Goal: Task Accomplishment & Management: Use online tool/utility

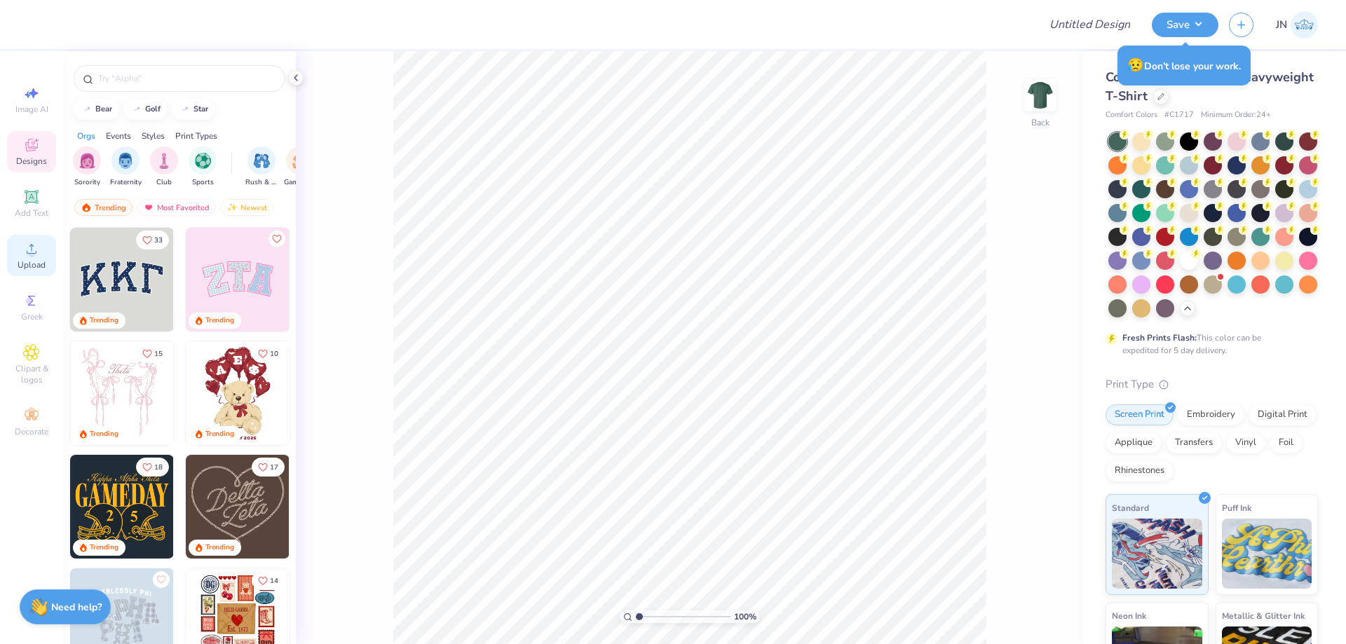
click at [50, 261] on div "Upload" at bounding box center [31, 255] width 49 height 41
click at [33, 193] on icon at bounding box center [31, 196] width 11 height 11
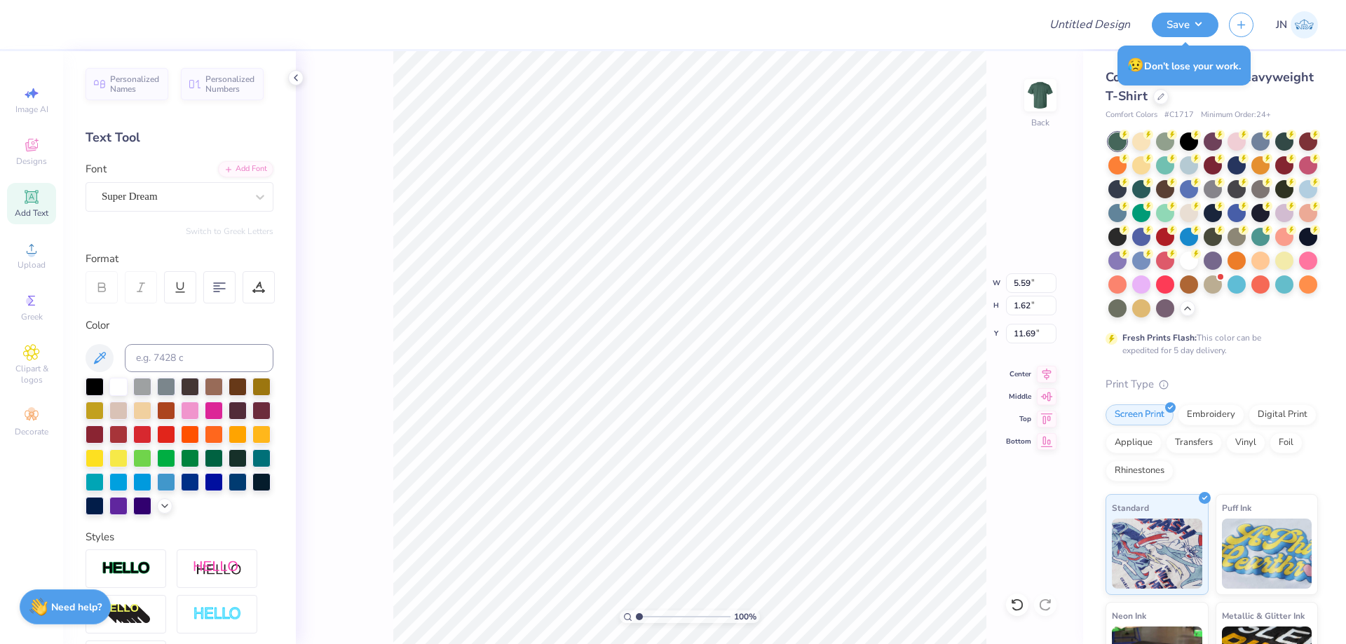
type textarea "a"
type textarea "Lambda Chi"
type input "12.12"
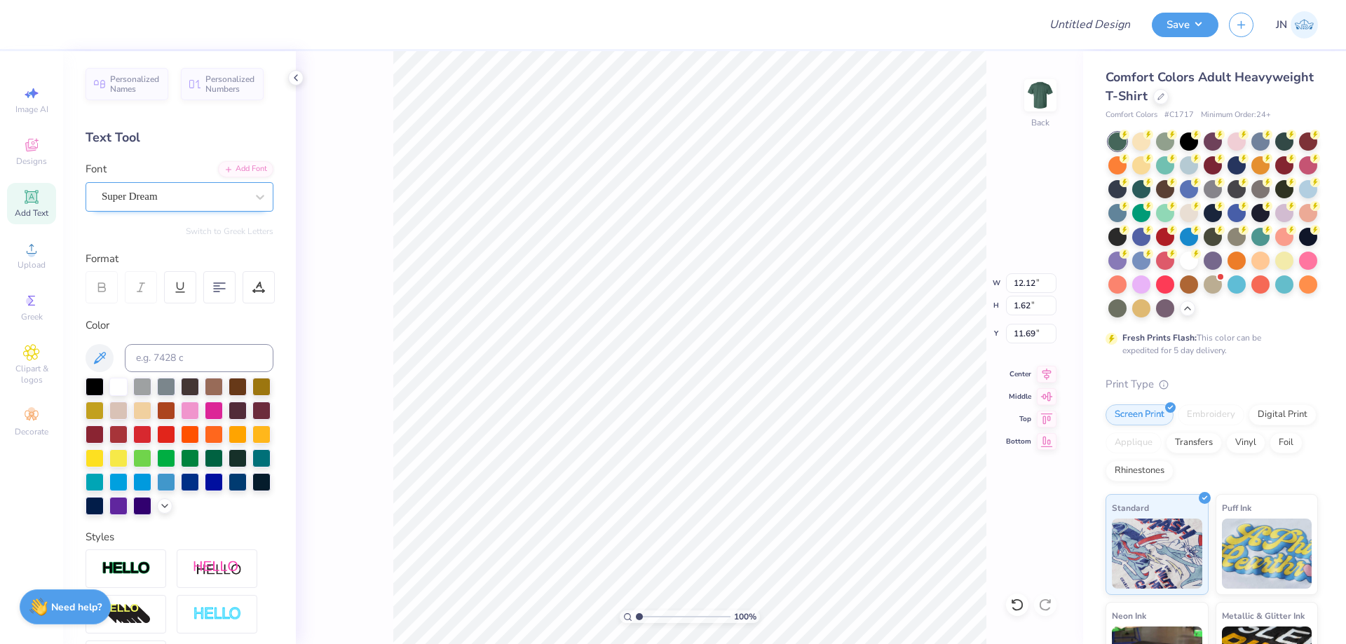
click at [220, 196] on div "Super Dream" at bounding box center [173, 197] width 147 height 22
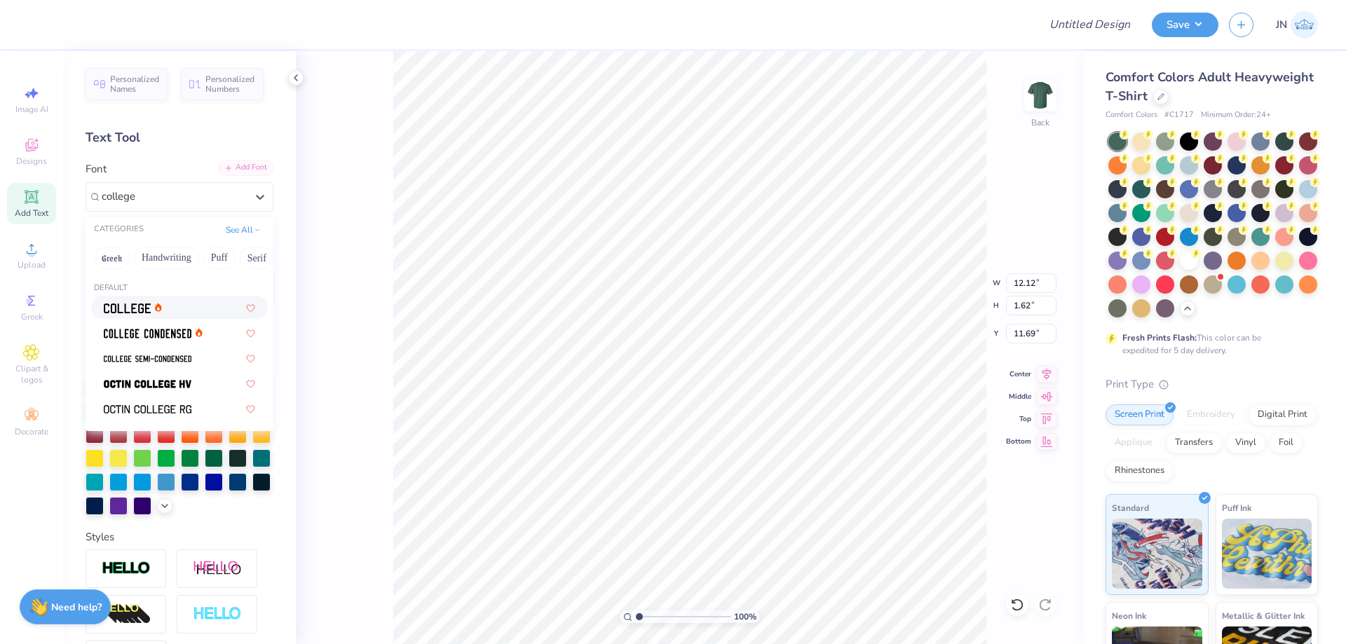
type input "college"
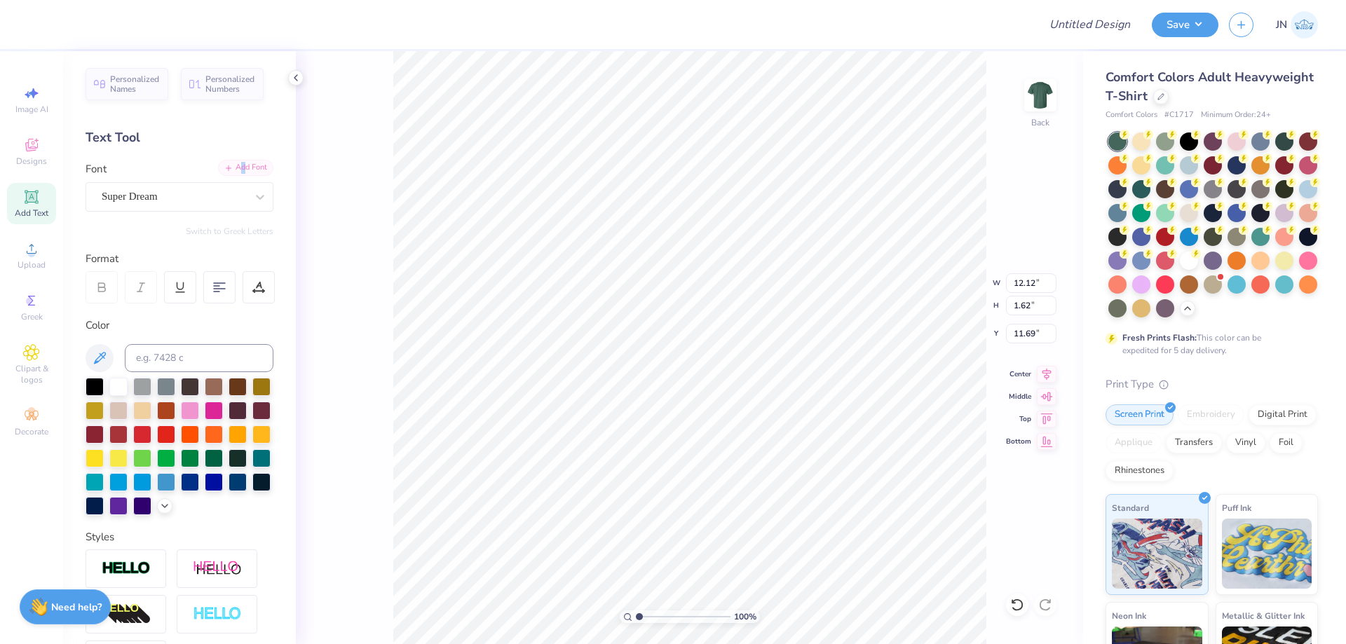
click at [231, 165] on div "Add Font" at bounding box center [245, 168] width 55 height 16
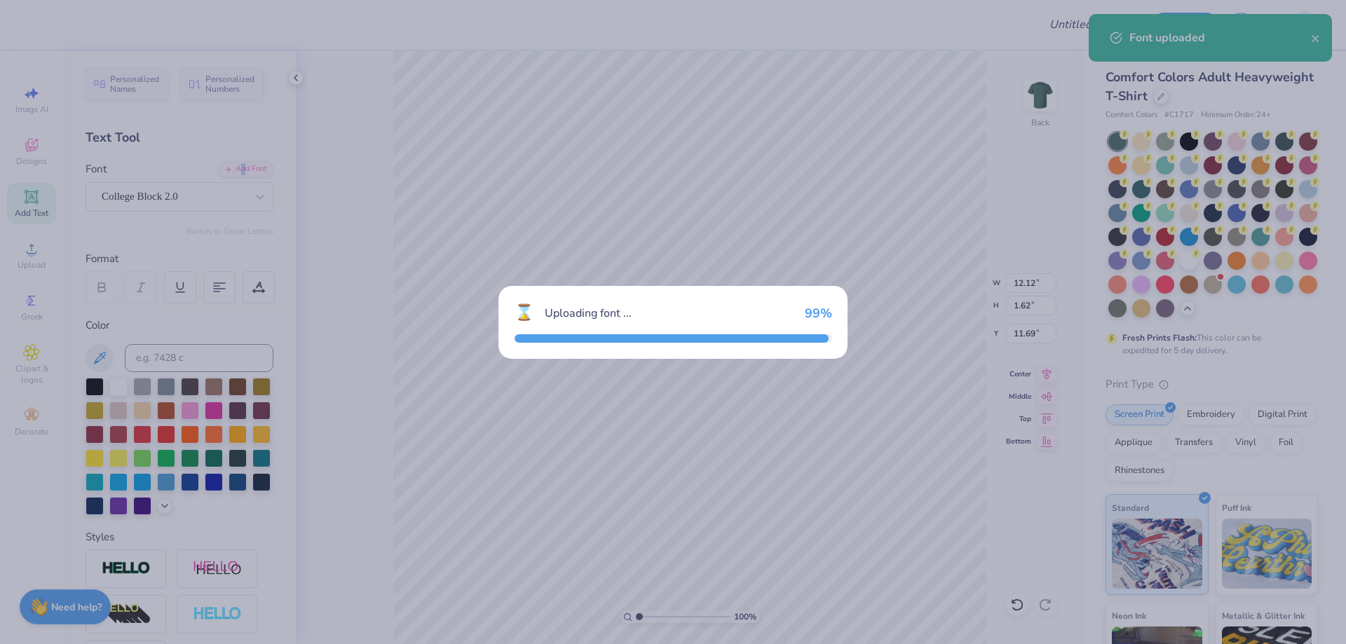
type input "11.51"
type input "2.03"
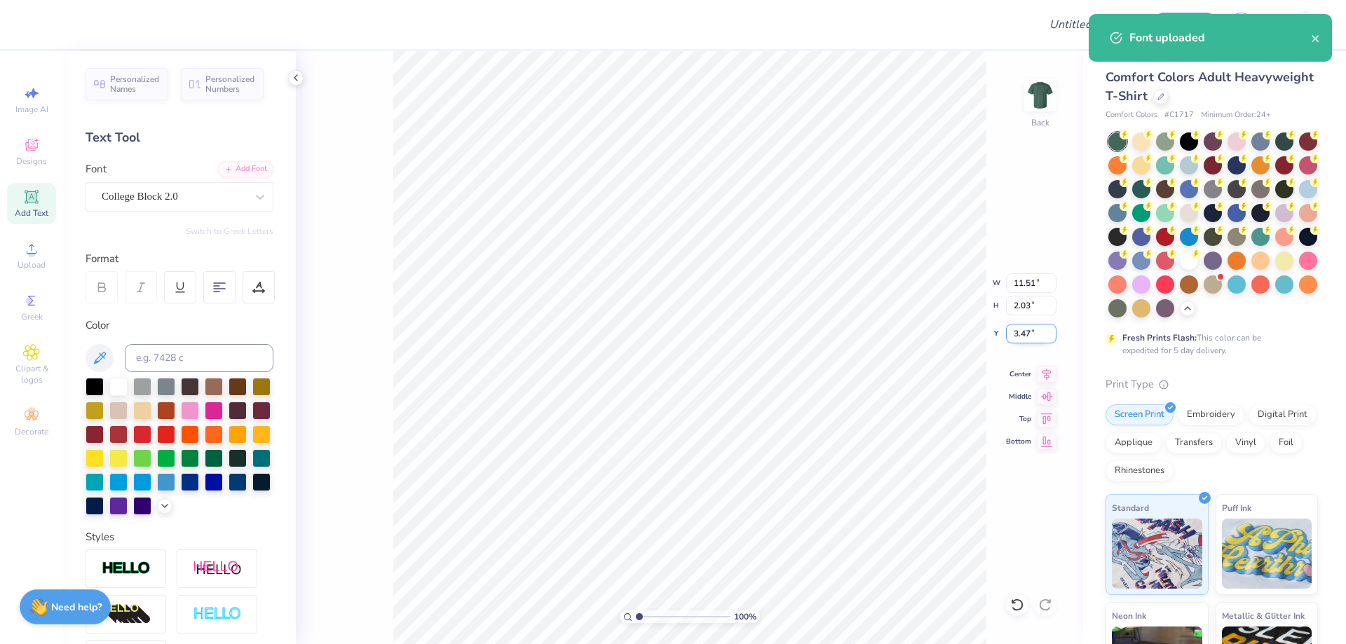
click at [1019, 328] on input "3.47" at bounding box center [1031, 334] width 50 height 20
click at [1019, 327] on input "3.47" at bounding box center [1031, 334] width 50 height 20
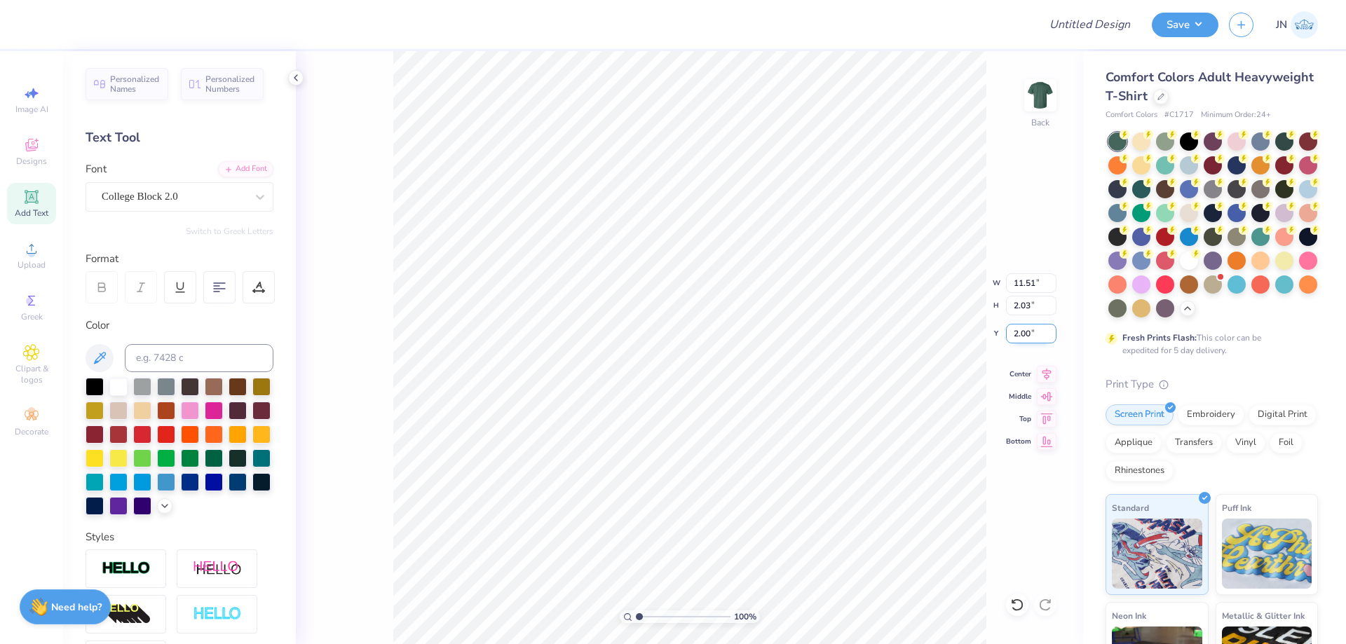
click at [1020, 328] on input "2.00" at bounding box center [1031, 334] width 50 height 20
type input "2.50"
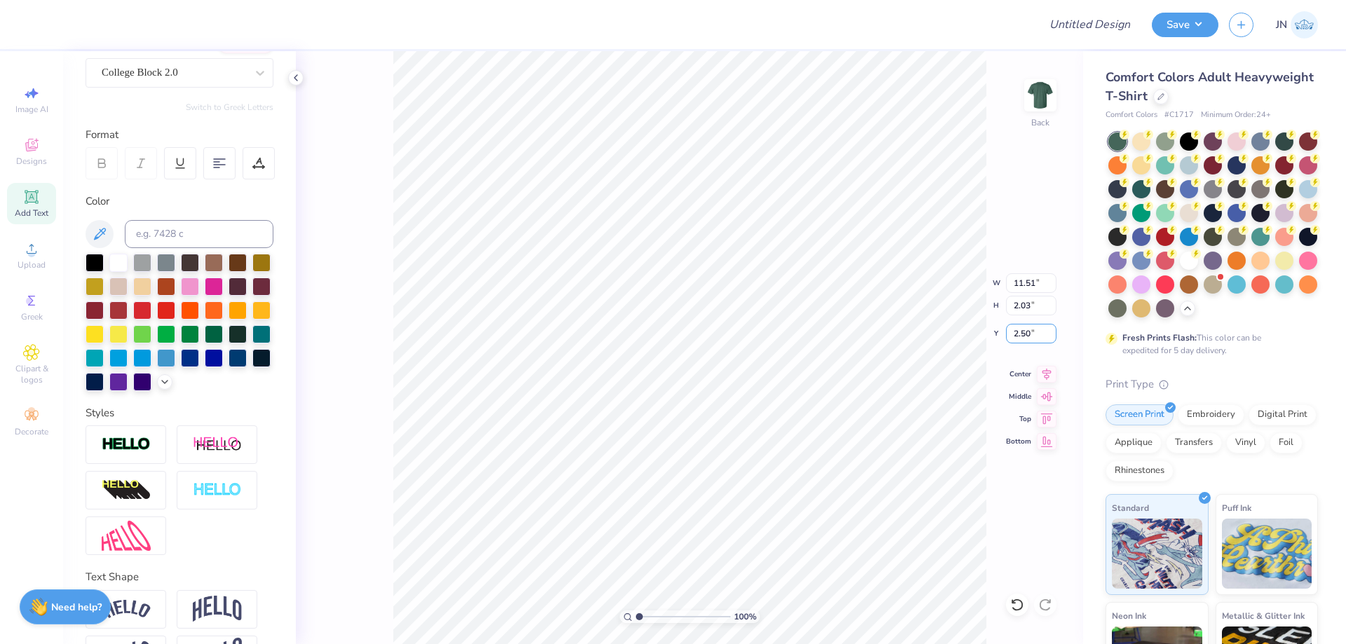
scroll to position [195, 0]
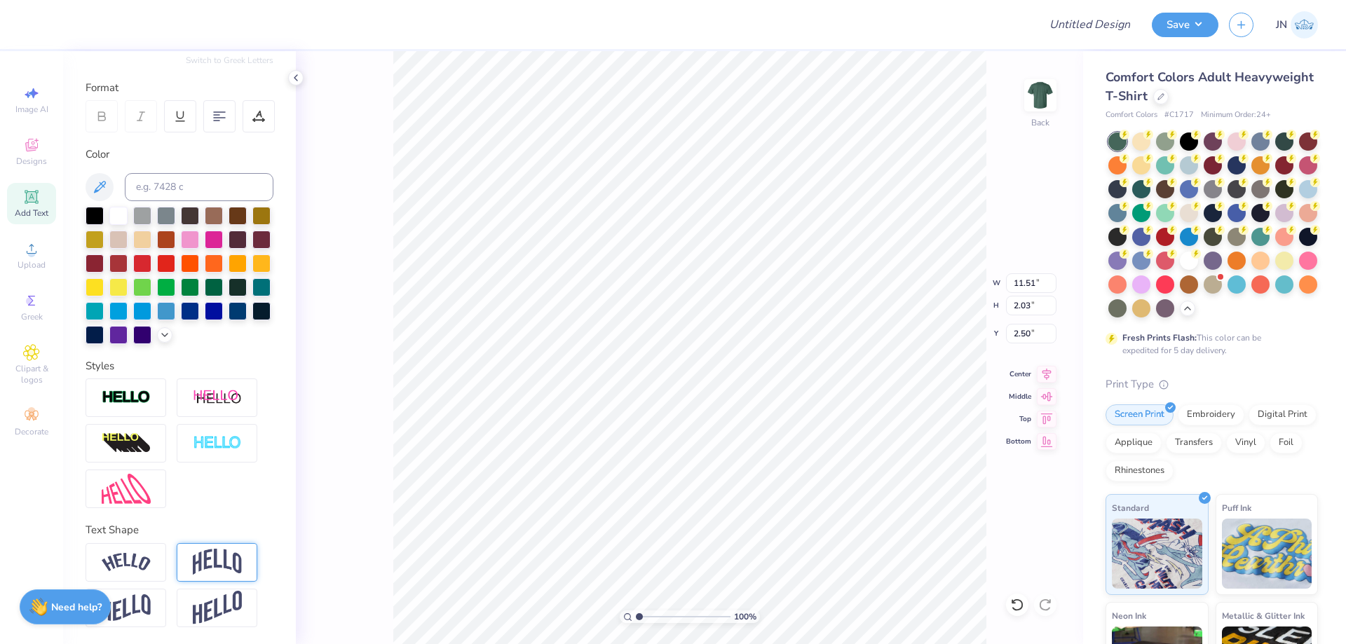
click at [196, 563] on img at bounding box center [217, 562] width 49 height 27
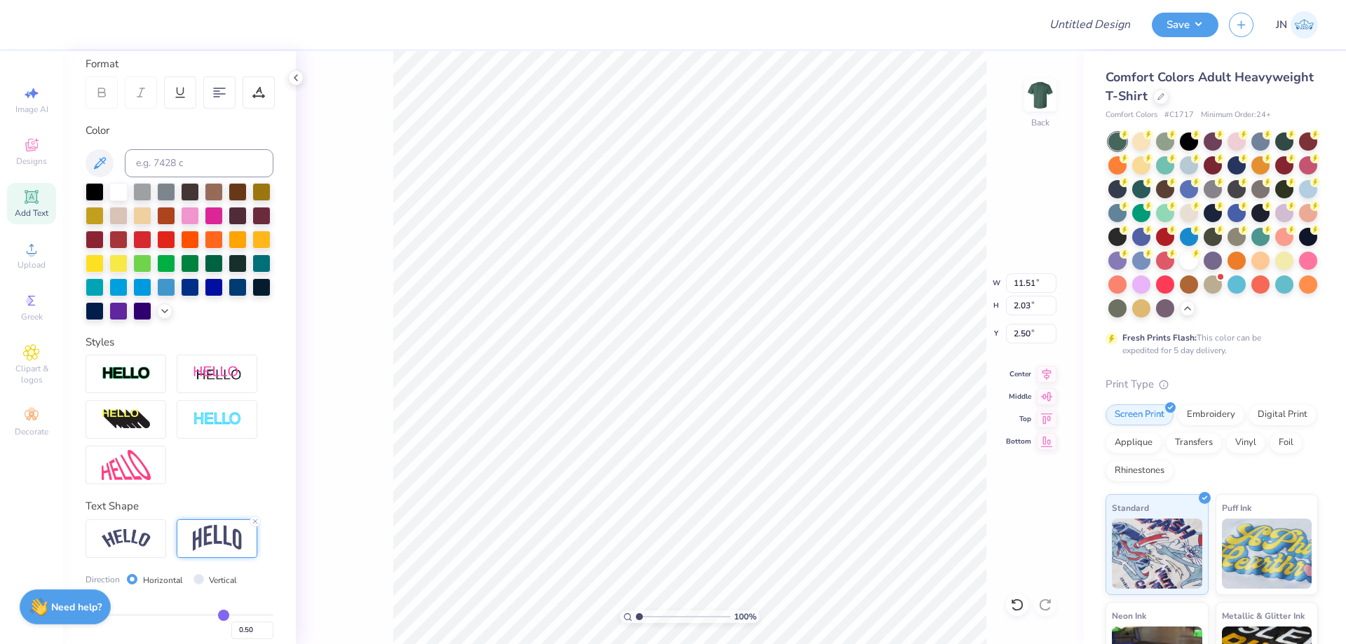
type input "4.42"
type input "1.31"
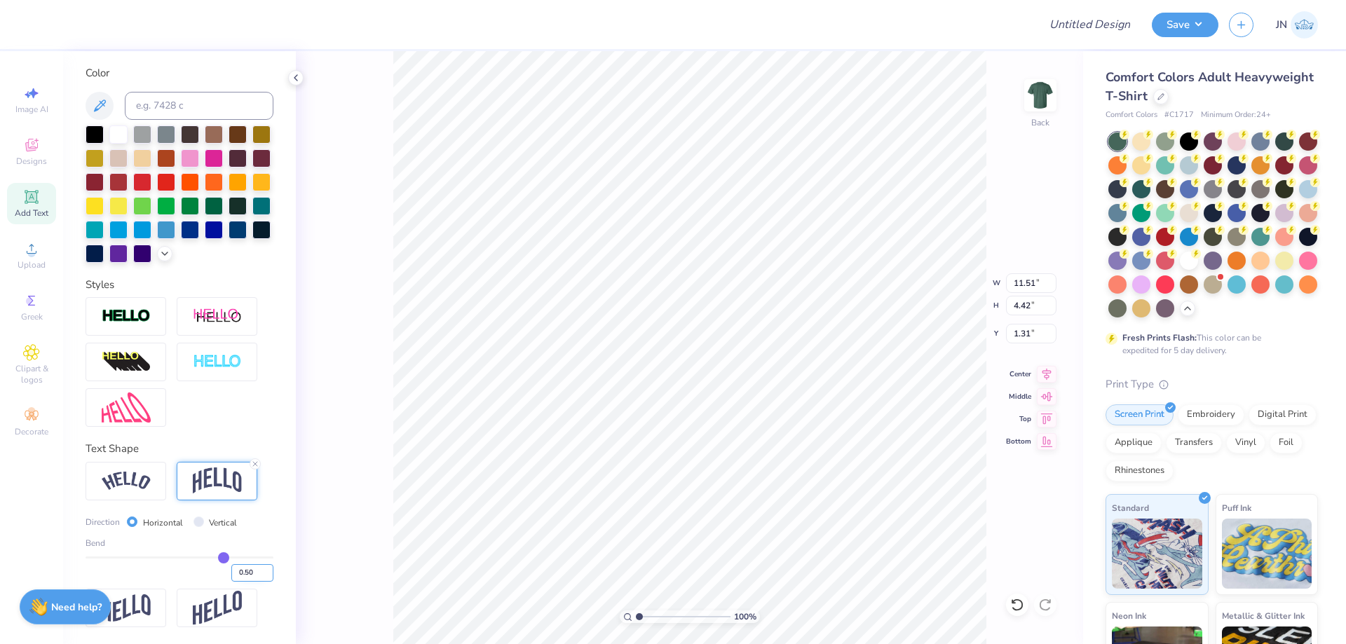
drag, startPoint x: 247, startPoint y: 571, endPoint x: 233, endPoint y: 573, distance: 14.9
click at [233, 573] on input "0.50" at bounding box center [252, 573] width 42 height 18
type input "0.4"
type input "0.40"
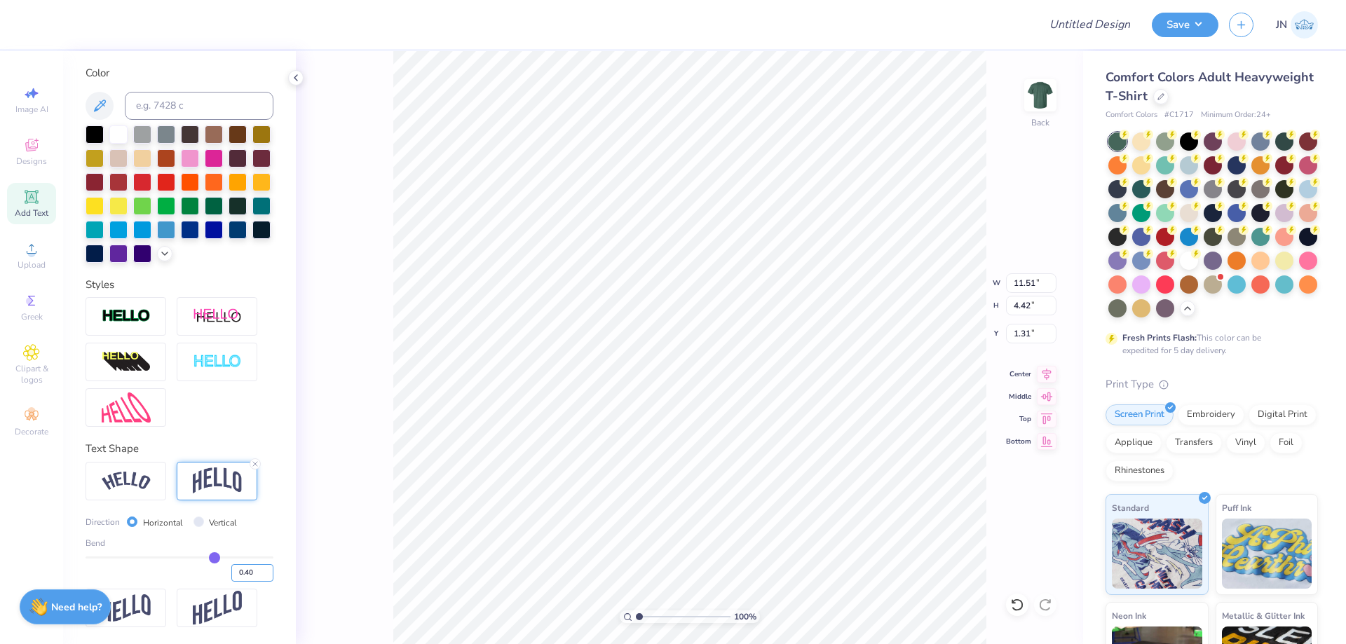
type input "3.90"
type input "1.56"
click at [220, 382] on div at bounding box center [180, 362] width 188 height 130
click at [149, 310] on img at bounding box center [126, 316] width 49 height 16
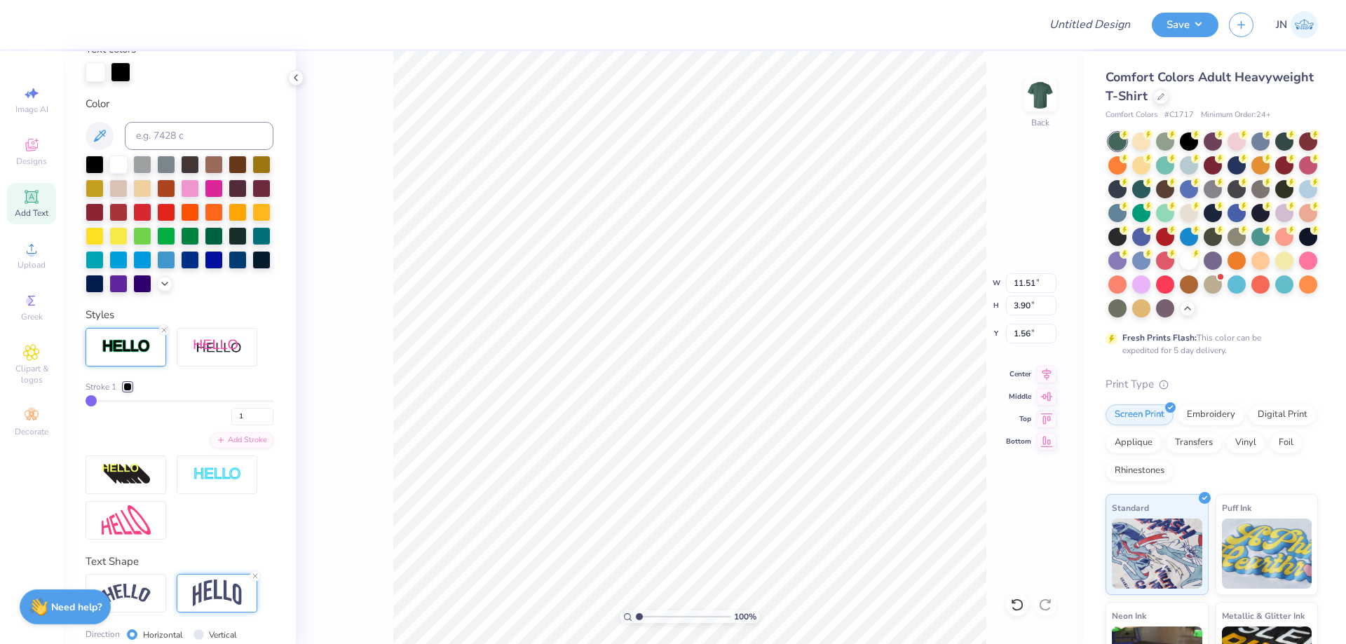
type input "11.54"
type input "3.93"
type input "1.55"
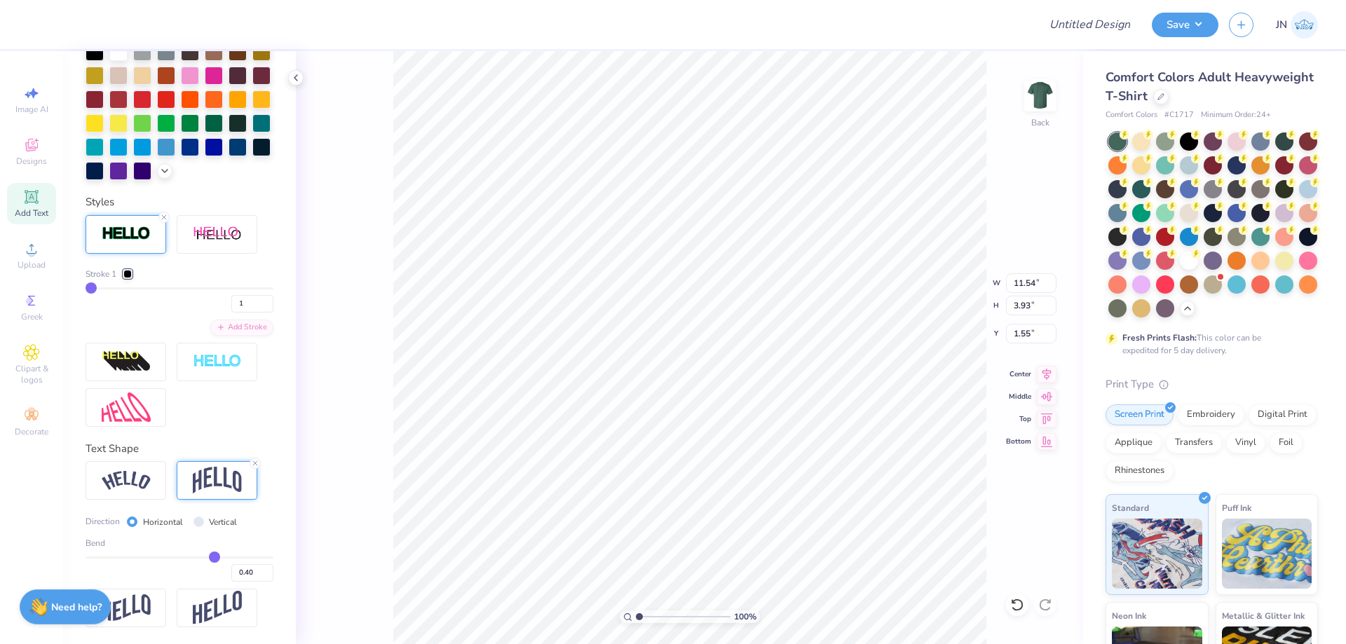
scroll to position [413, 0]
click at [215, 330] on div "Add Stroke" at bounding box center [241, 326] width 63 height 16
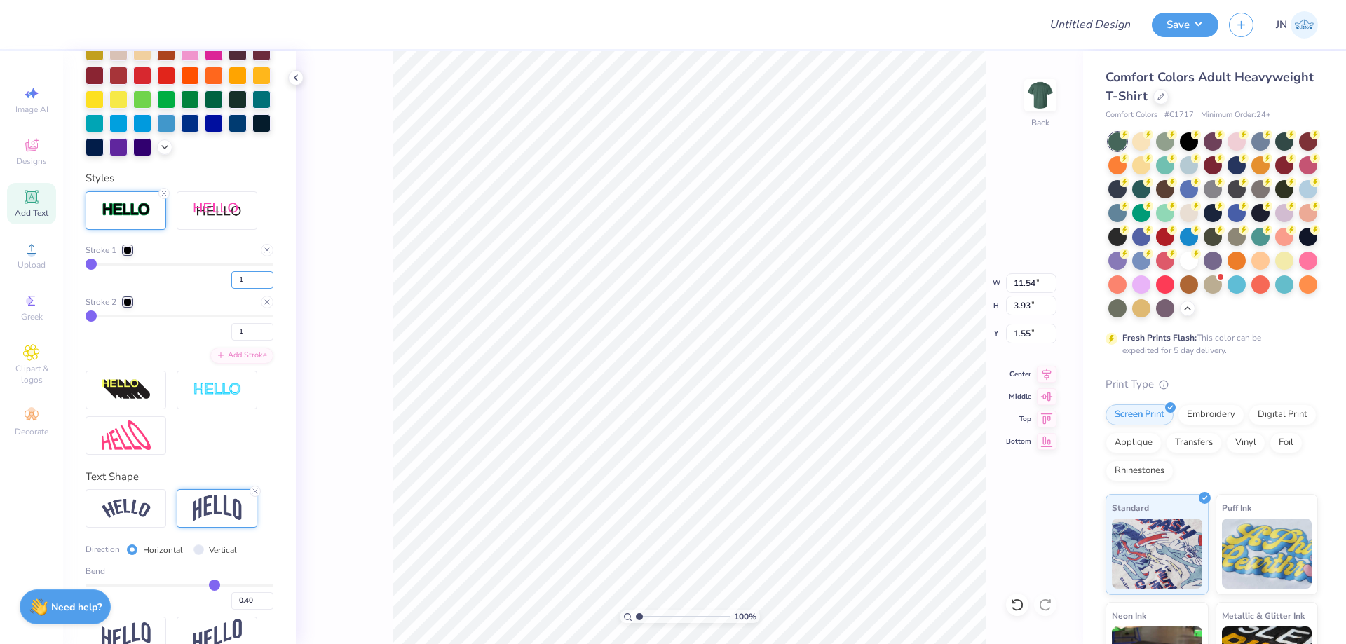
drag, startPoint x: 236, startPoint y: 304, endPoint x: 199, endPoint y: 300, distance: 37.4
click at [199, 289] on div "1" at bounding box center [180, 276] width 188 height 25
click at [129, 254] on div at bounding box center [127, 250] width 8 height 8
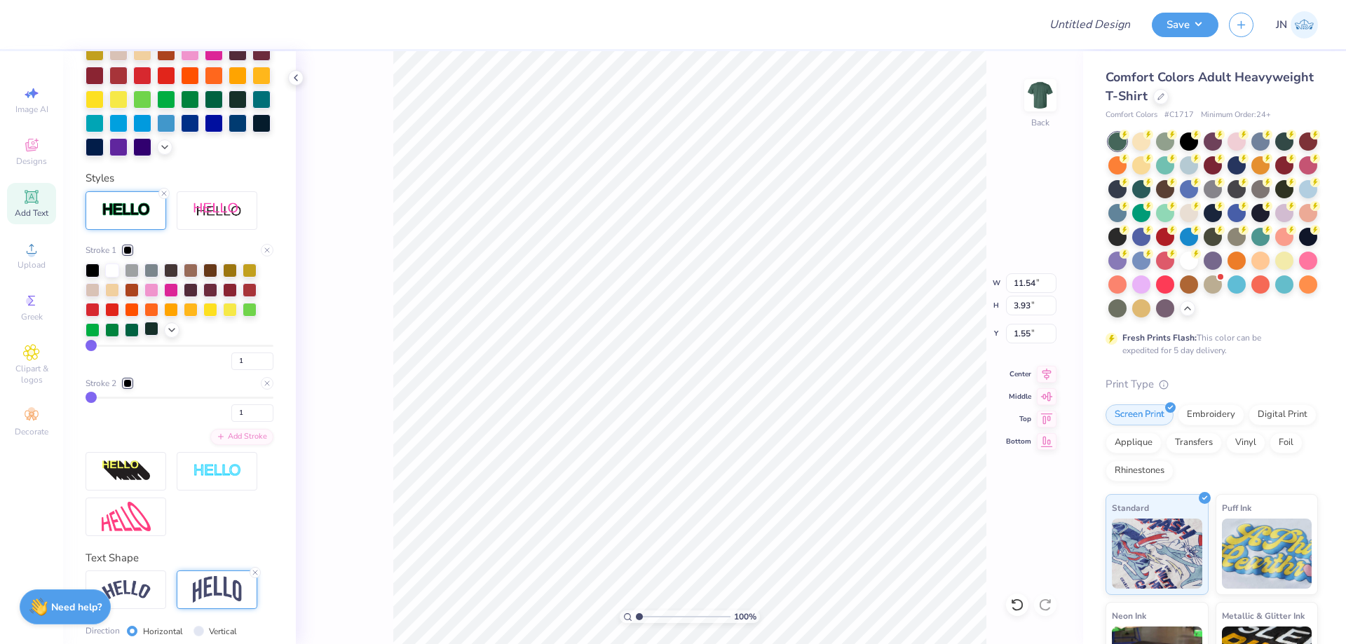
click at [150, 336] on div at bounding box center [151, 329] width 14 height 14
click at [151, 336] on div at bounding box center [151, 329] width 14 height 14
type input "2.23"
click at [650, 613] on input "range" at bounding box center [683, 616] width 95 height 13
click at [131, 336] on div at bounding box center [132, 329] width 14 height 14
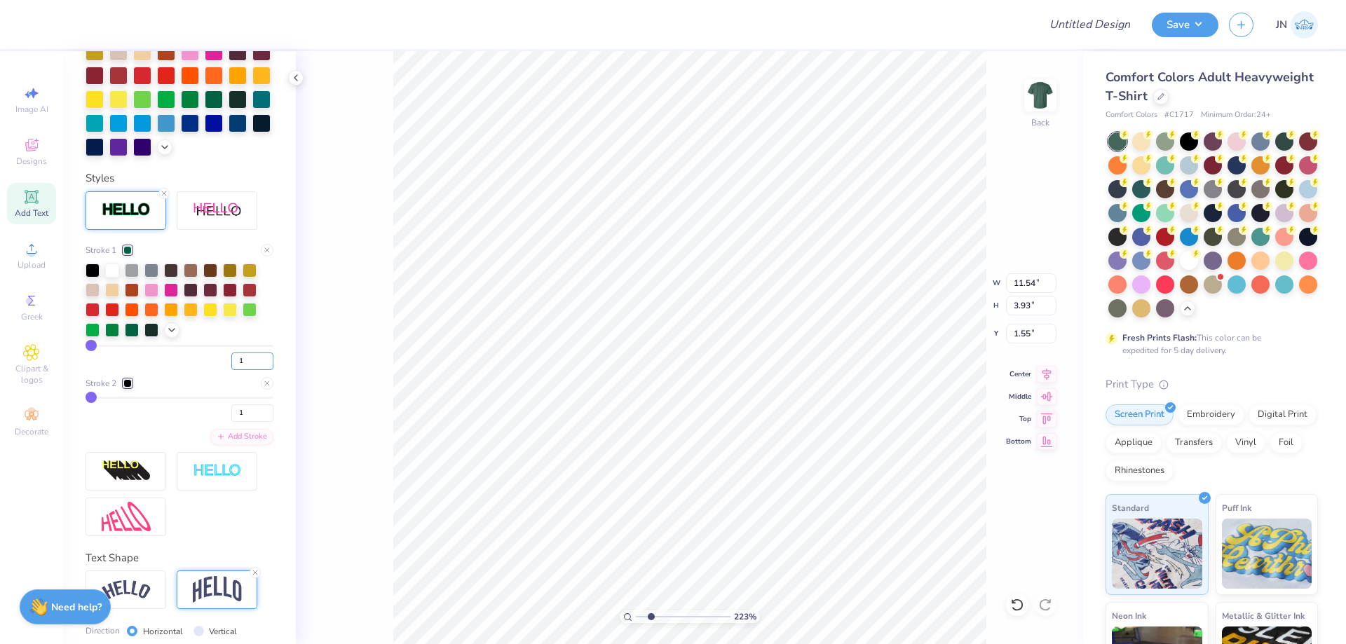
drag, startPoint x: 240, startPoint y: 381, endPoint x: 214, endPoint y: 381, distance: 25.2
click at [214, 370] on div "1" at bounding box center [180, 357] width 188 height 25
type input "2"
drag, startPoint x: 239, startPoint y: 435, endPoint x: 219, endPoint y: 436, distance: 19.6
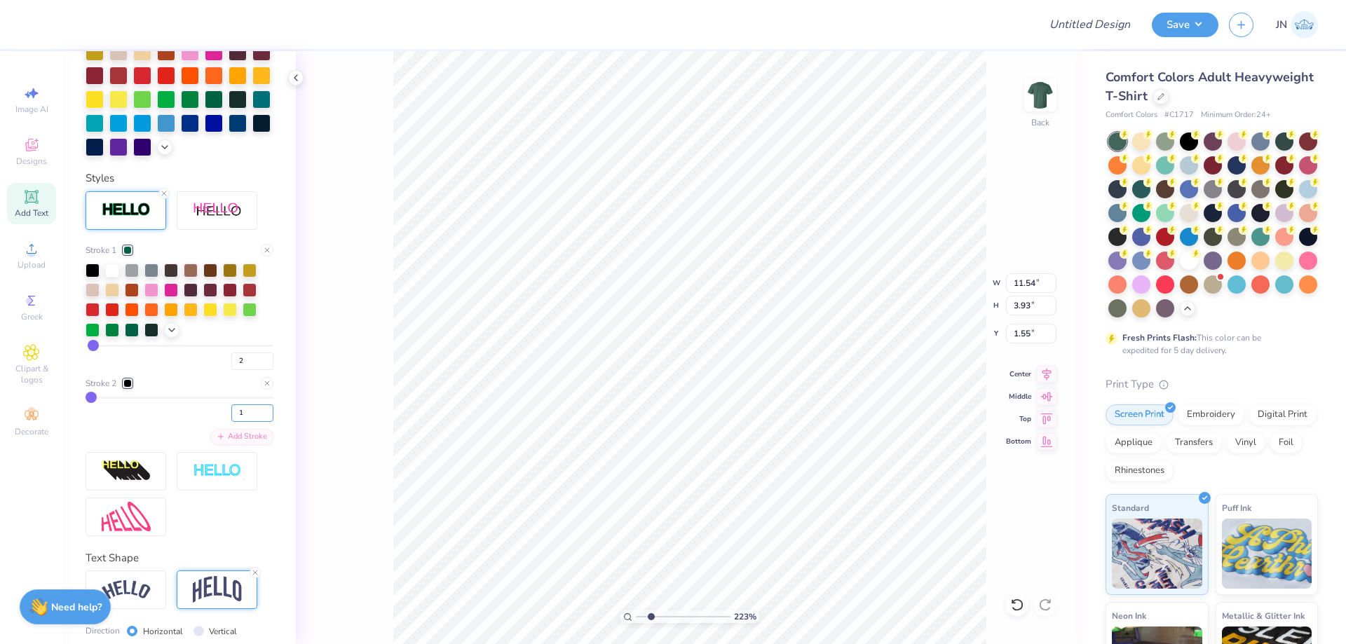
click at [219, 422] on div "1" at bounding box center [180, 409] width 188 height 25
type input "3"
type input "11.57"
type input "3.96"
type input "1.53"
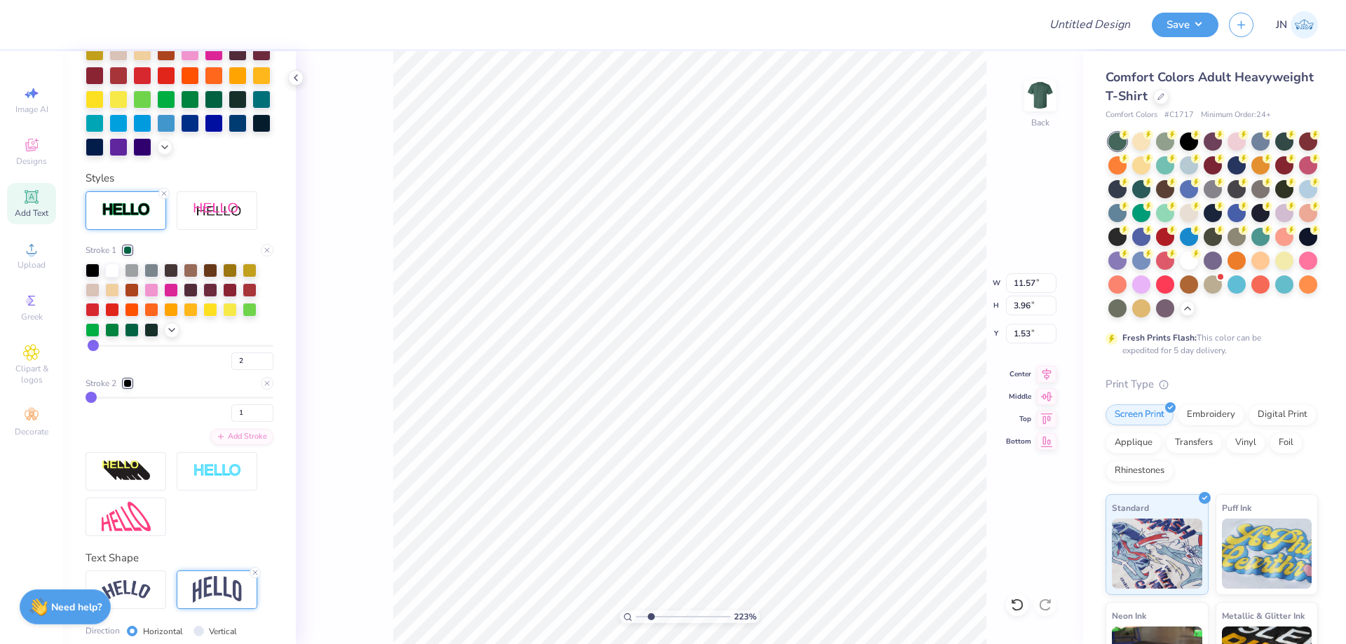
scroll to position [546, 0]
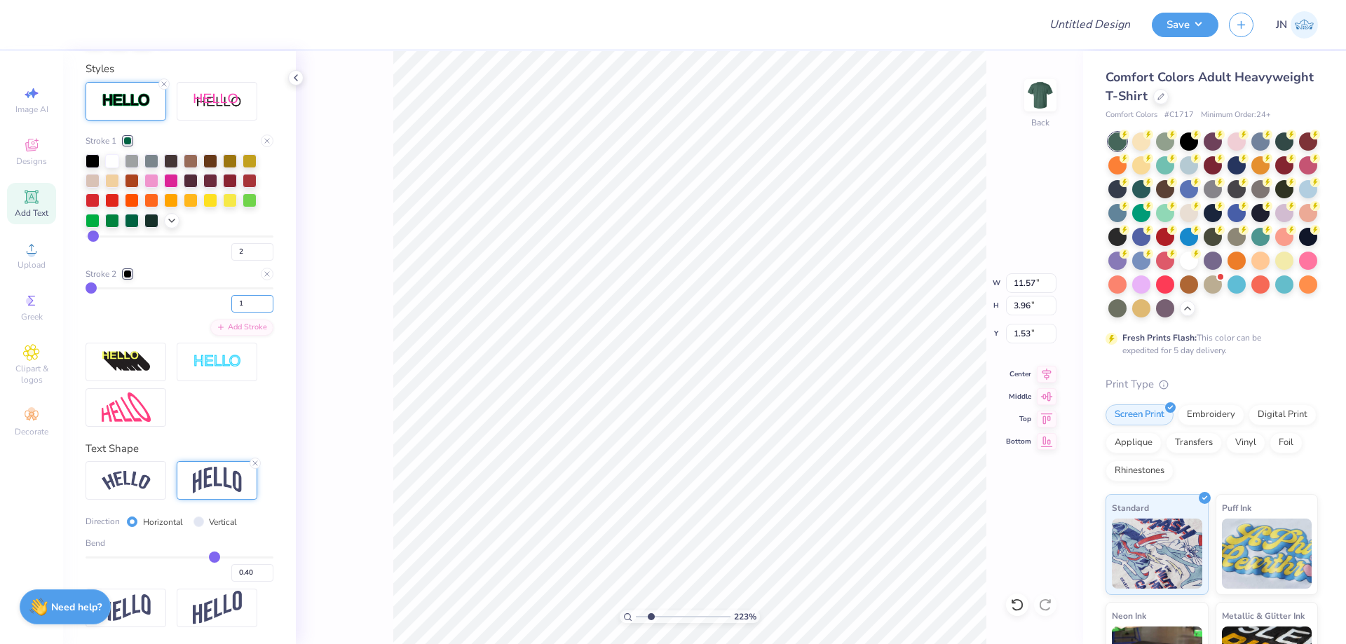
drag, startPoint x: 247, startPoint y: 296, endPoint x: 218, endPoint y: 296, distance: 28.7
click at [218, 296] on div "1" at bounding box center [180, 299] width 188 height 25
type input "4"
click at [135, 418] on img at bounding box center [126, 408] width 49 height 30
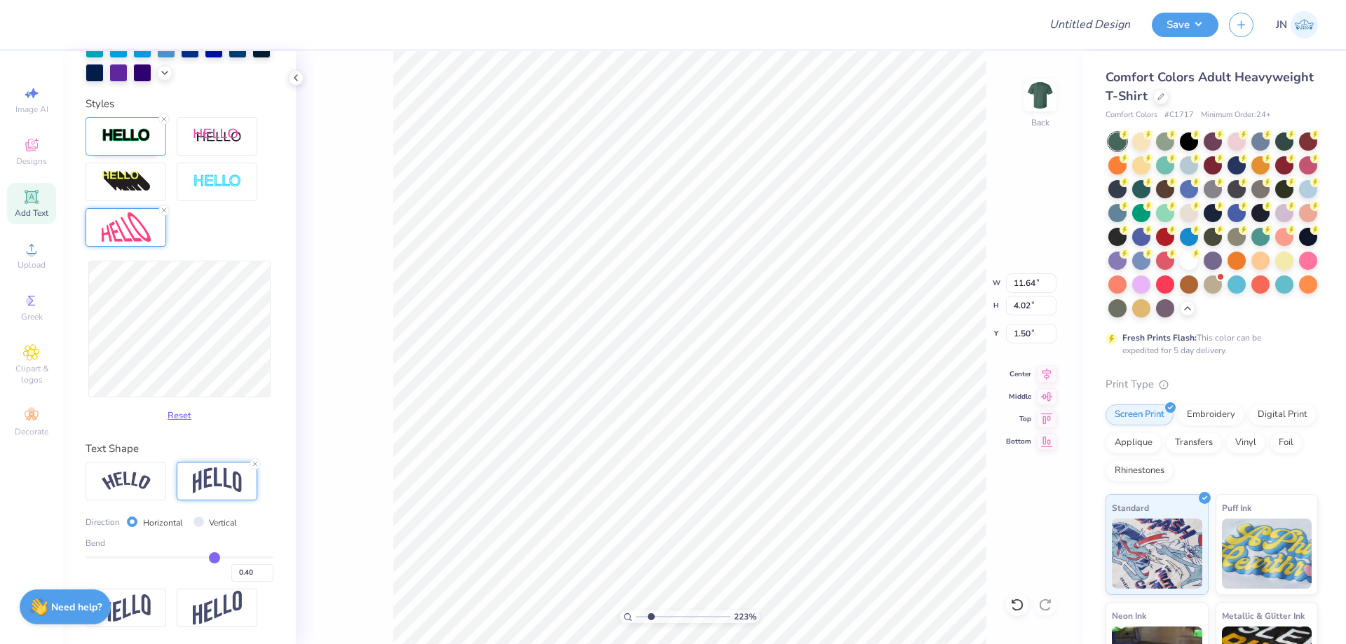
scroll to position [511, 0]
type input "11.66"
type input "4.59"
type input "1.22"
type input "5.08"
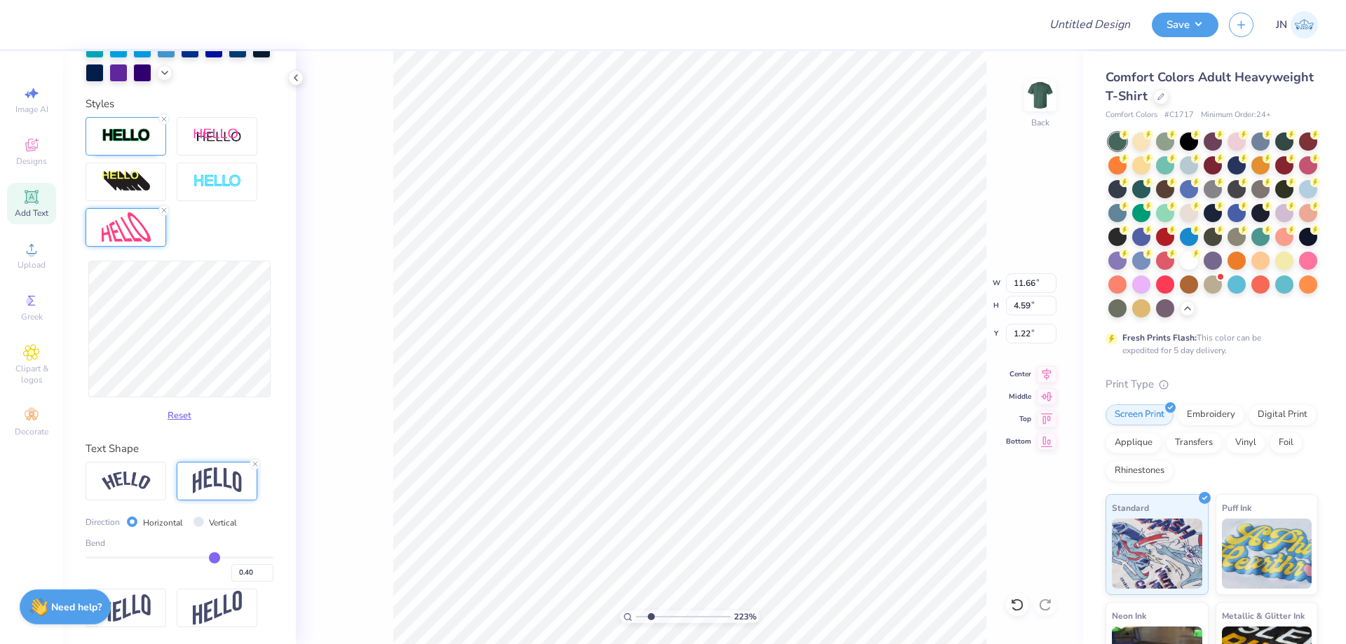
type input "0.97"
click at [335, 533] on div "223 % Back" at bounding box center [689, 347] width 787 height 593
drag, startPoint x: 648, startPoint y: 615, endPoint x: 632, endPoint y: 615, distance: 16.1
type input "1"
click at [636, 615] on input "range" at bounding box center [683, 616] width 95 height 13
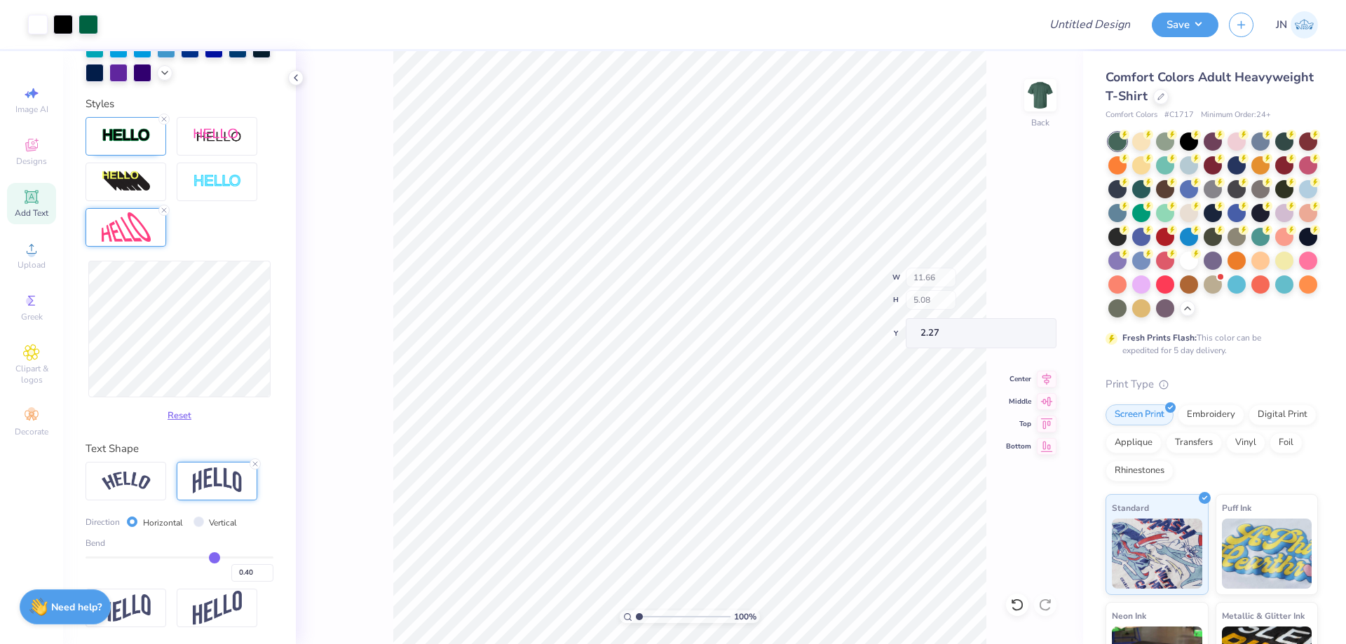
type input "2.27"
click at [20, 238] on div "Upload" at bounding box center [31, 255] width 49 height 41
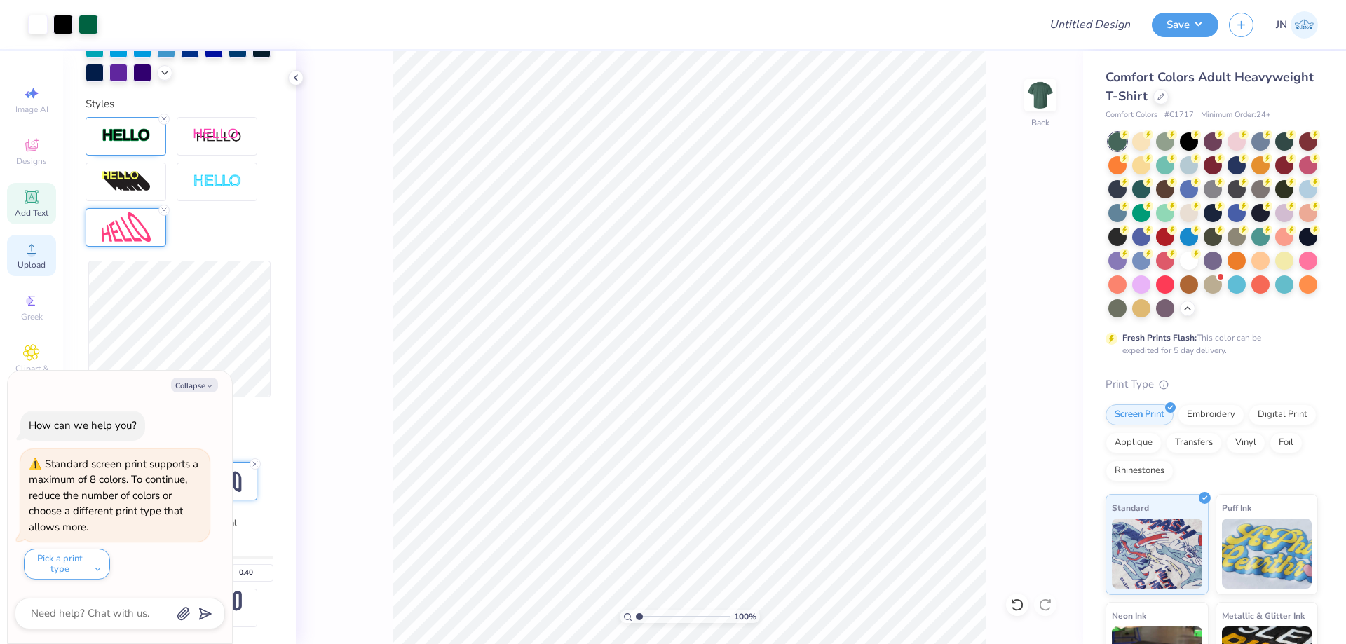
click at [29, 240] on icon at bounding box center [31, 248] width 17 height 17
click at [111, 16] on div at bounding box center [114, 23] width 20 height 20
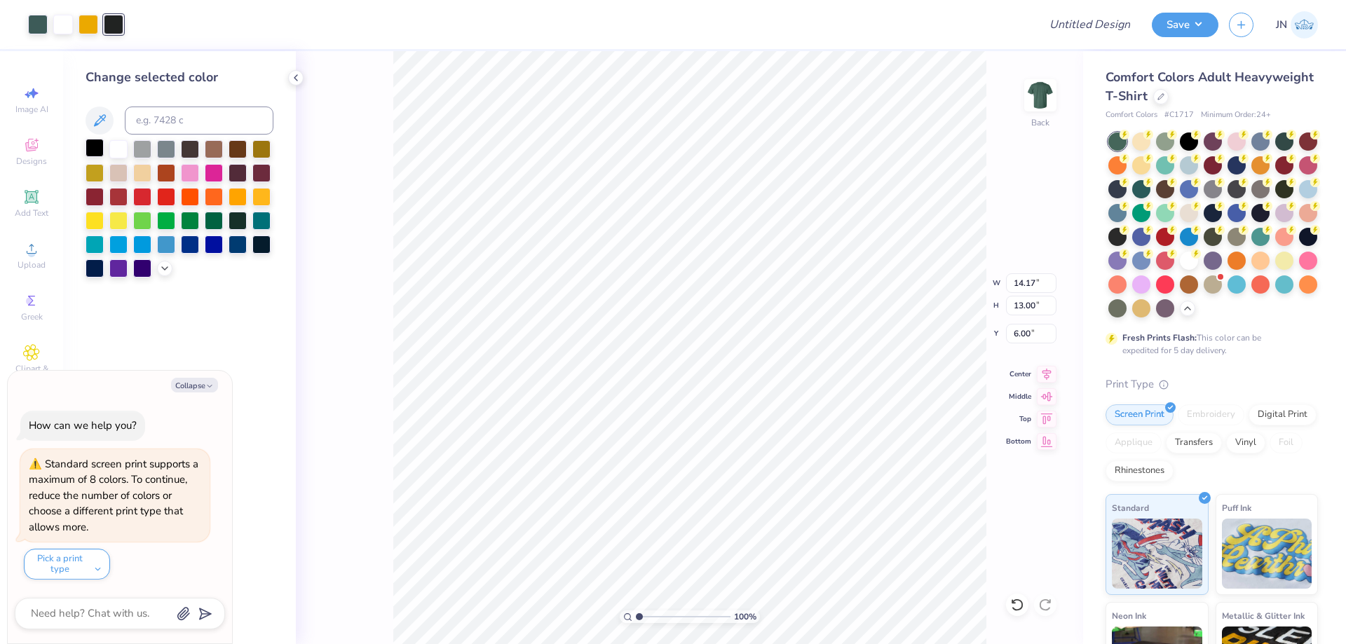
click at [95, 143] on div at bounding box center [95, 148] width 18 height 18
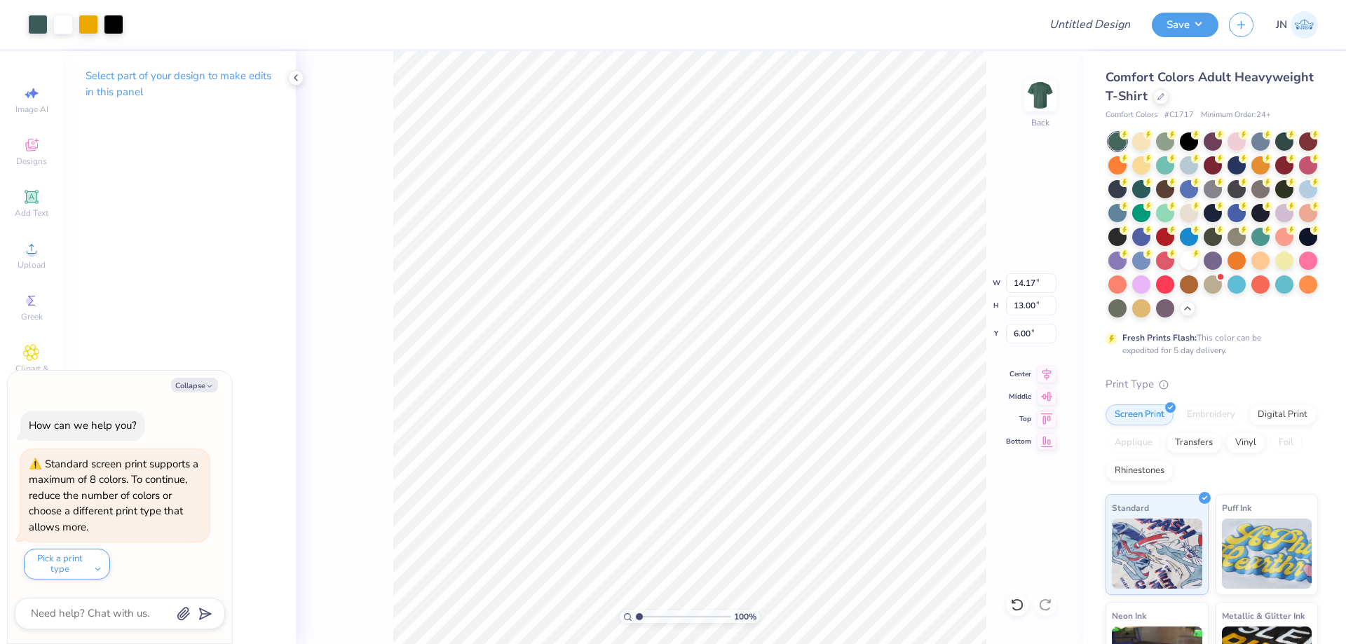
type textarea "x"
type input "6.14"
type input "5.63"
type textarea "x"
type input "4.81"
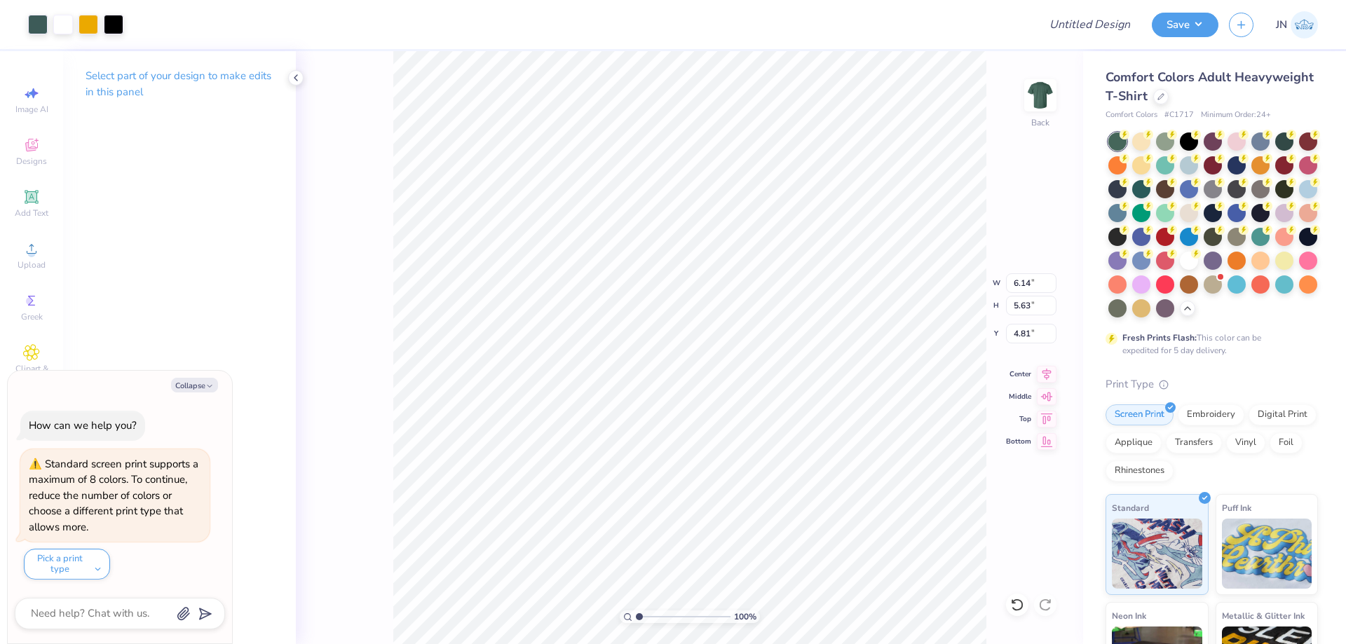
click at [311, 511] on div "100 % Back W 6.14 6.14 " H 5.63 5.63 " Y 4.81 4.81 " Center Middle Top Bottom" at bounding box center [689, 347] width 787 height 593
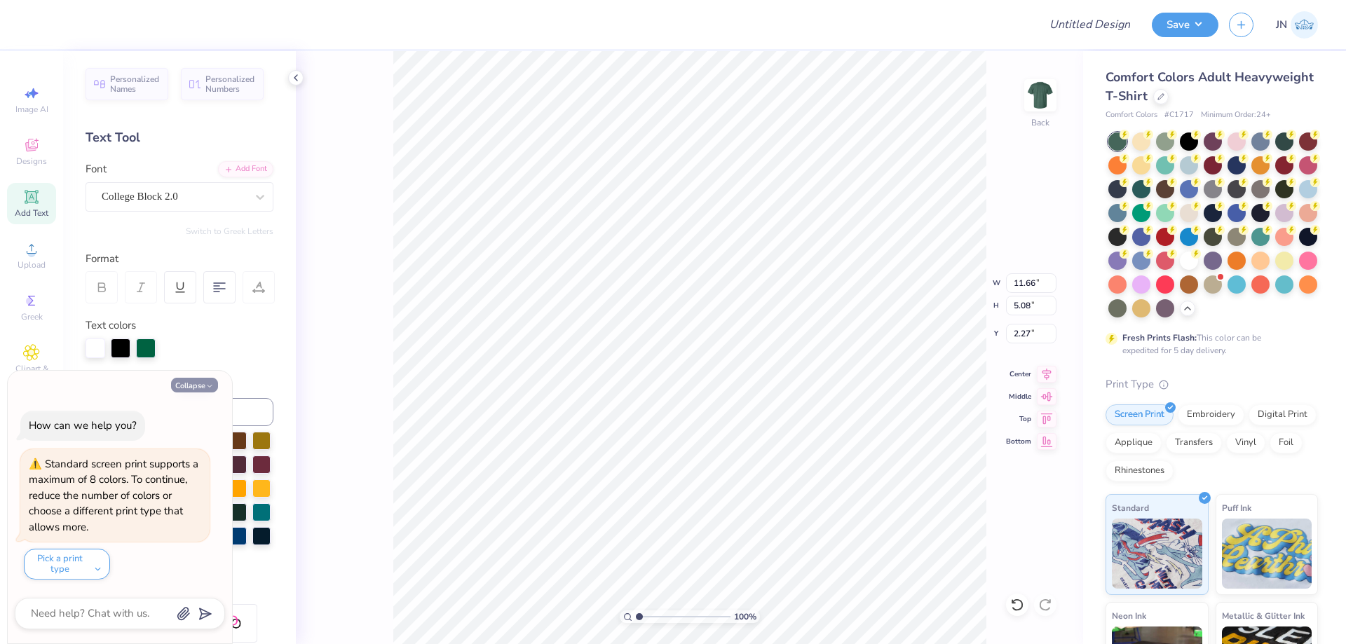
click at [184, 388] on button "Collapse" at bounding box center [194, 385] width 47 height 15
type textarea "x"
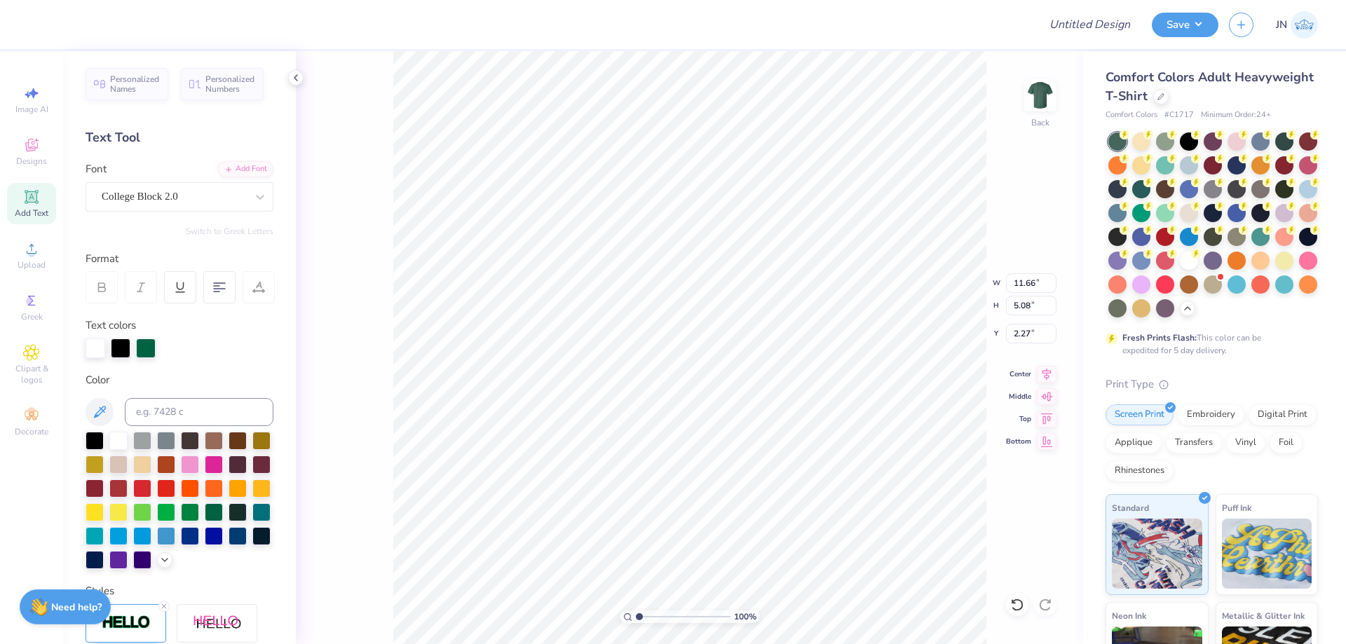
scroll to position [249, 0]
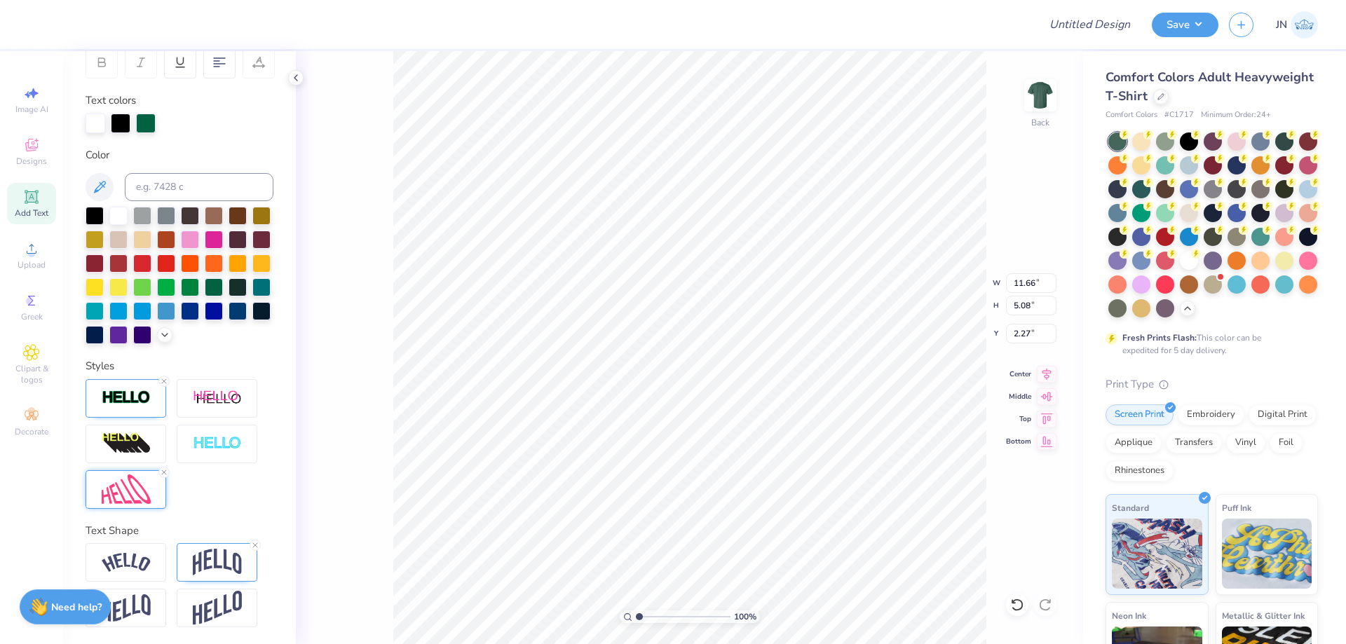
click at [103, 486] on img at bounding box center [126, 490] width 49 height 30
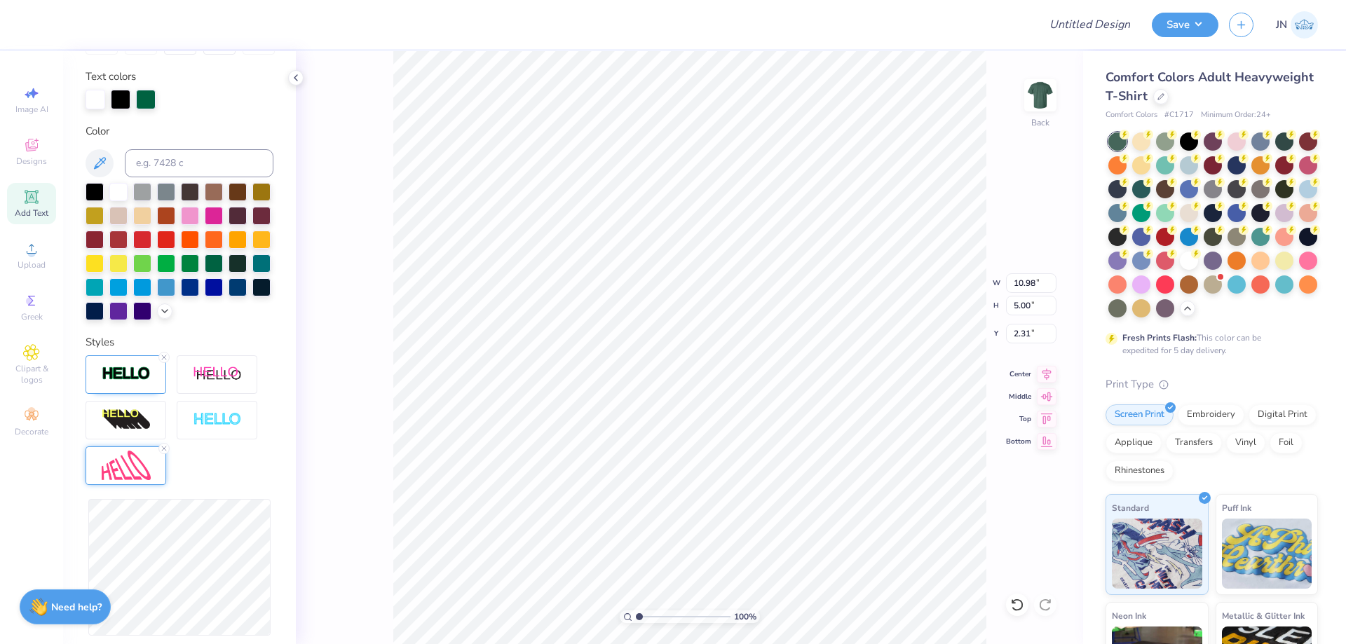
type input "10.29"
type input "5.00"
type input "2.31"
click at [36, 252] on icon at bounding box center [32, 249] width 10 height 10
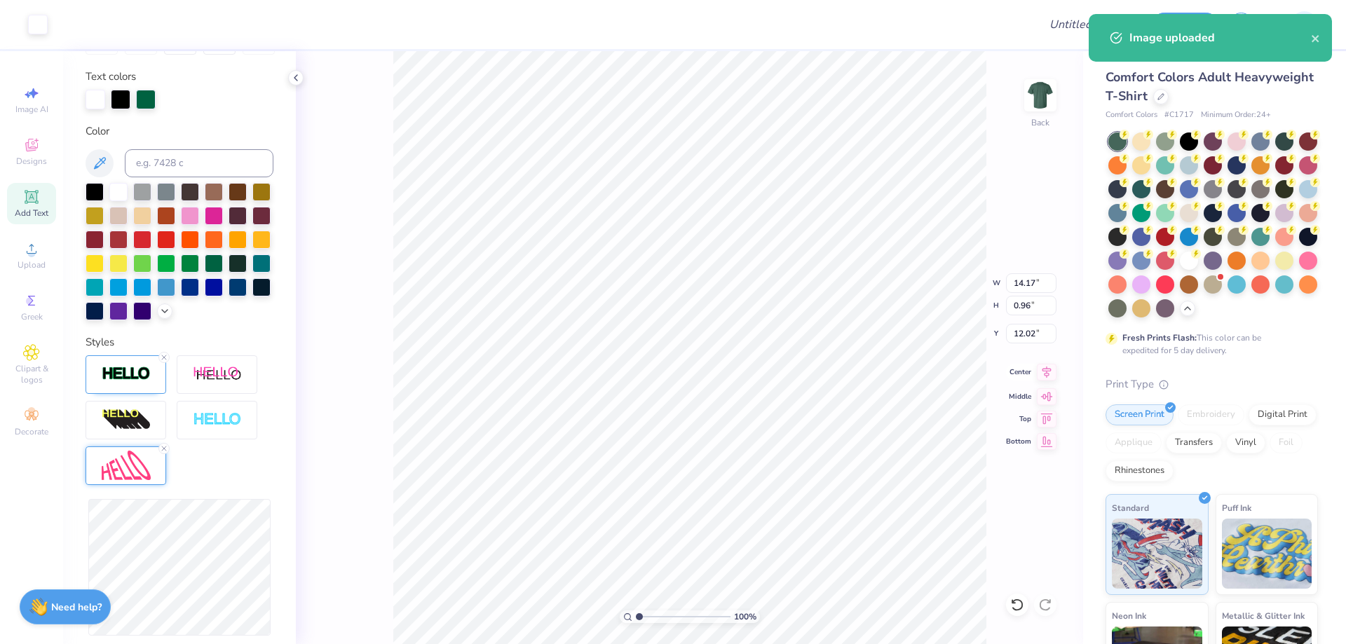
click at [1043, 369] on icon at bounding box center [1047, 372] width 20 height 17
click at [1030, 289] on input "14.17" at bounding box center [1031, 283] width 50 height 20
type input "12.00"
type input "0.81"
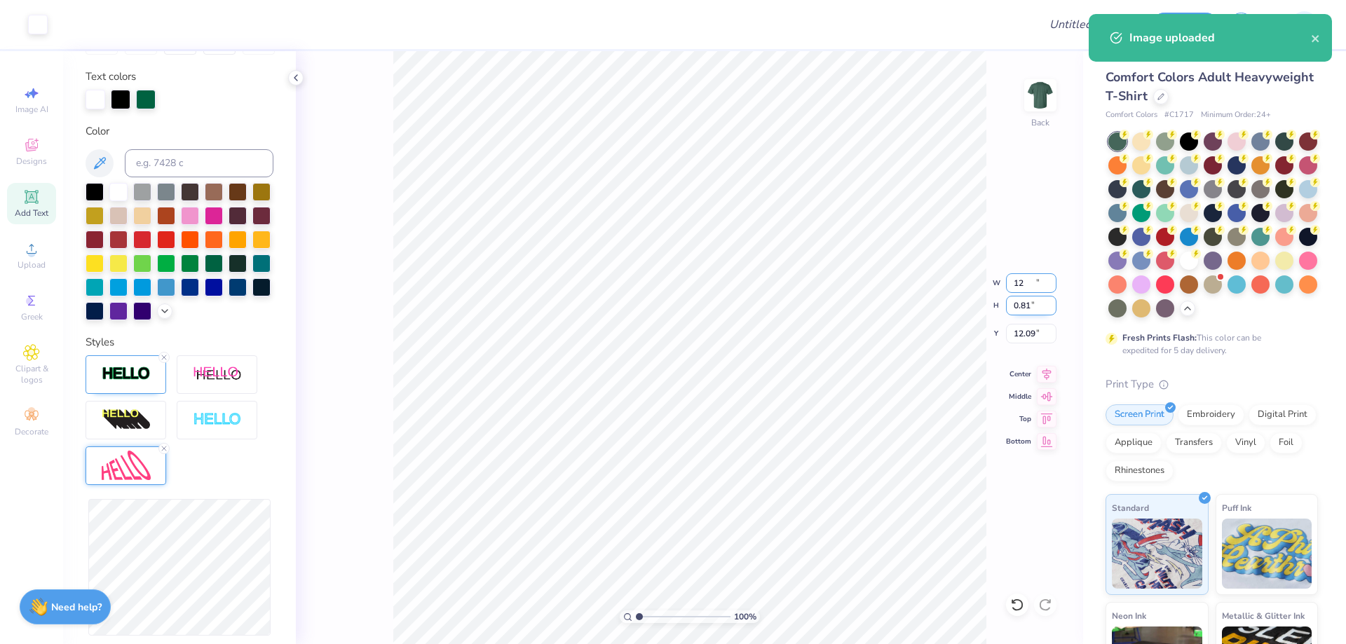
type input "12.09"
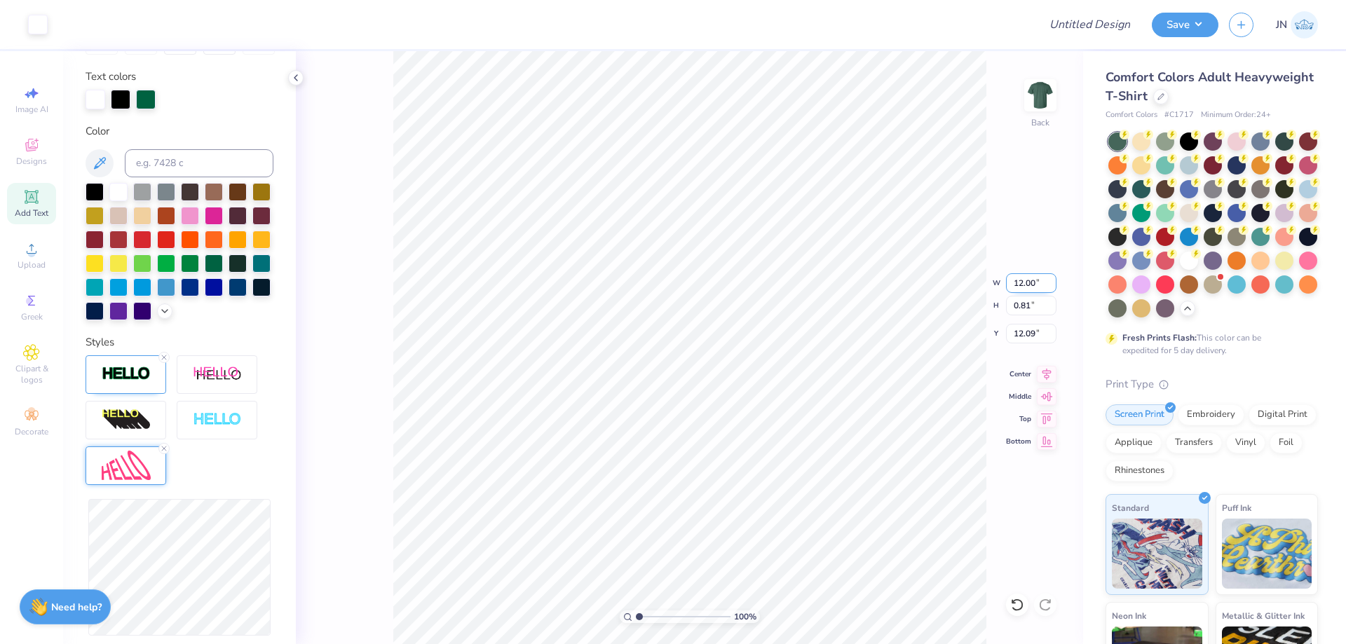
click at [1021, 289] on input "12.00" at bounding box center [1031, 283] width 50 height 20
click at [1021, 288] on input "12.00" at bounding box center [1031, 283] width 50 height 20
type input "10.00"
type input "0.68"
type input "12.16"
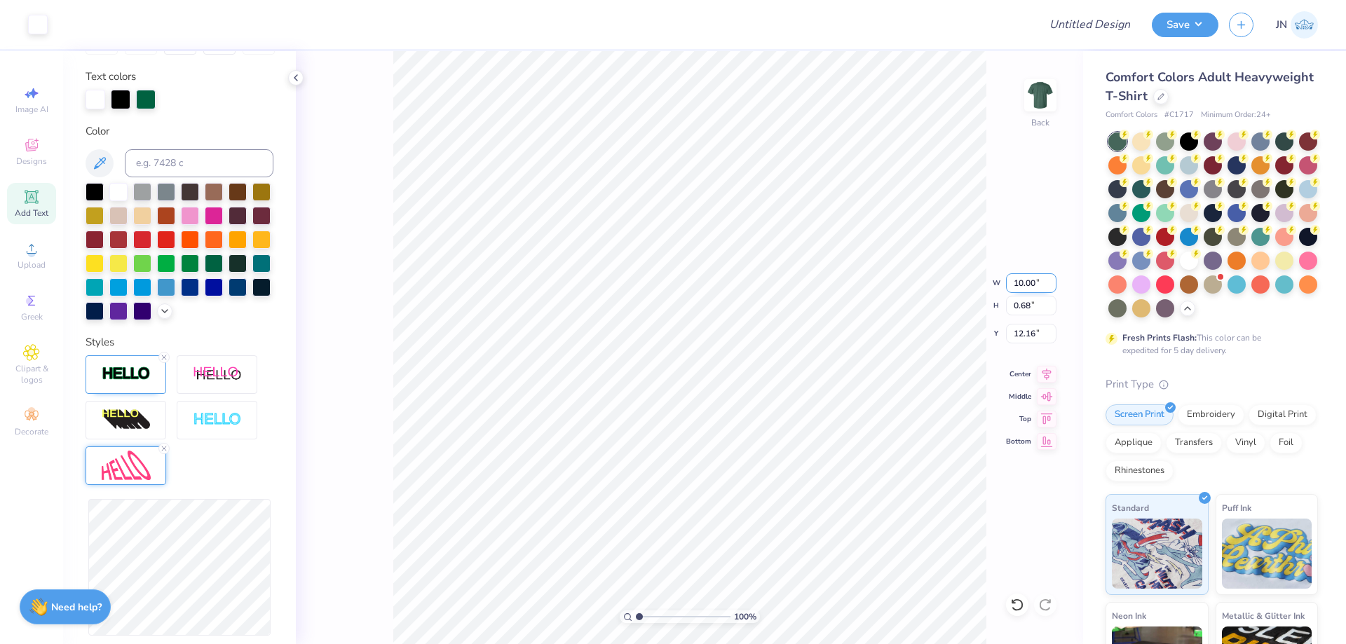
click at [1020, 275] on input "10.00" at bounding box center [1031, 283] width 50 height 20
type input "8.00"
type input "0.54"
type input "12.23"
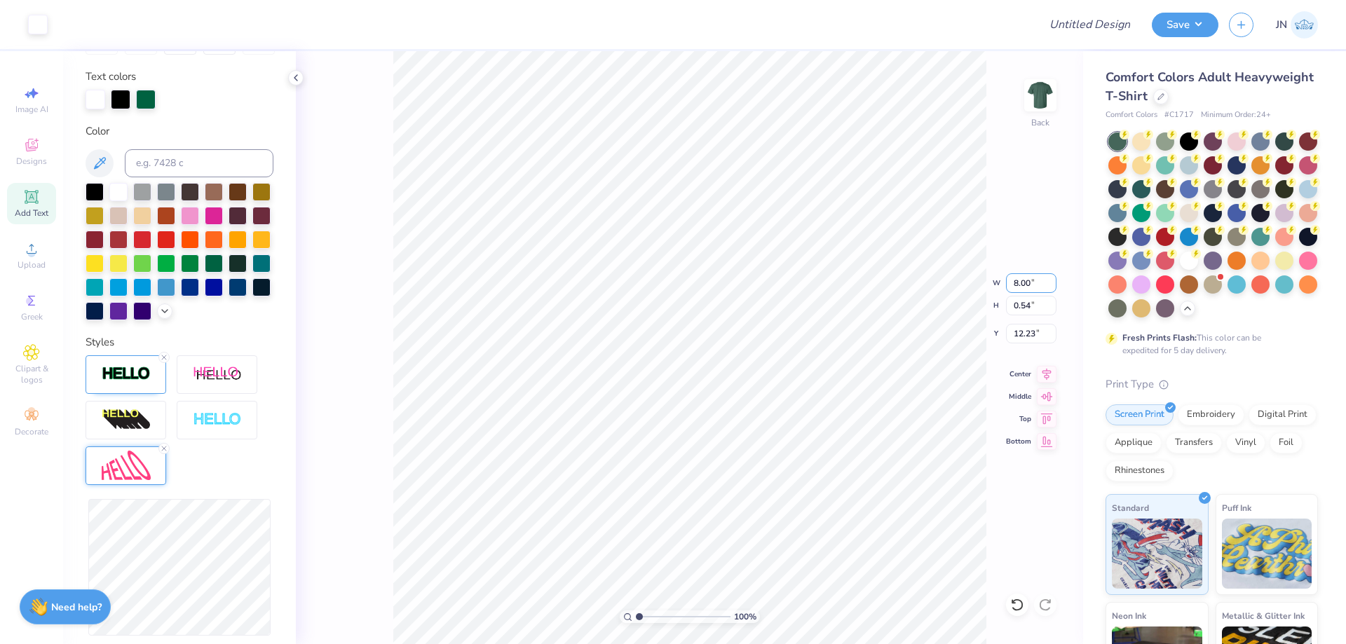
drag, startPoint x: 1018, startPoint y: 275, endPoint x: 1003, endPoint y: 276, distance: 14.8
click at [1003, 276] on div "100 % Back W 8.00 8.00 " H 0.54 0.54 " Y 12.23 12.23 " Center Middle Top Bottom" at bounding box center [689, 347] width 787 height 593
drag, startPoint x: 1018, startPoint y: 285, endPoint x: 1005, endPoint y: 285, distance: 13.3
click at [1005, 285] on div "100 % Back W 8.00 8.00 " H 0.54 0.54 " Y 12.23 12.23 " Center Middle Top Bottom" at bounding box center [689, 347] width 787 height 593
click at [1016, 285] on input "8.00" at bounding box center [1031, 283] width 50 height 20
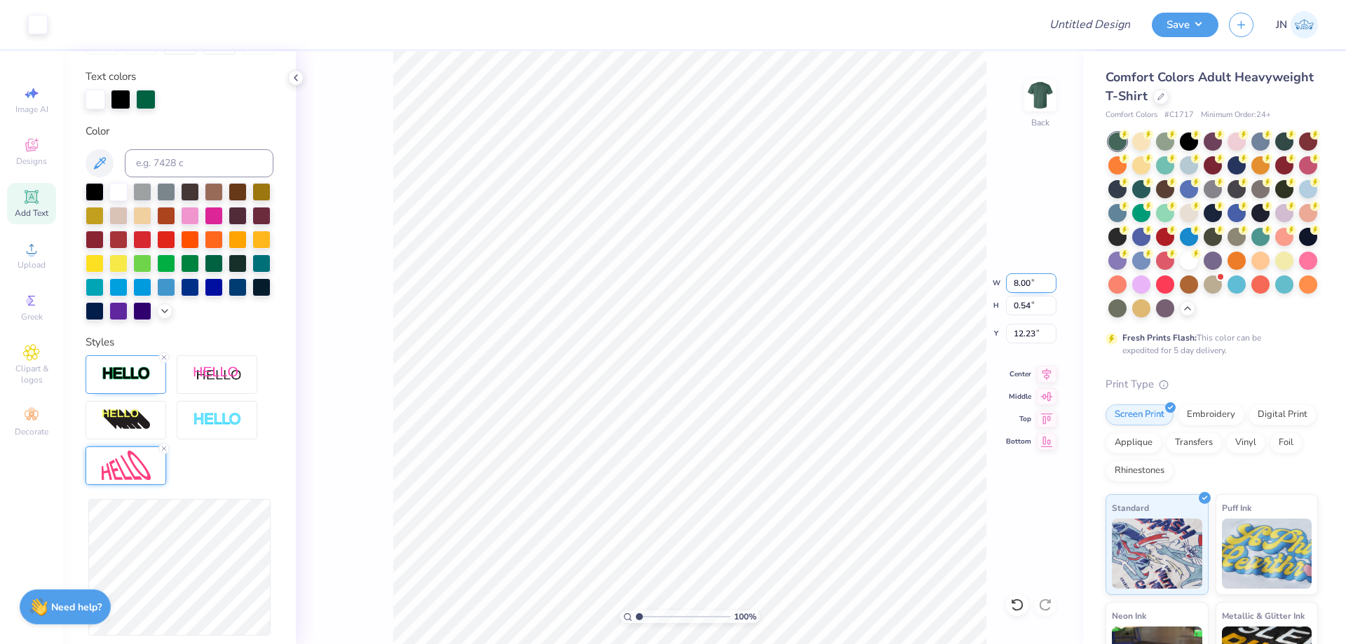
click at [1019, 282] on input "8.00" at bounding box center [1031, 283] width 50 height 20
click at [1017, 282] on input "8.00" at bounding box center [1031, 283] width 50 height 20
type input "9.00"
type input "0.61"
type input "12.20"
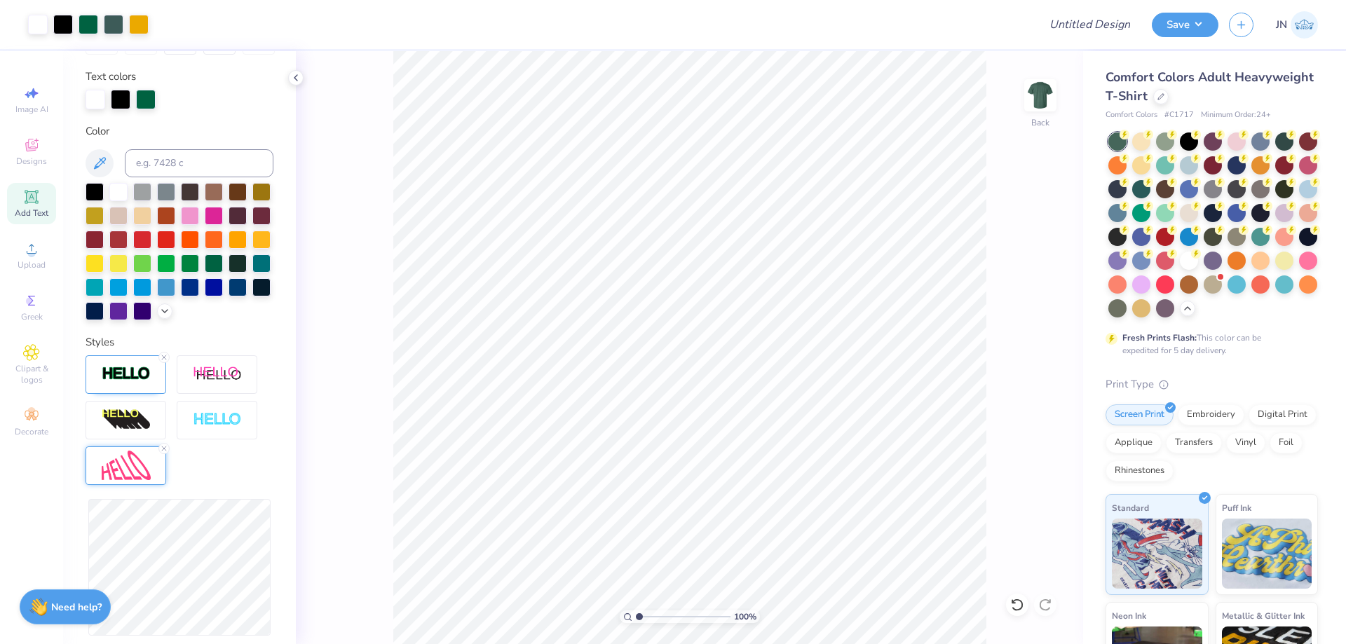
click at [38, 196] on icon at bounding box center [31, 197] width 17 height 17
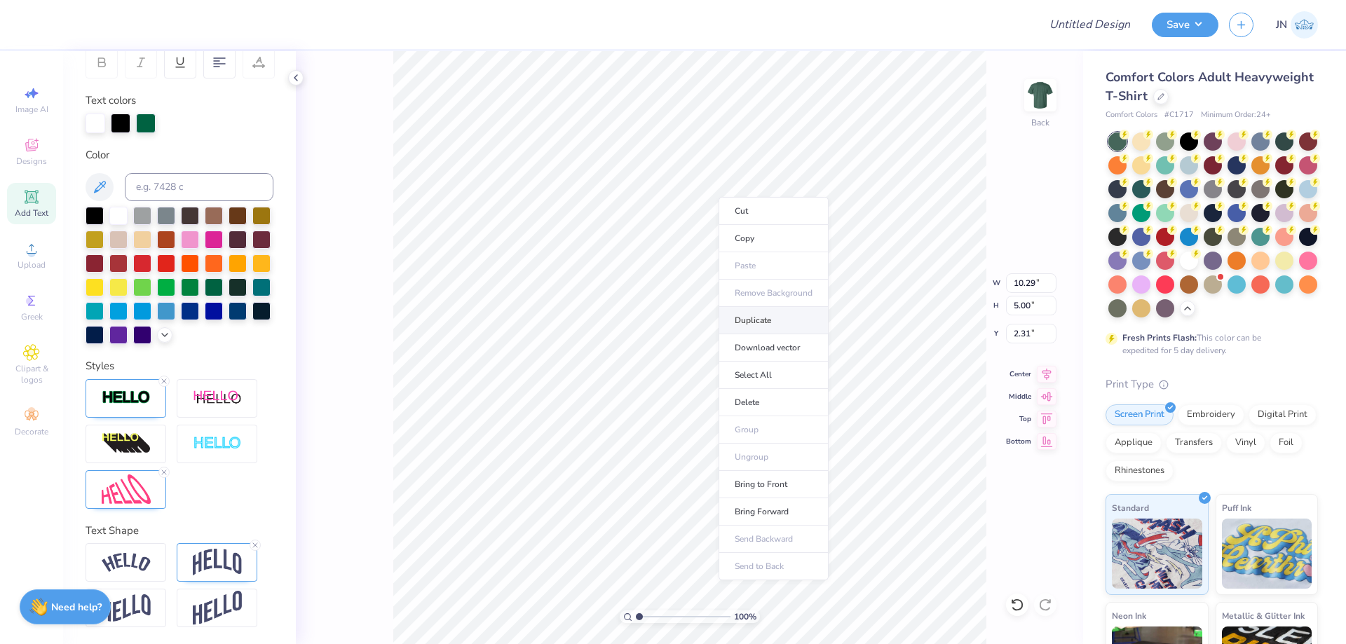
click at [765, 322] on li "Duplicate" at bounding box center [773, 320] width 110 height 27
type input "13.67"
click at [161, 473] on icon at bounding box center [164, 472] width 8 height 8
type input "11.64"
type input "4.02"
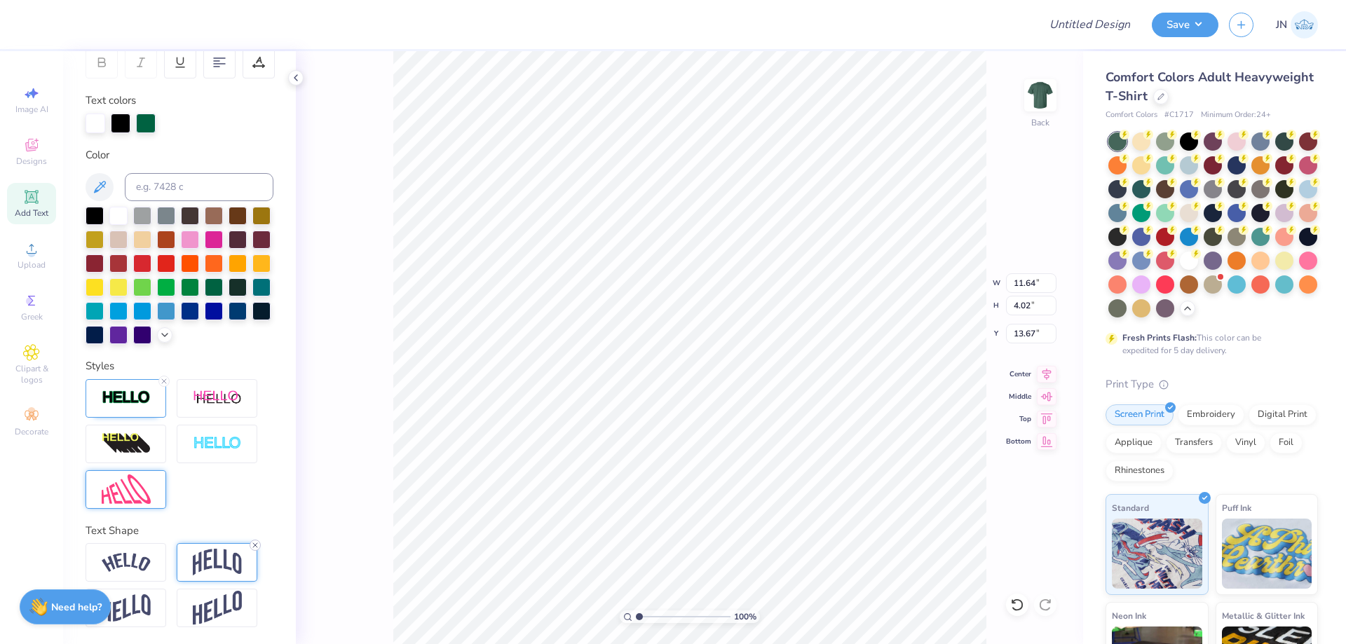
type input "14.15"
click at [254, 547] on icon at bounding box center [255, 545] width 8 height 8
type input "2.15"
type input "15.09"
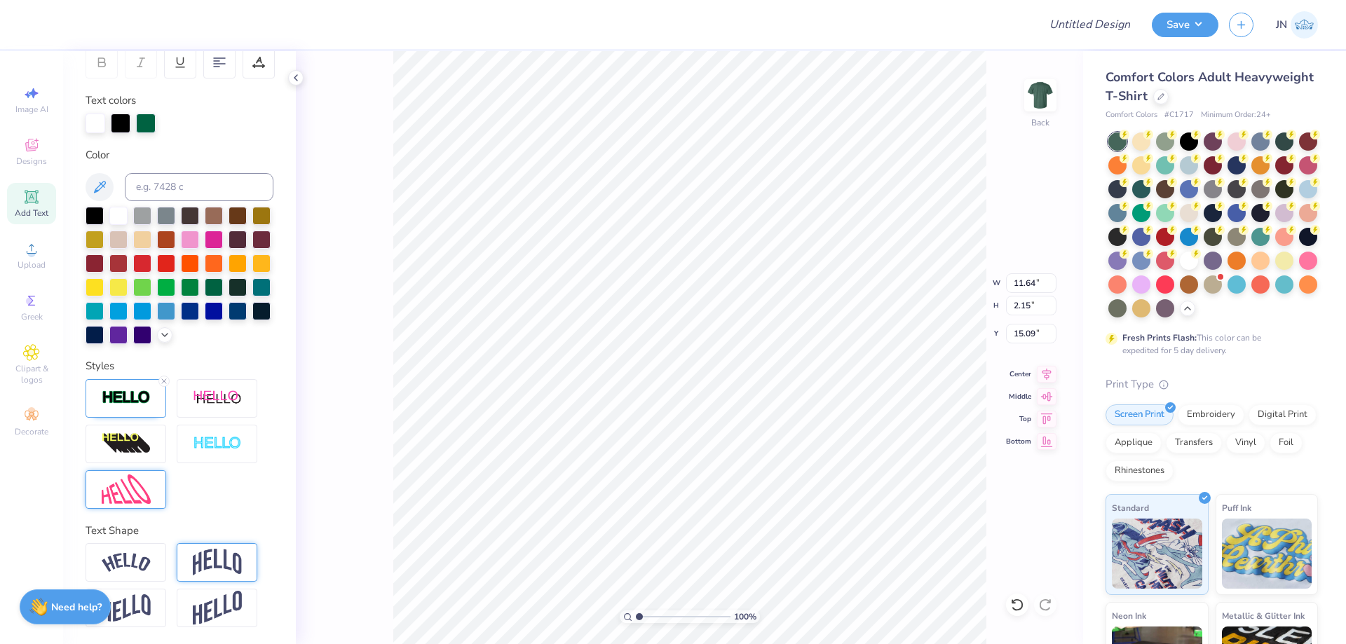
type textarea "gameday"
type input "8.93"
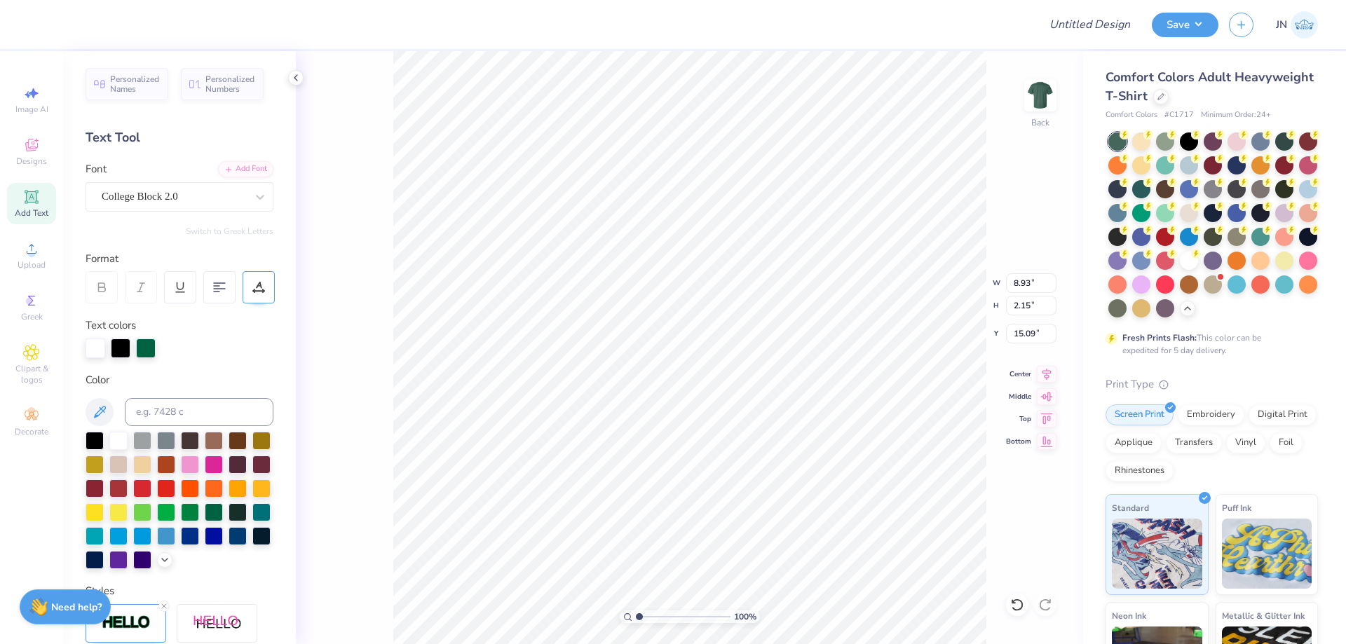
click at [258, 290] on icon at bounding box center [258, 287] width 13 height 13
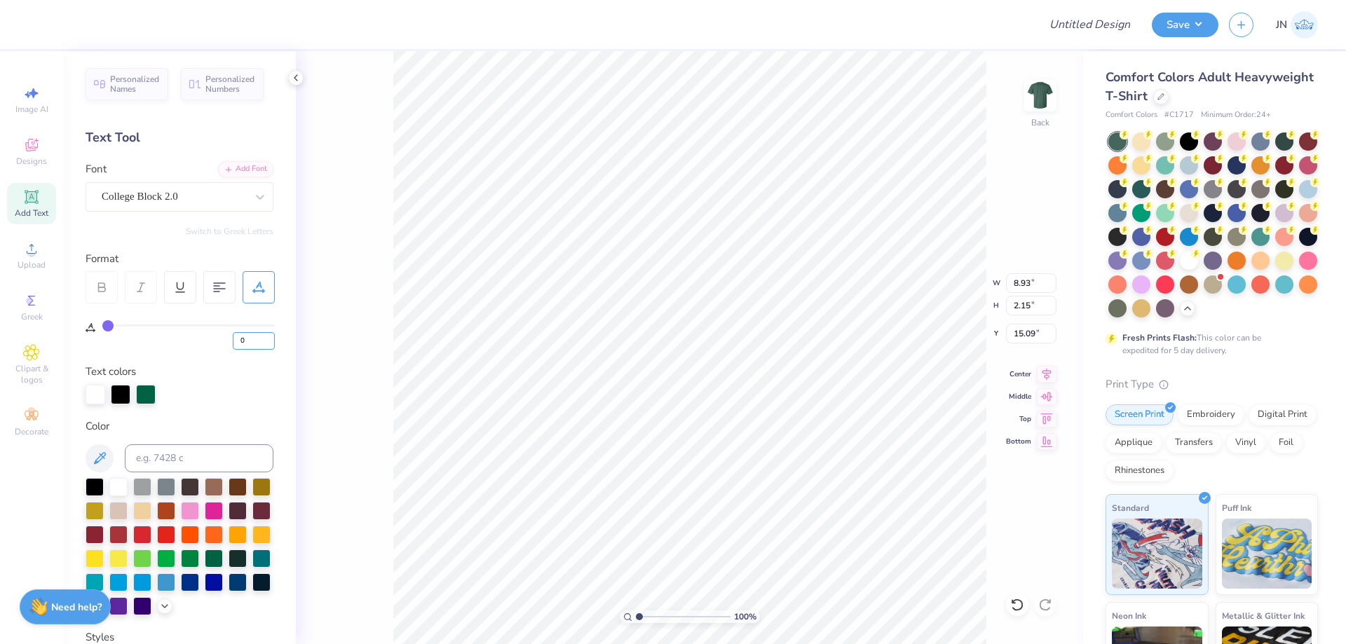
drag, startPoint x: 254, startPoint y: 333, endPoint x: 238, endPoint y: 337, distance: 16.7
click at [239, 337] on input "0" at bounding box center [254, 341] width 42 height 18
type input "8"
type input "10.04"
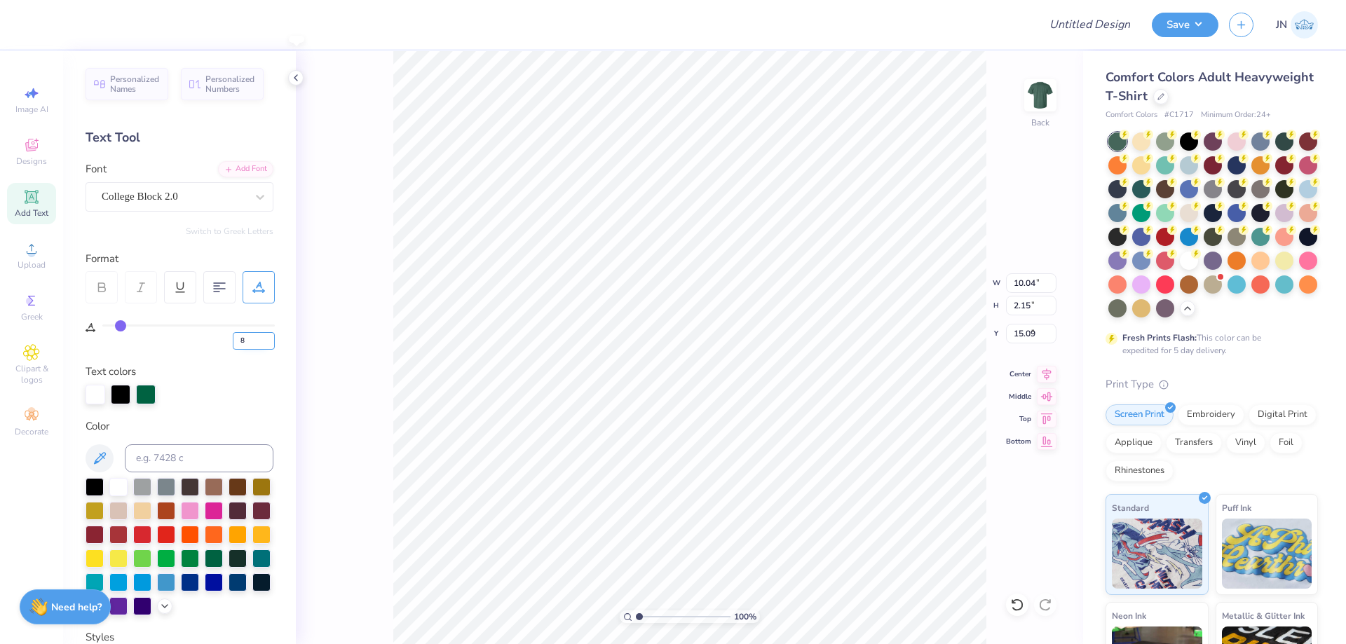
type input "9.77"
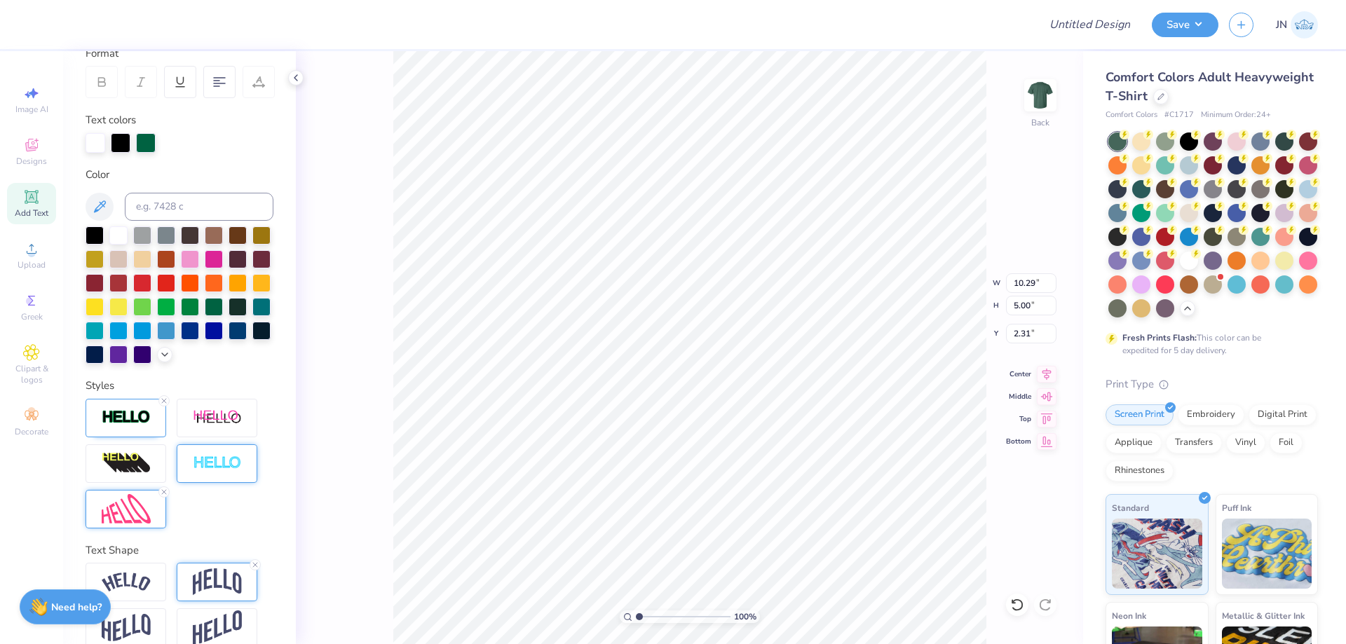
scroll to position [249, 0]
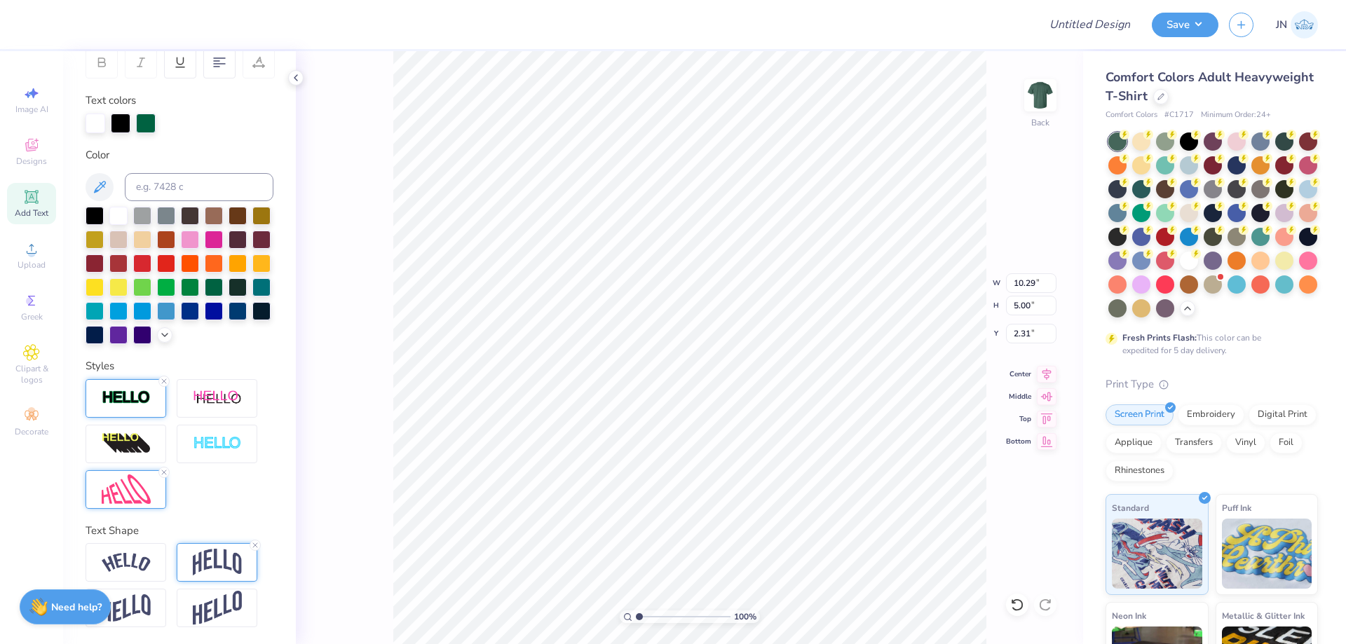
click at [123, 402] on img at bounding box center [126, 398] width 49 height 16
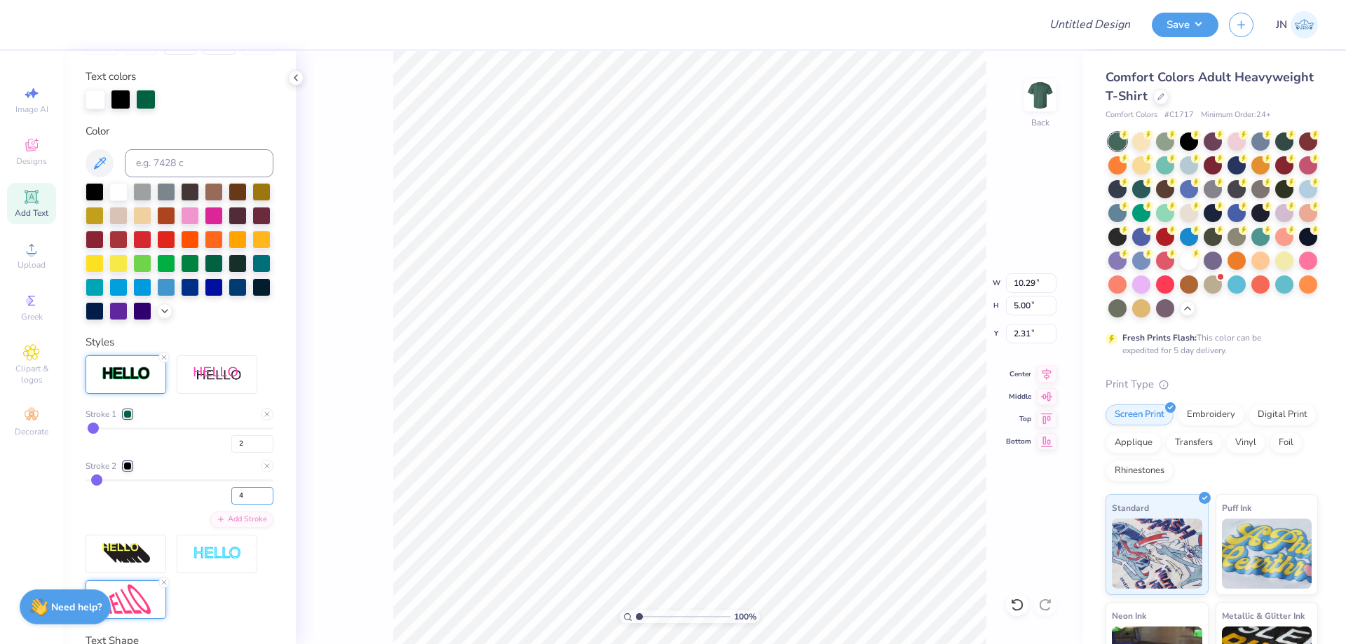
drag, startPoint x: 236, startPoint y: 520, endPoint x: 212, endPoint y: 519, distance: 23.1
click at [212, 505] on div "4" at bounding box center [180, 491] width 188 height 25
type input "5"
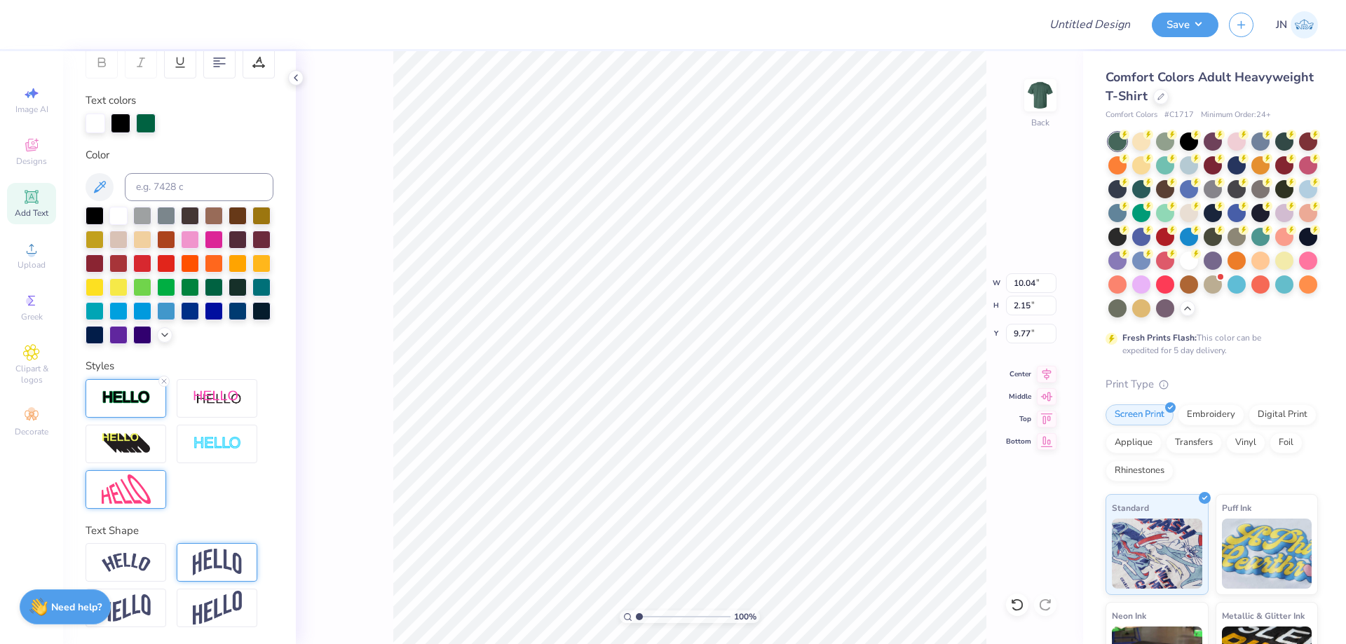
click at [110, 400] on img at bounding box center [126, 398] width 49 height 16
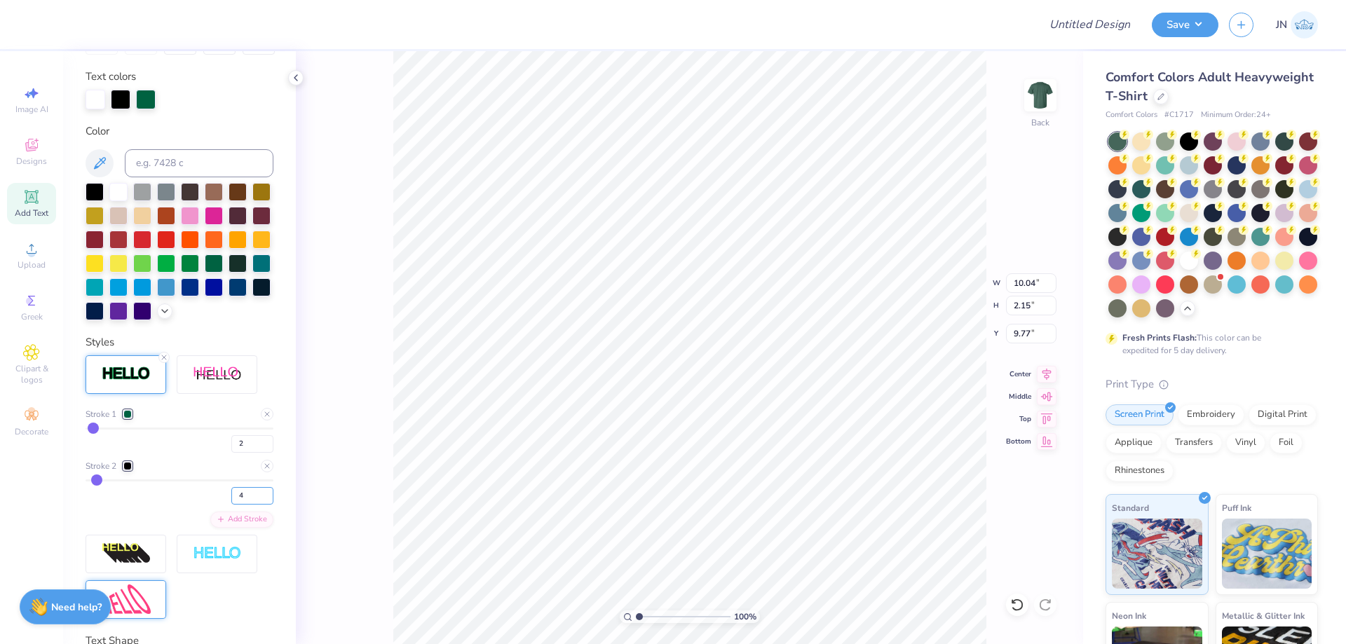
drag, startPoint x: 237, startPoint y: 521, endPoint x: 213, endPoint y: 516, distance: 24.3
click at [213, 505] on div "4" at bounding box center [180, 491] width 188 height 25
type input "6"
type input "10.10"
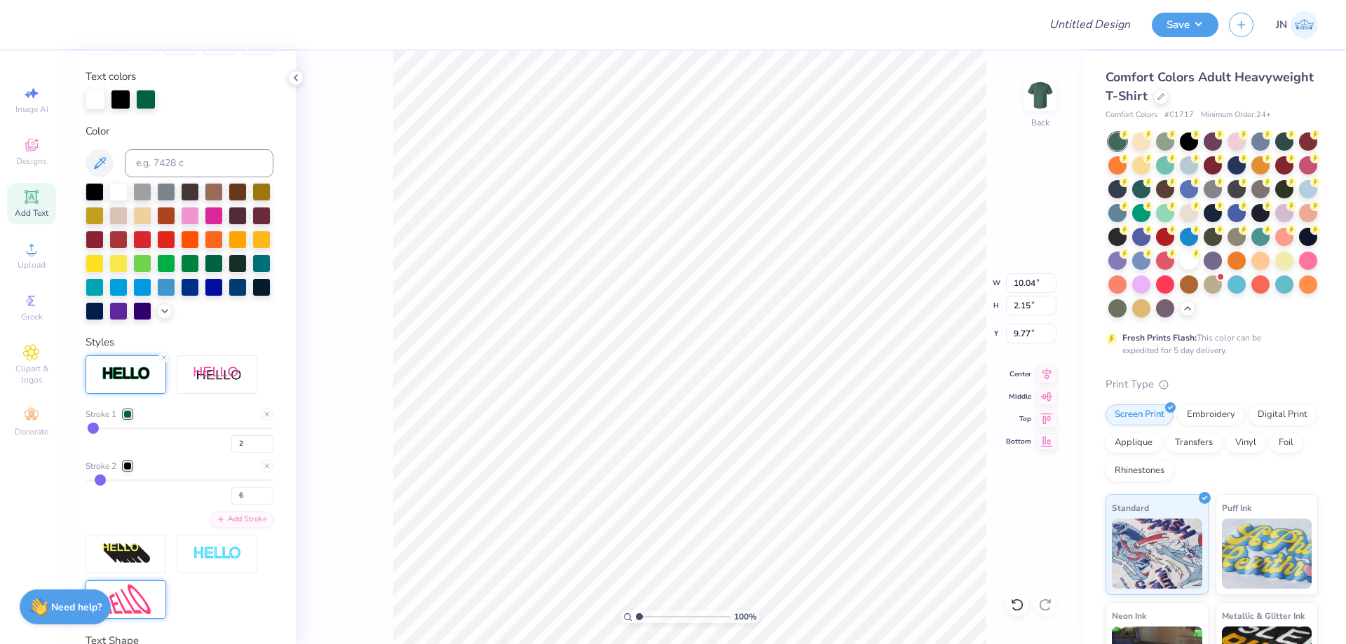
type input "2.22"
type input "9.74"
click at [218, 505] on div "6" at bounding box center [180, 491] width 188 height 25
type input "5"
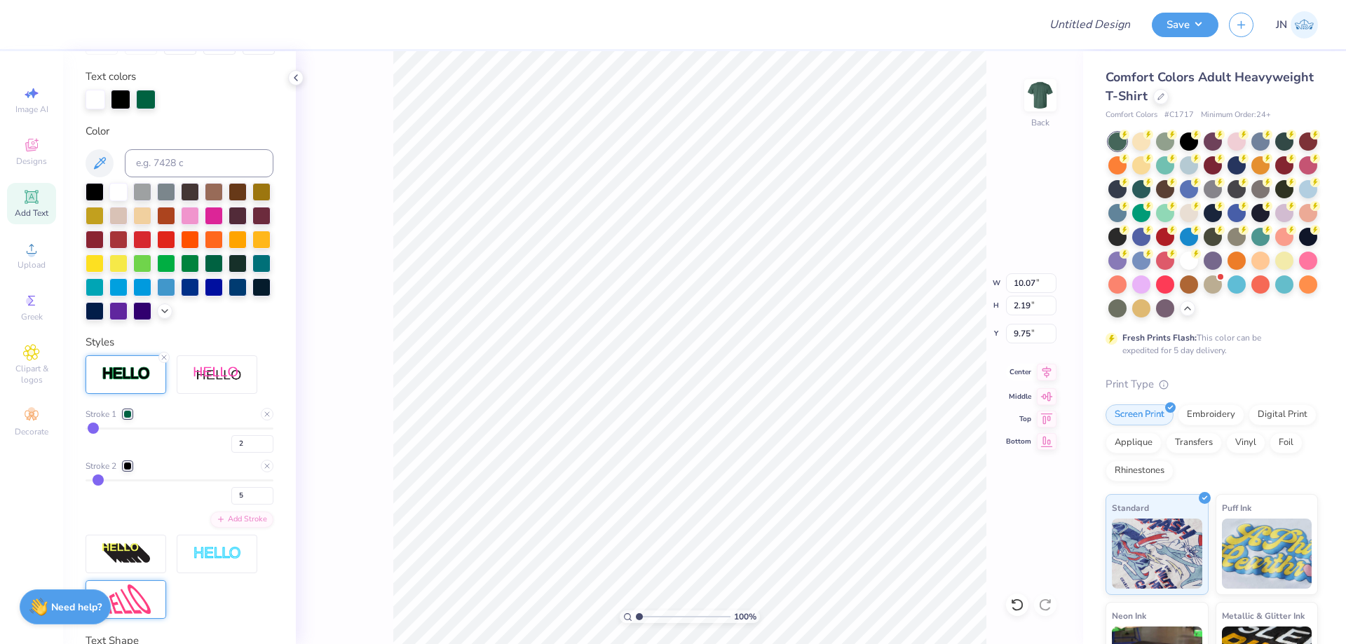
click at [1044, 374] on icon at bounding box center [1047, 372] width 20 height 17
type input "9.76"
type input "2.12"
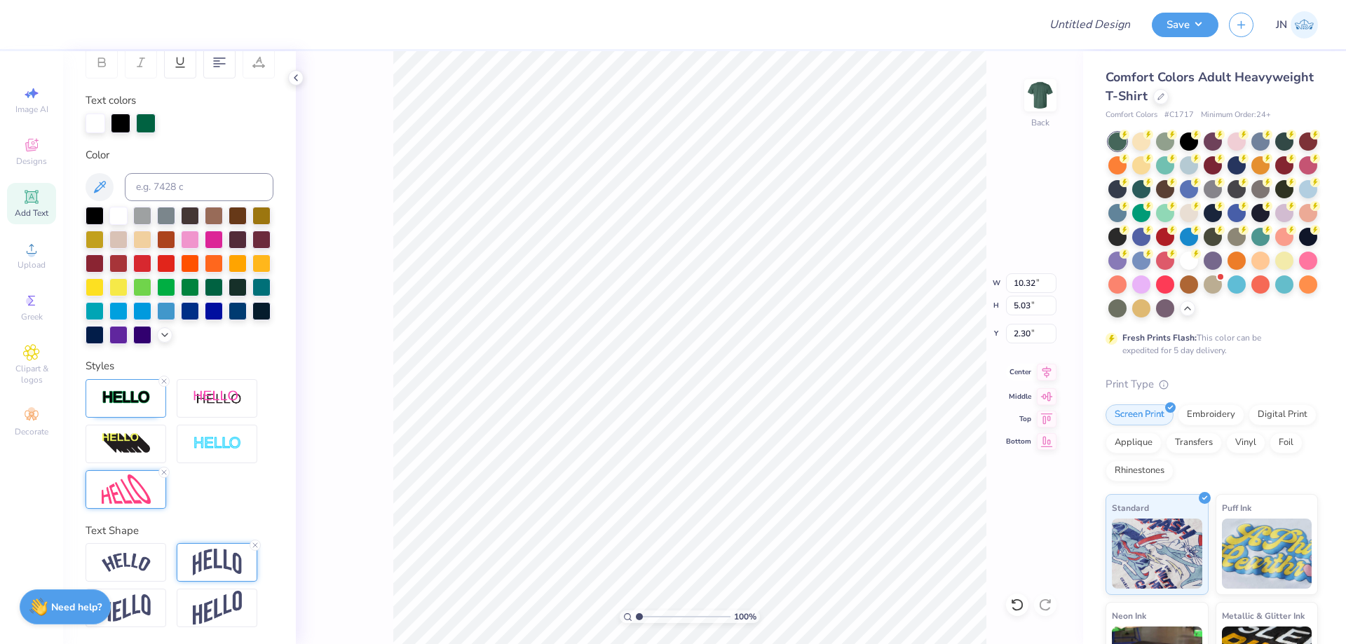
click at [1045, 374] on icon at bounding box center [1047, 372] width 20 height 17
type input "9.90"
type input "4.83"
click at [1046, 376] on icon at bounding box center [1047, 372] width 20 height 17
click at [1050, 376] on icon at bounding box center [1047, 372] width 20 height 17
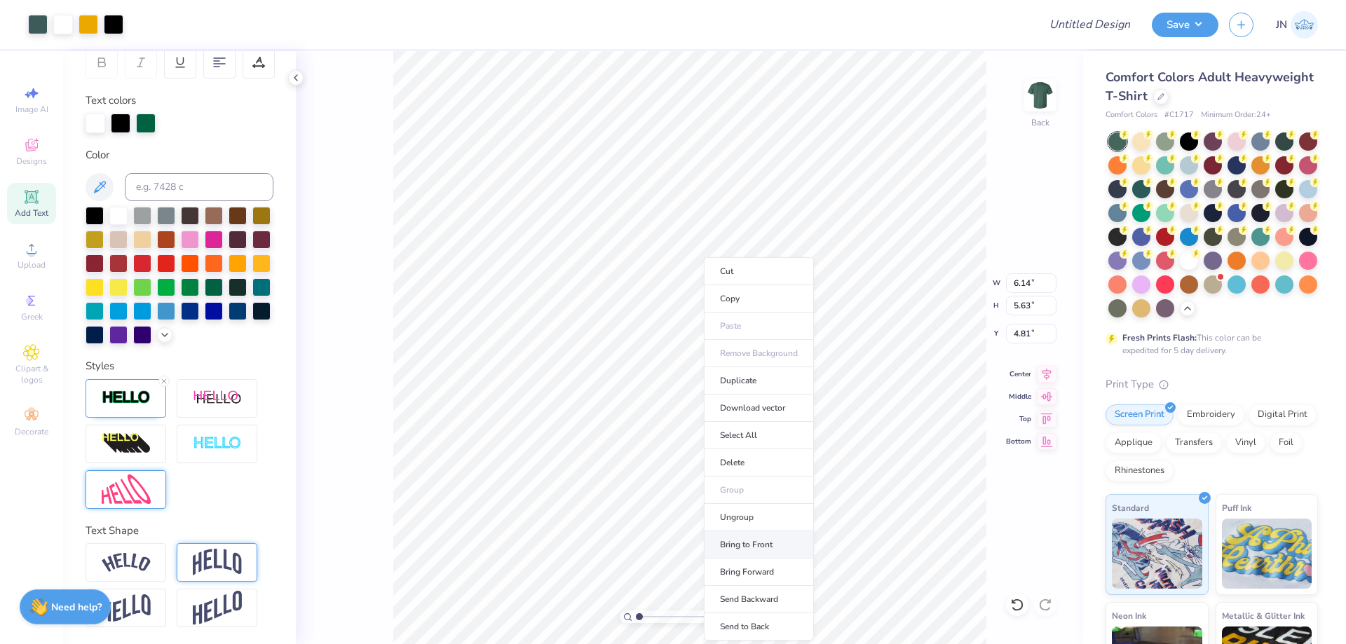
click at [744, 541] on li "Bring to Front" at bounding box center [759, 544] width 110 height 27
type input "6.77"
type input "6.21"
click at [1042, 377] on icon at bounding box center [1047, 372] width 20 height 17
type input "5.07"
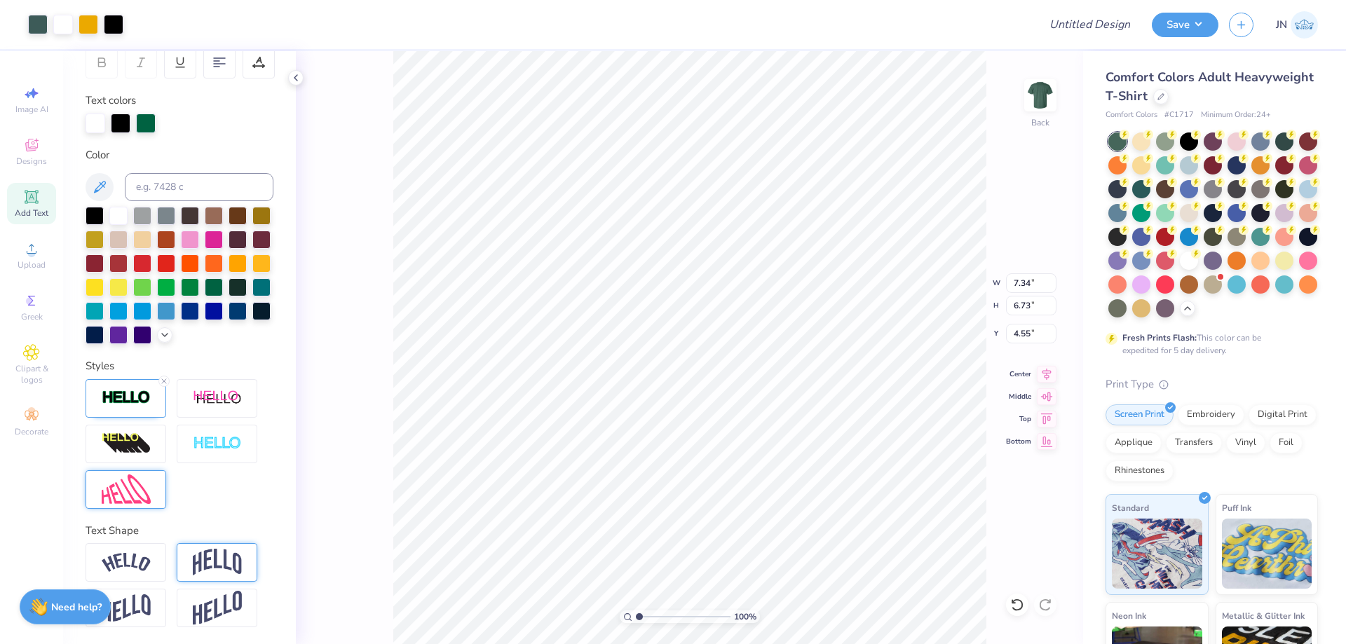
type input "7.34"
type input "6.73"
type input "4.55"
click at [362, 397] on div "100 % Back W 7.34 7.34 " H 6.73 6.73 " Y 4.55 4.55 " Center Middle Top Bottom" at bounding box center [689, 347] width 787 height 593
type input "7.34"
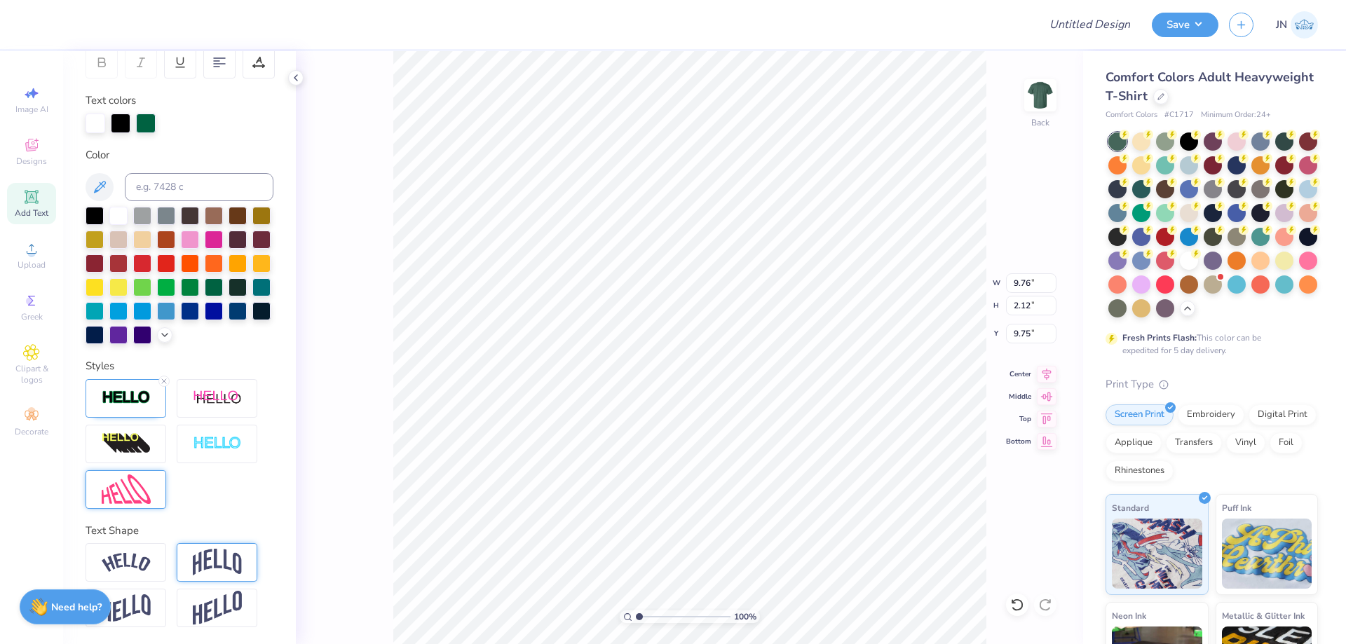
type input "6.73"
type input "4.55"
type input "9.90"
type input "4.83"
type input "2.30"
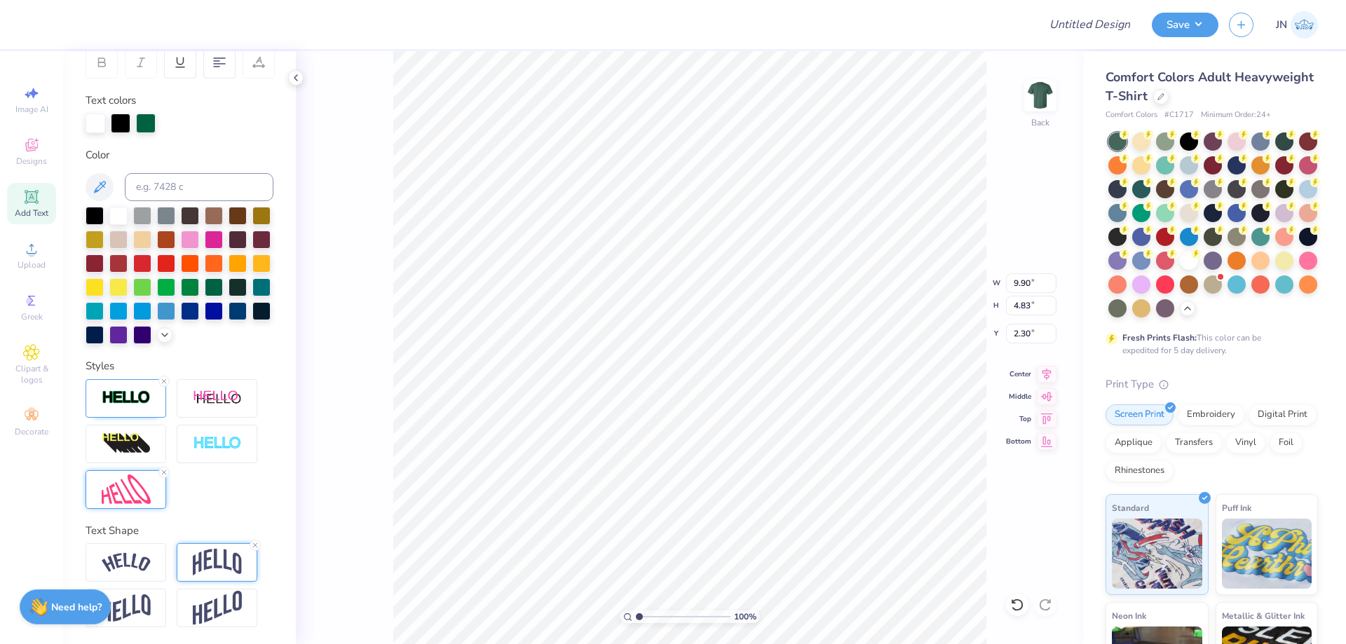
click at [1007, 273] on div "100 % Back W 9.90 9.90 " H 4.83 4.83 " Y 2.30 2.30 " Center Middle Top Bottom" at bounding box center [689, 347] width 787 height 593
click at [1014, 282] on div "100 % Back W 9.90 9.90 " H 4.83 4.83 " Y 2.30 2.30 " Center Middle Top Bottom" at bounding box center [689, 347] width 787 height 593
click at [1017, 282] on div "100 % Back W 9.90 H 4.83 Y 2.30 Center Middle Top Bottom" at bounding box center [689, 347] width 787 height 593
click at [1017, 282] on div "100 % Back" at bounding box center [689, 347] width 787 height 593
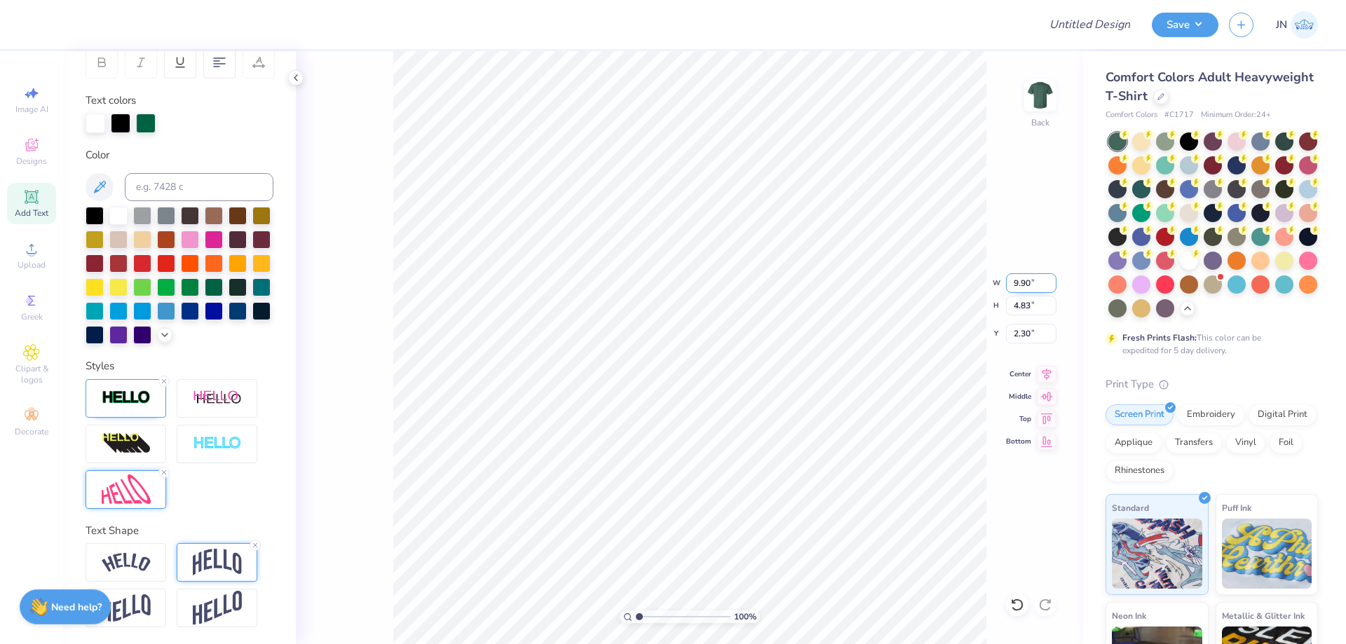
drag, startPoint x: 1031, startPoint y: 282, endPoint x: 932, endPoint y: 279, distance: 99.6
click at [988, 279] on div "100 % Back W 9.90 9.90 " H 4.83 4.83 " Y 2.30 2.30 " Center Middle Top Bottom" at bounding box center [689, 347] width 787 height 593
click at [1013, 282] on input "9.90" at bounding box center [1031, 283] width 50 height 20
type input "12.00"
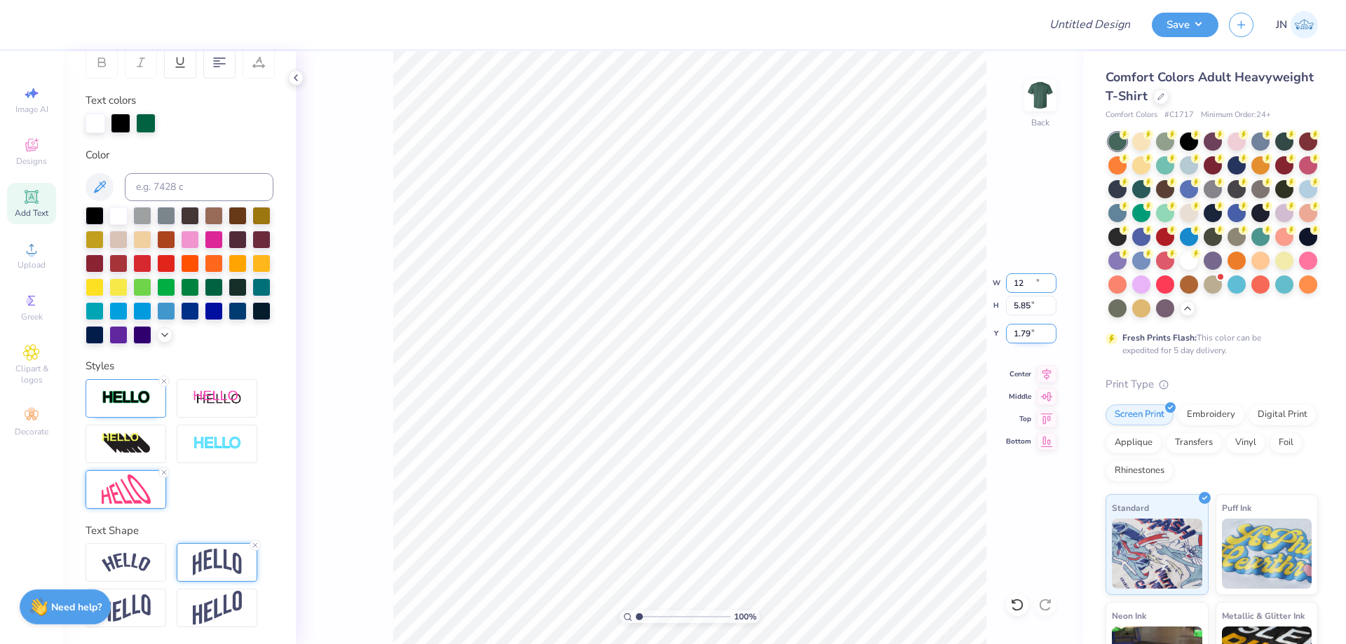
type input "5.85"
click at [1021, 334] on input "1.79" at bounding box center [1031, 334] width 50 height 20
type input "2.00"
click at [1048, 370] on icon at bounding box center [1047, 372] width 20 height 17
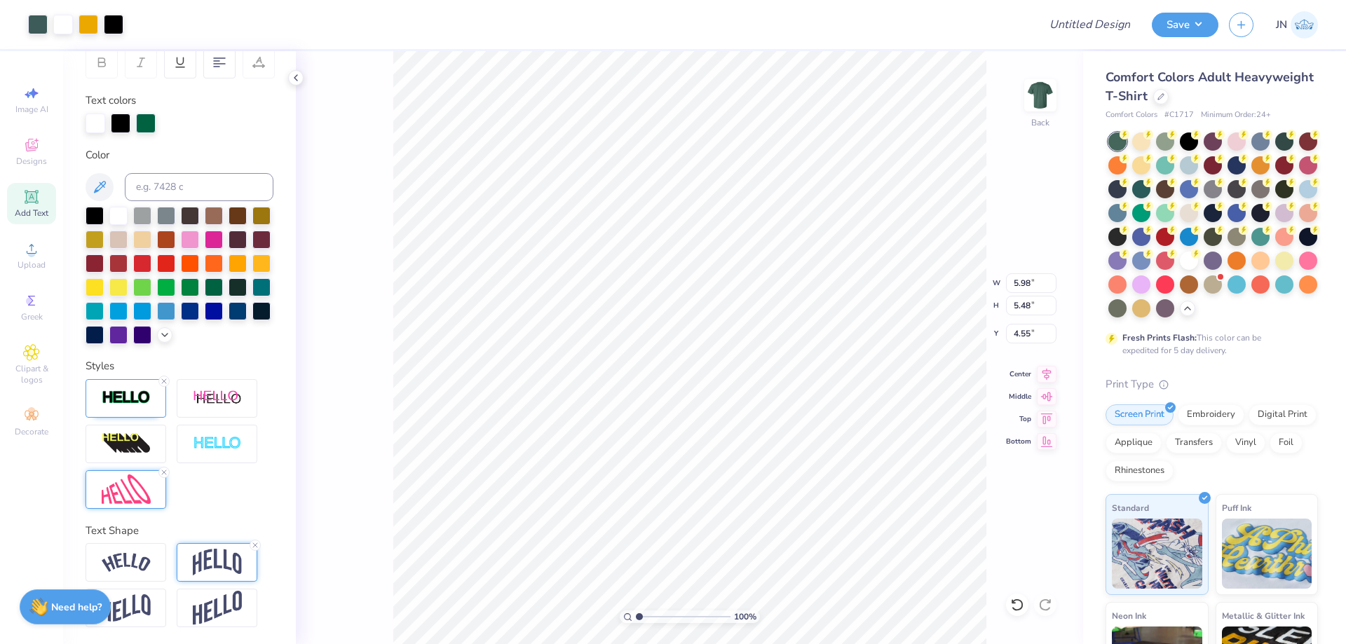
type input "4.92"
type input "6.06"
type input "5.56"
type input "4.85"
click at [1018, 280] on input "9.76" at bounding box center [1031, 283] width 50 height 20
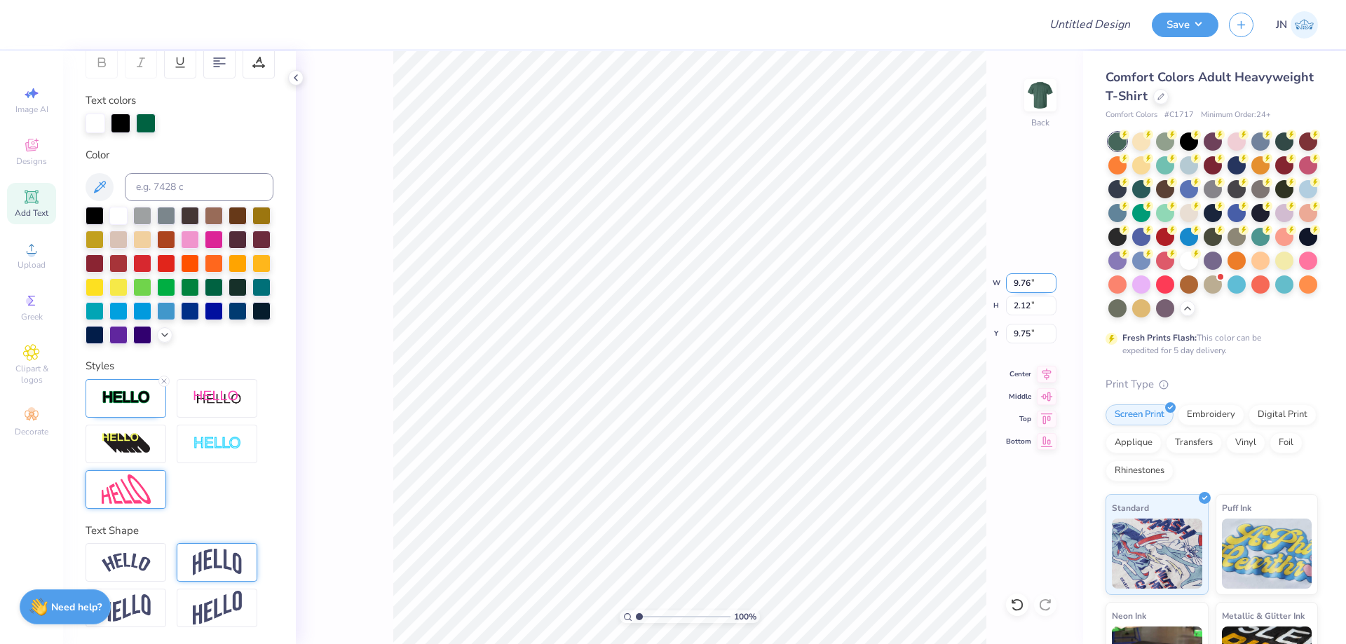
click at [1018, 280] on input "9.76" at bounding box center [1031, 283] width 50 height 20
type input "12.00"
type input "2.60"
type input "9.51"
type input "9.00"
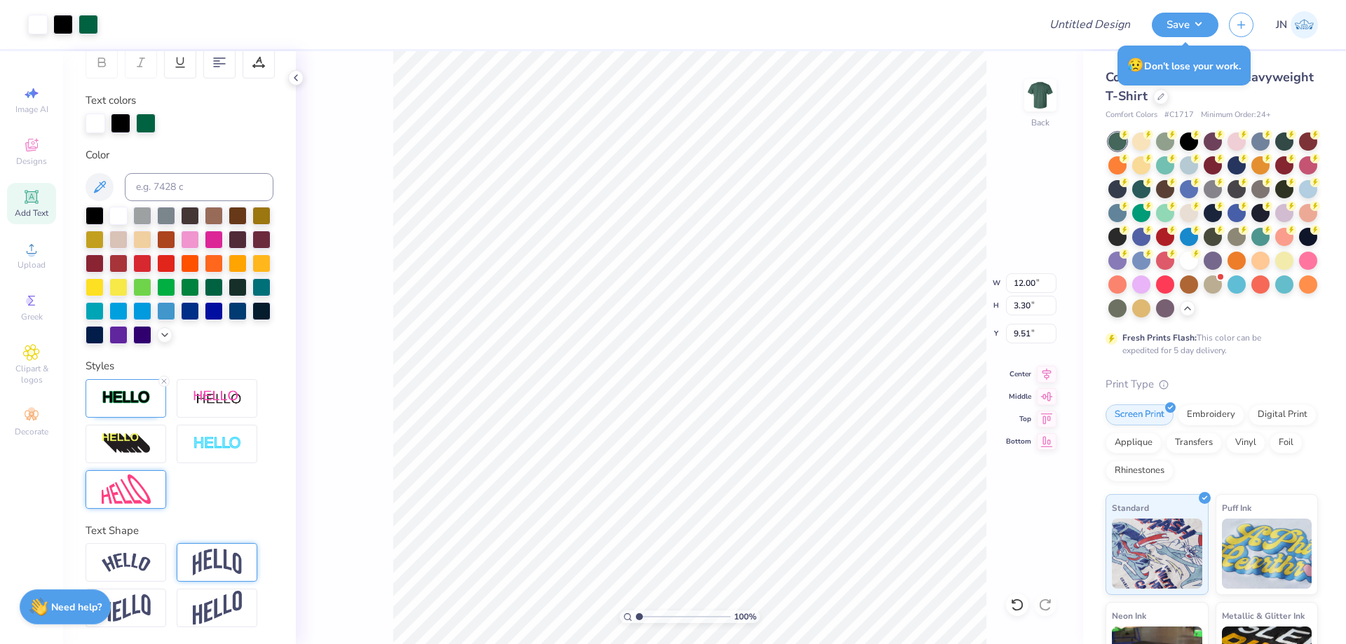
type input "0.61"
type input "12.20"
type input "10.42"
type input "0.70"
click at [1021, 286] on input "10.42" at bounding box center [1031, 283] width 50 height 20
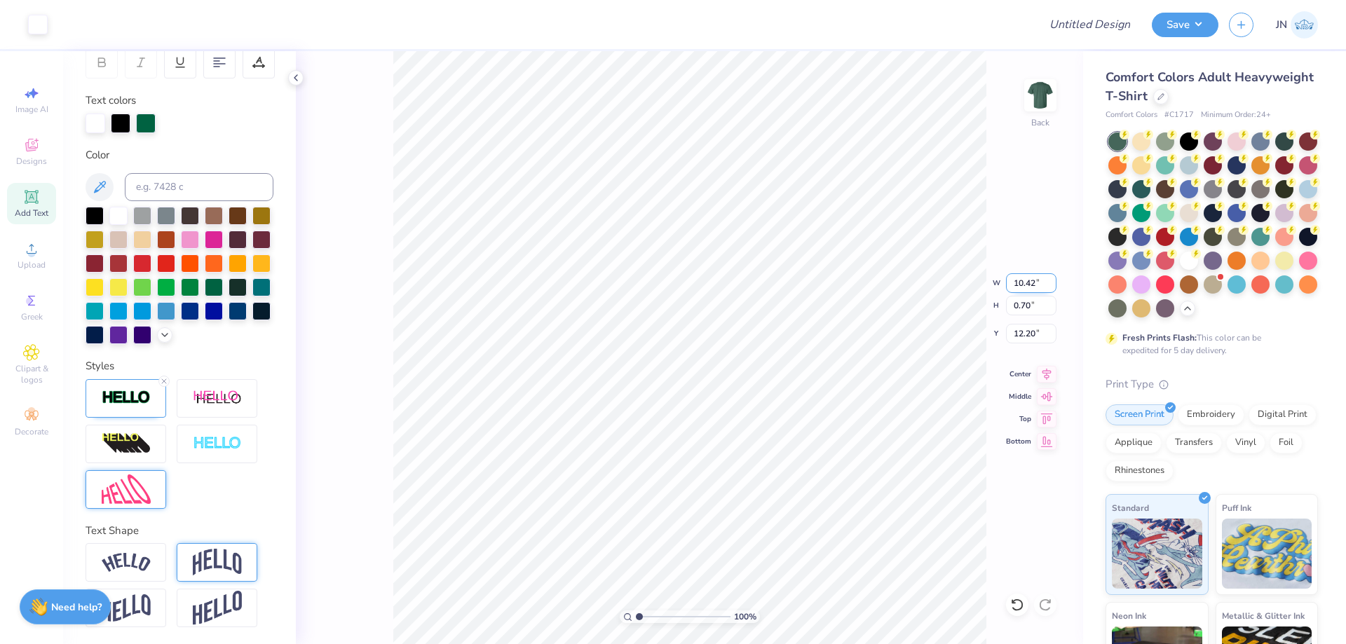
click at [1021, 286] on input "10.42" at bounding box center [1031, 283] width 50 height 20
type input "12.00"
type input "0.81"
type input "12.06"
click at [1042, 374] on icon at bounding box center [1047, 372] width 20 height 17
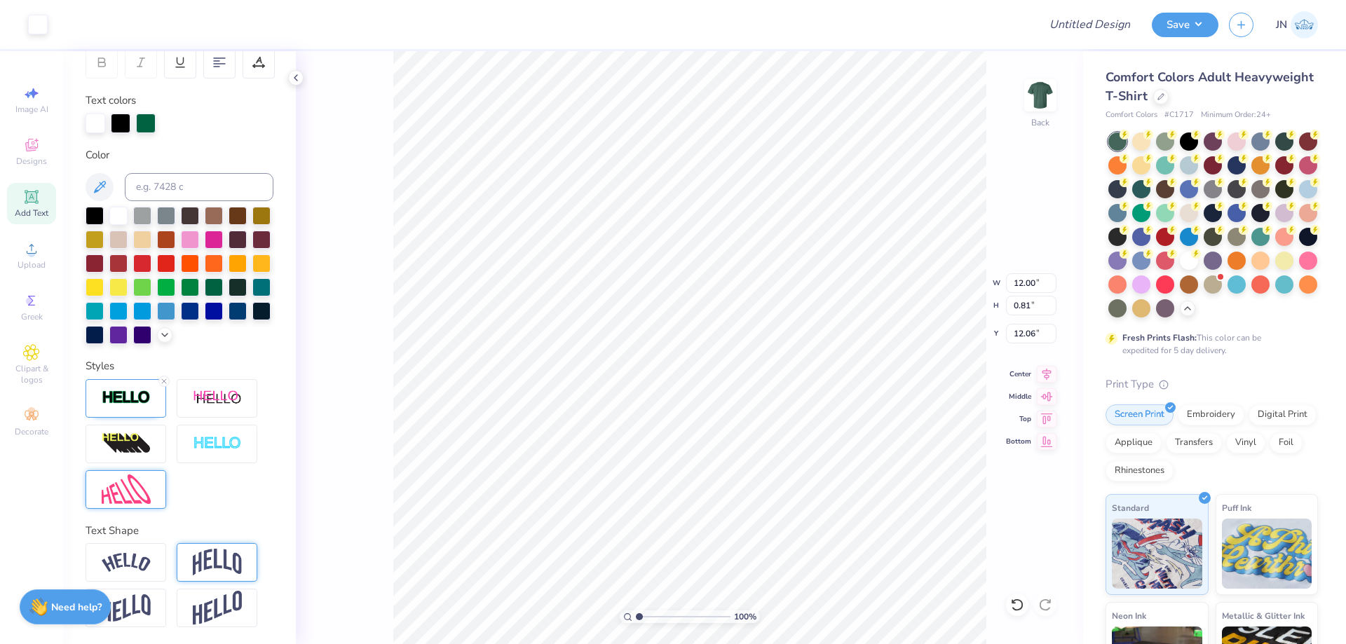
type input "12.50"
type input "9.10"
type input "6.06"
type input "5.56"
type input "4.85"
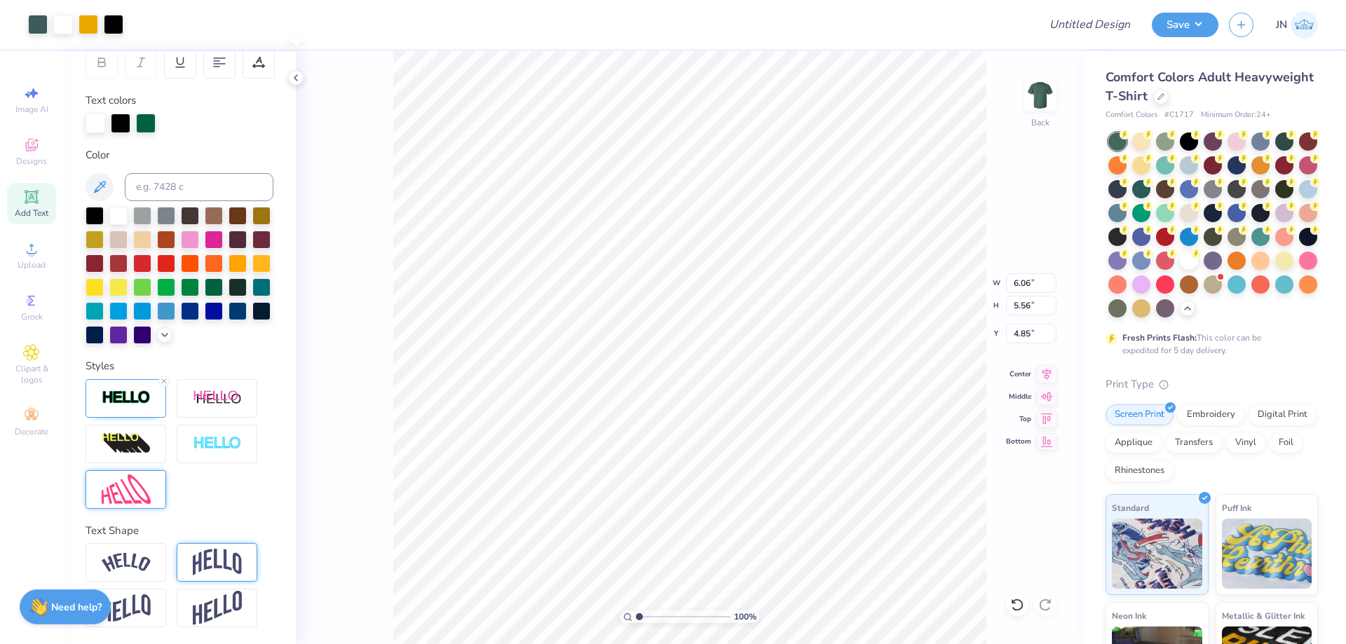
type input "6.64"
type input "6.09"
click at [40, 18] on div at bounding box center [38, 23] width 20 height 20
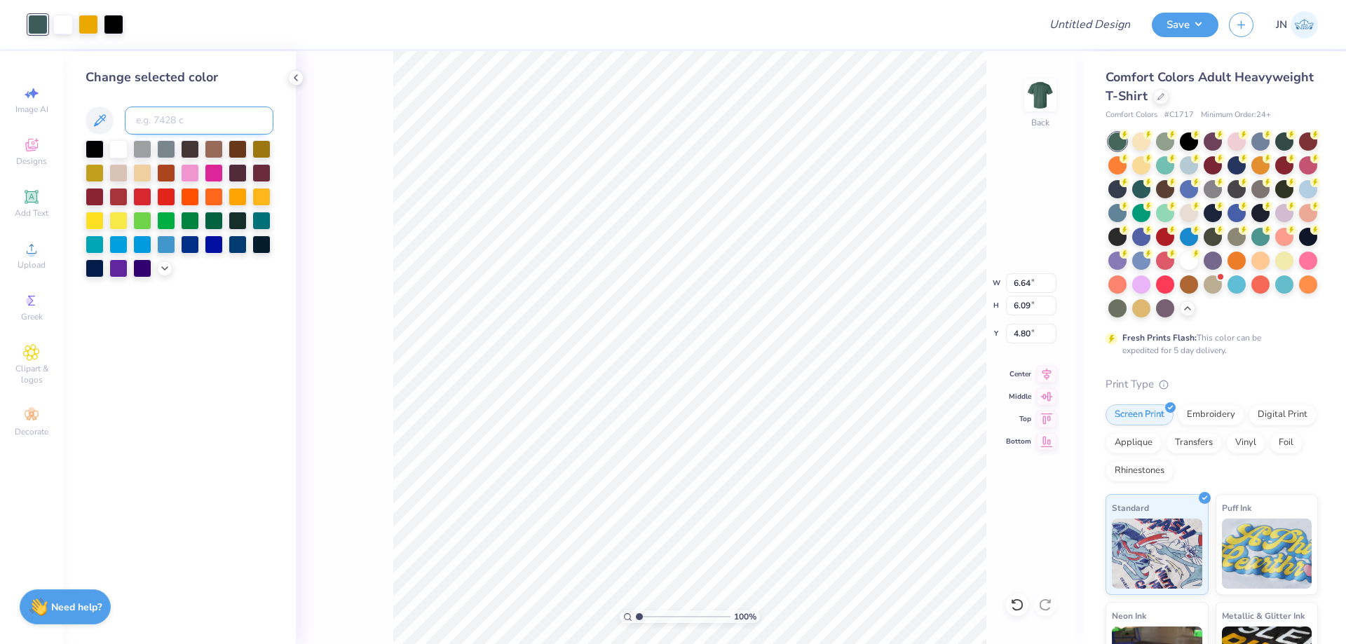
click at [190, 125] on input at bounding box center [199, 121] width 149 height 28
type input "3425"
click at [373, 94] on div "100 % Back W 6.64 6.64 " H 6.09 6.09 " Y 4.80 4.80 " Center Middle Top Bottom" at bounding box center [689, 347] width 787 height 593
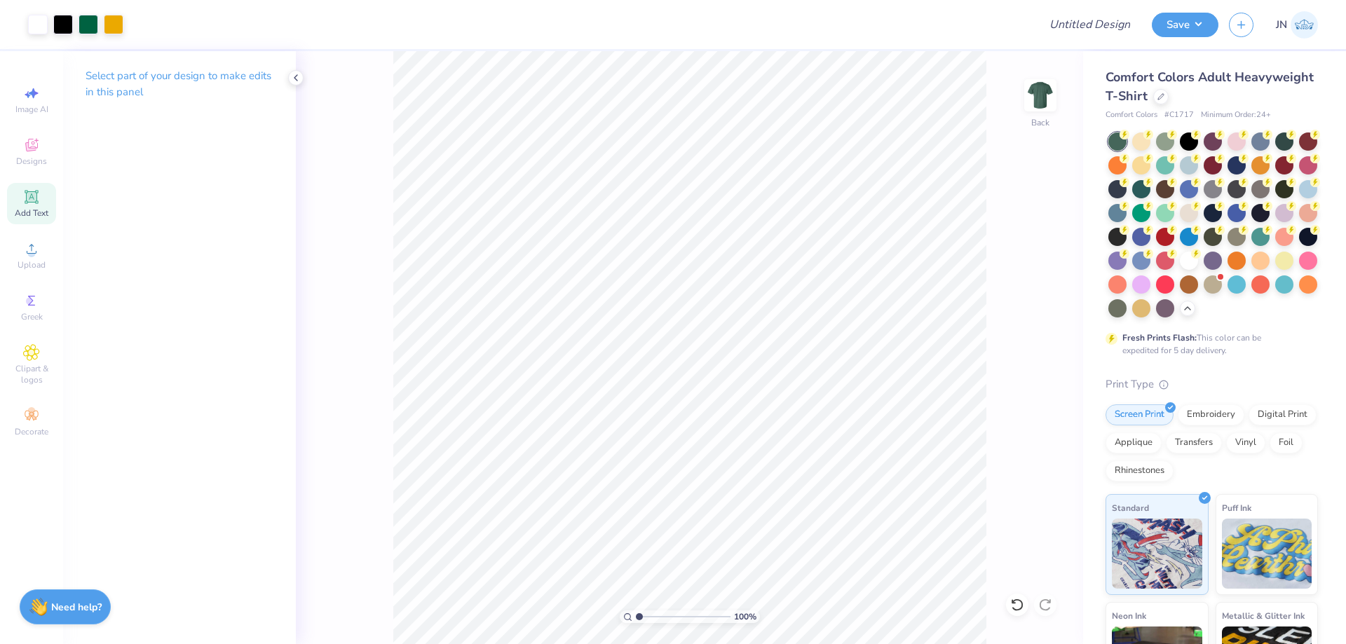
click at [32, 205] on icon at bounding box center [31, 197] width 17 height 17
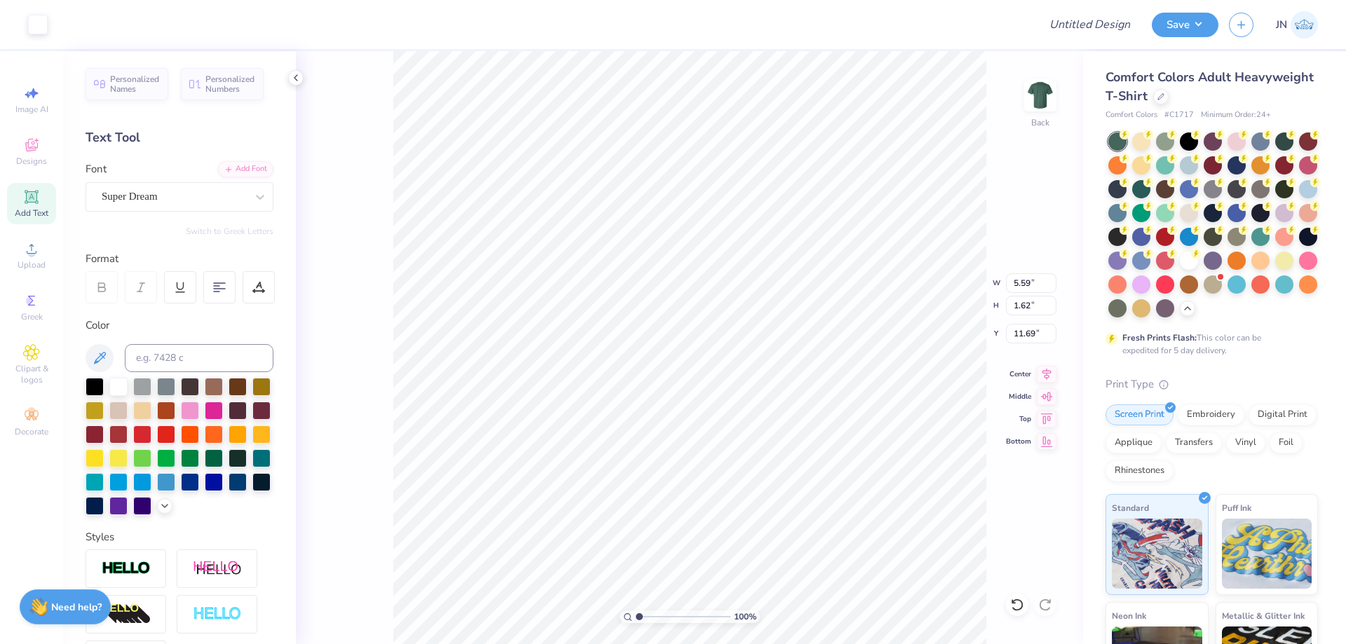
scroll to position [12, 1]
type textarea "a"
type textarea "ARKANSAS STADIUM"
type input "14.17"
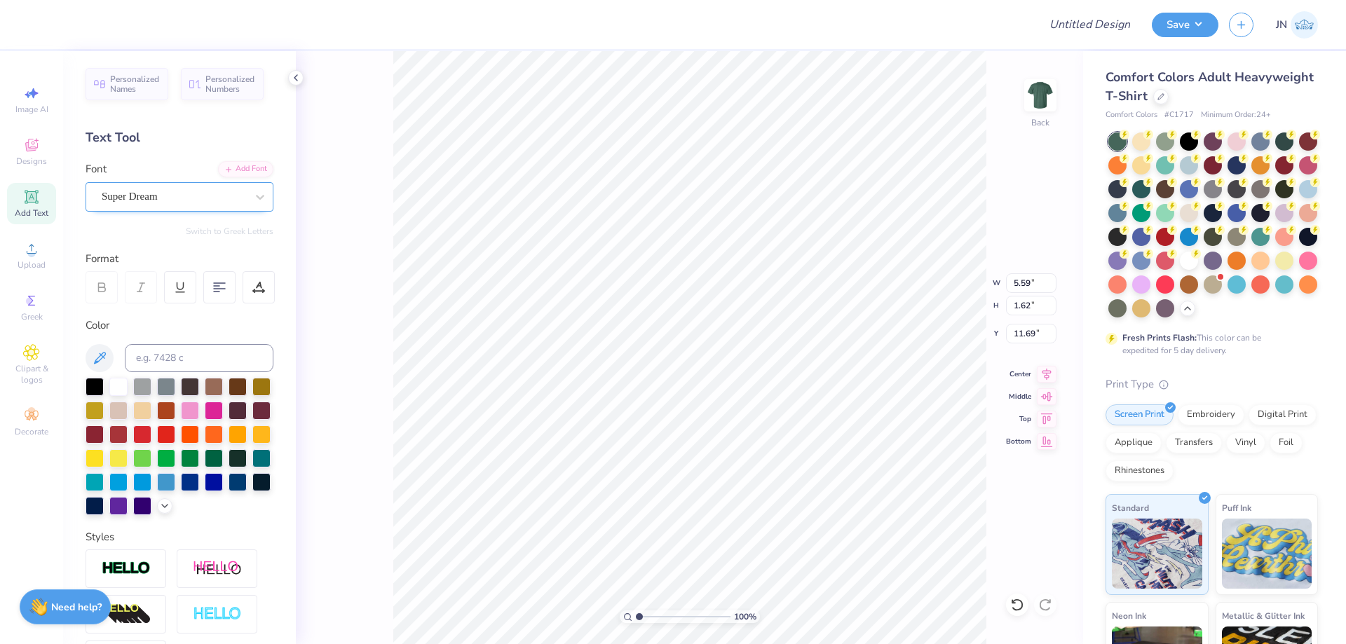
type input "1.10"
type input "11.95"
click at [194, 206] on div "Super Dream" at bounding box center [173, 197] width 147 height 22
click at [191, 297] on div at bounding box center [179, 307] width 177 height 23
type input "BEBAS"
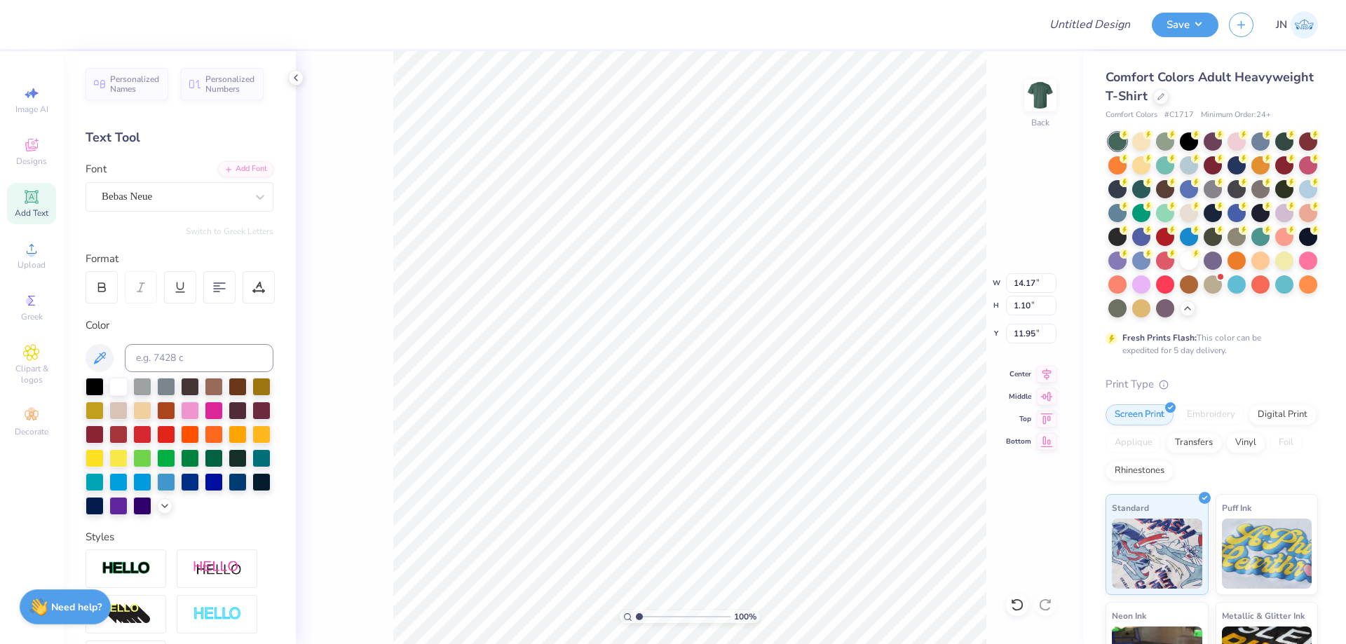
type input "8.94"
type input "1.08"
type input "11.96"
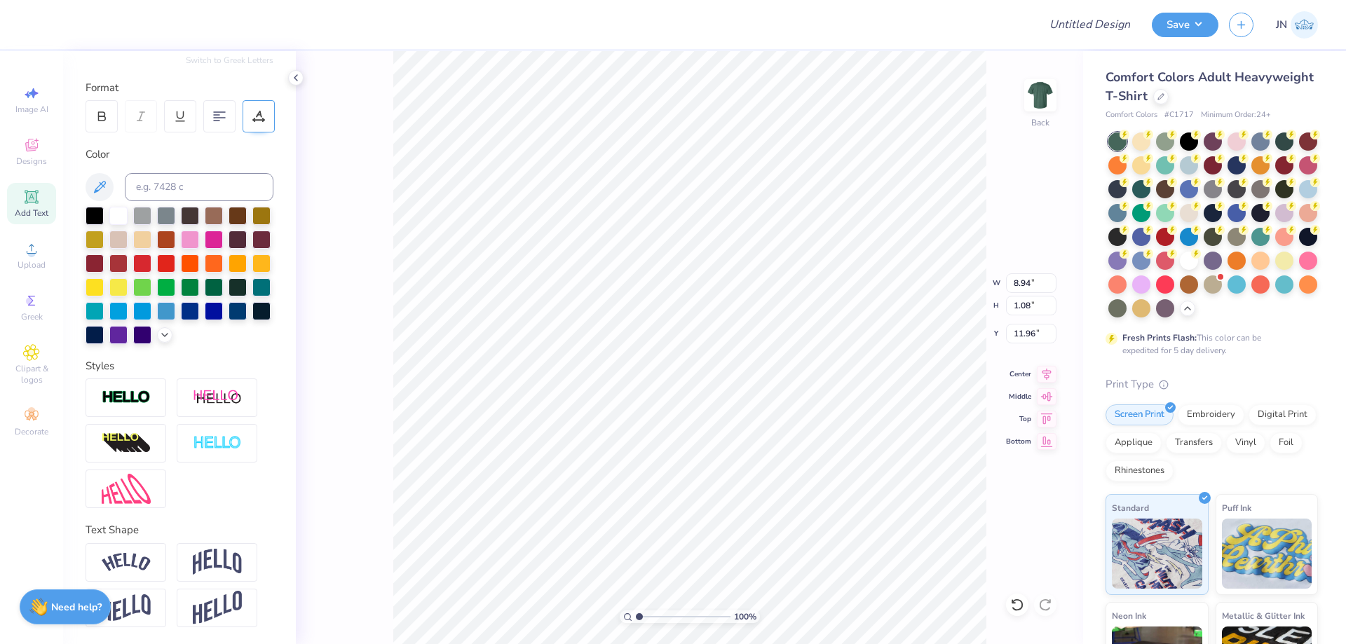
click at [257, 111] on icon at bounding box center [259, 114] width 6 height 7
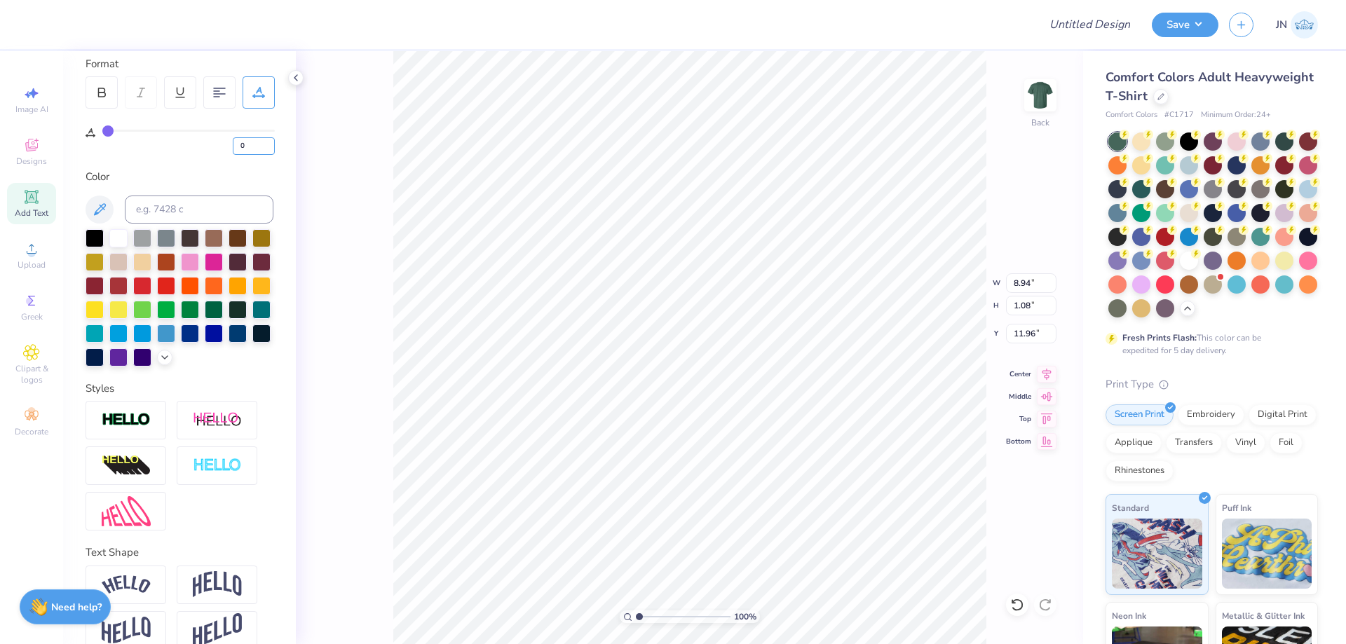
drag, startPoint x: 252, startPoint y: 146, endPoint x: 224, endPoint y: 146, distance: 27.3
click at [225, 146] on div "0" at bounding box center [188, 142] width 172 height 25
type input "20"
type input "7.18"
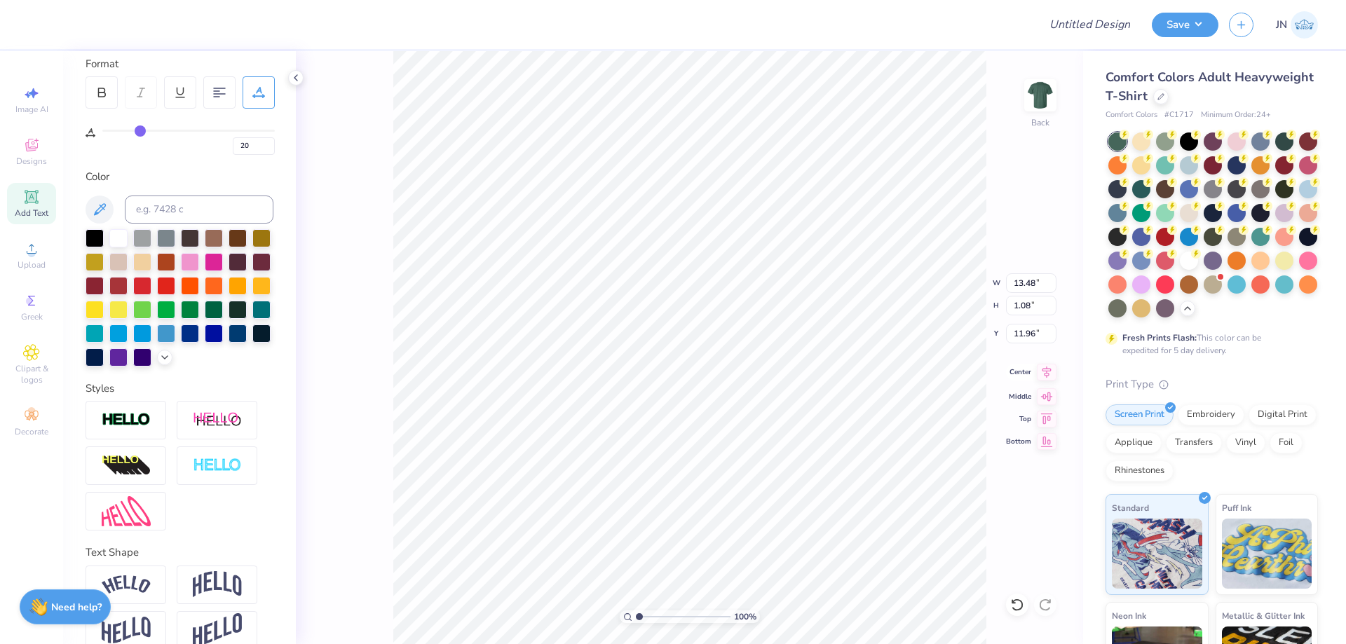
type input "0.58"
click at [1051, 376] on icon at bounding box center [1047, 372] width 20 height 17
type input "12.21"
click at [102, 93] on icon at bounding box center [101, 92] width 13 height 13
type input "7.26"
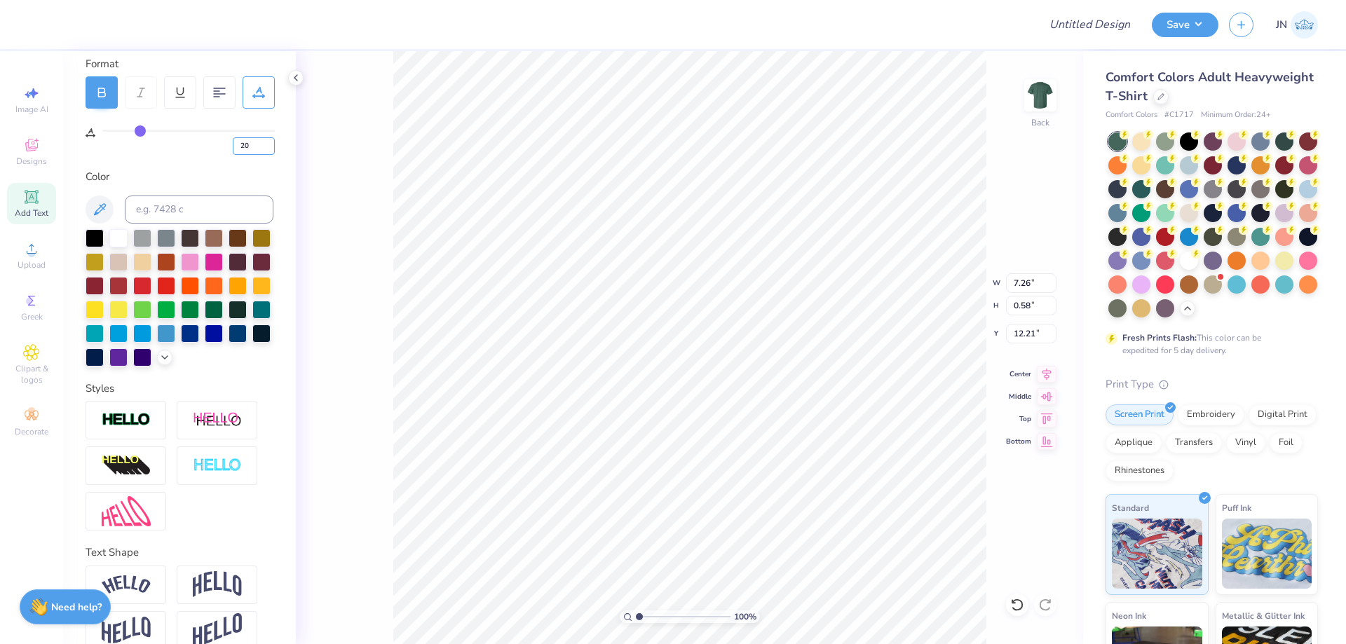
drag, startPoint x: 250, startPoint y: 144, endPoint x: 224, endPoint y: 145, distance: 25.9
click at [224, 145] on div "20" at bounding box center [188, 142] width 172 height 25
type input "60"
type input "12.10"
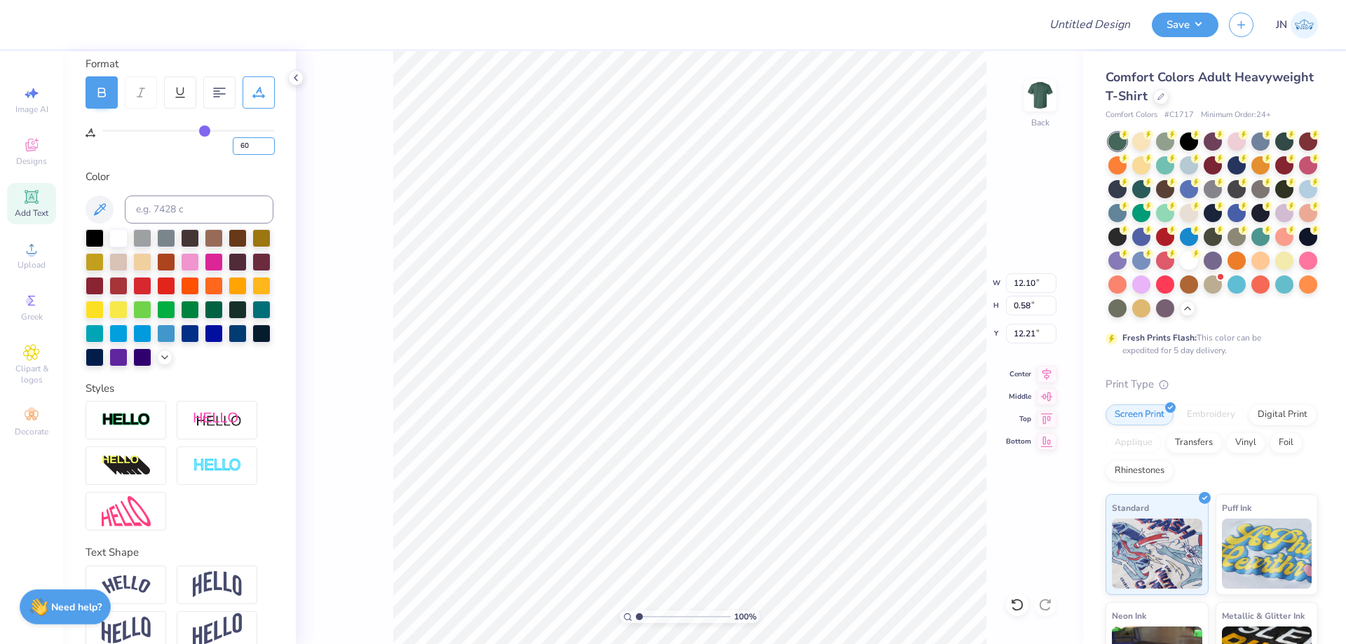
drag, startPoint x: 258, startPoint y: 151, endPoint x: 228, endPoint y: 150, distance: 29.4
click at [229, 150] on div "60" at bounding box center [188, 142] width 172 height 25
click at [1047, 374] on icon at bounding box center [1047, 372] width 20 height 17
type input "11.00"
type input "0.53"
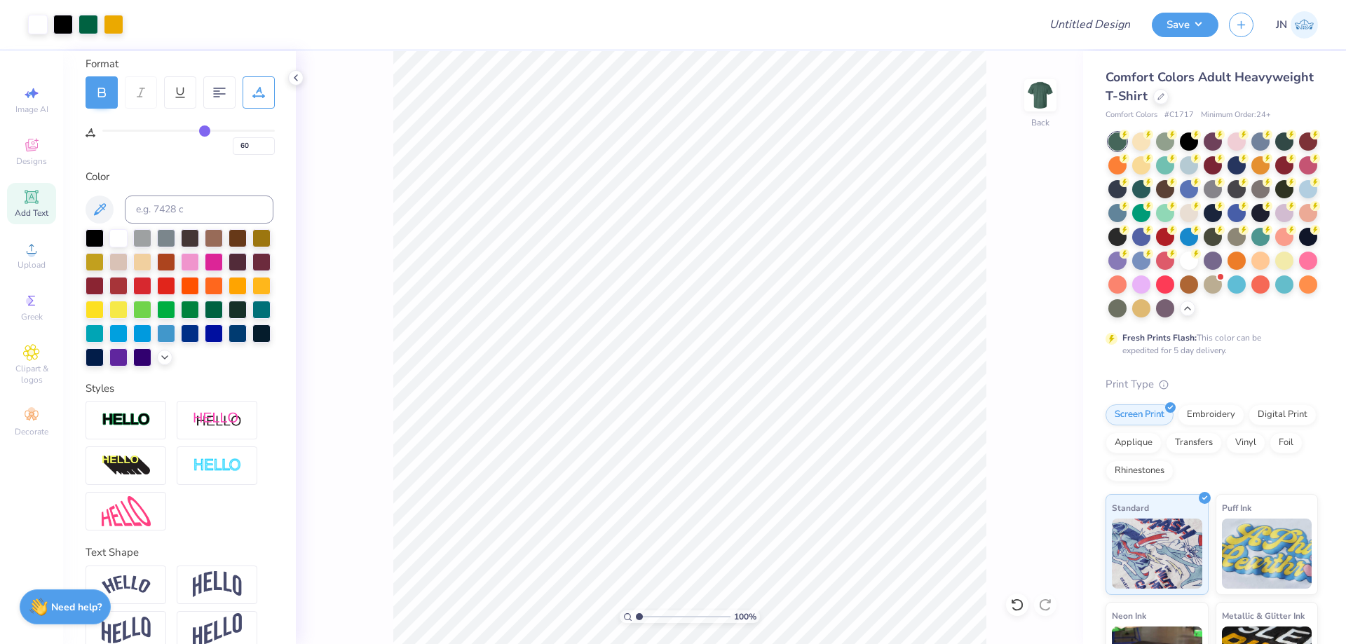
type input "3.5"
click at [662, 612] on input "range" at bounding box center [683, 616] width 95 height 13
type input "12.24"
drag, startPoint x: 662, startPoint y: 620, endPoint x: 627, endPoint y: 620, distance: 35.0
type input "1"
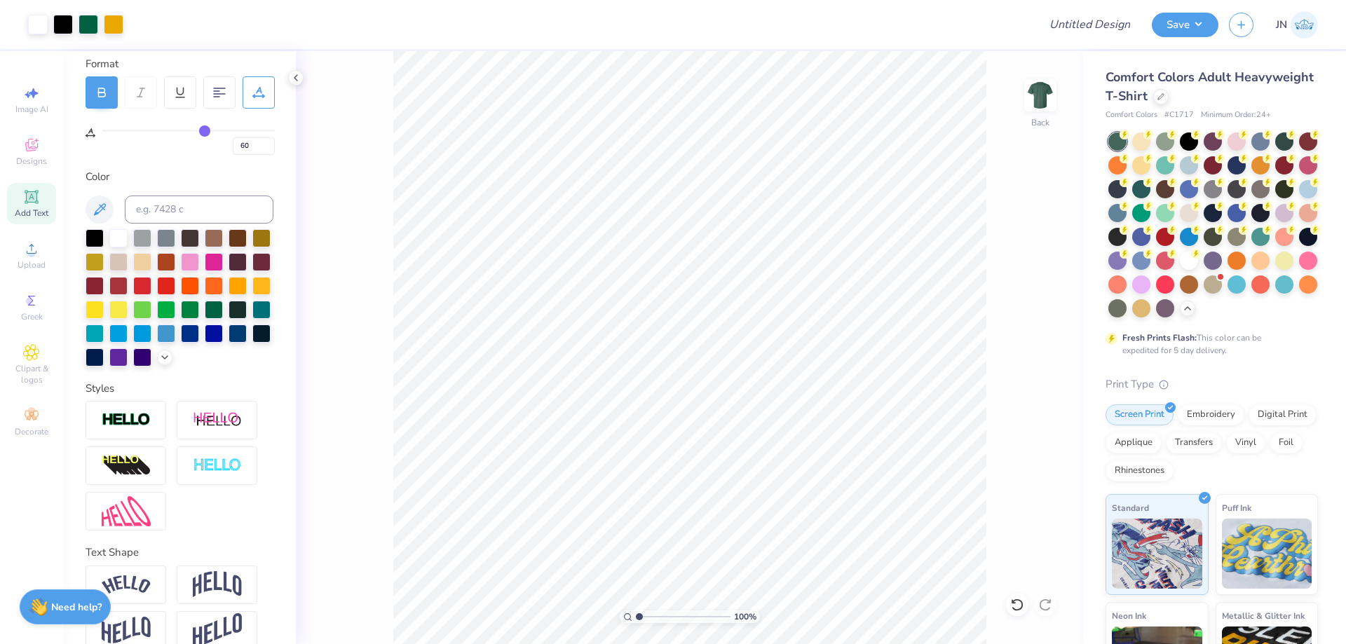
click at [636, 620] on input "range" at bounding box center [683, 616] width 95 height 13
click at [1190, 32] on button "Save" at bounding box center [1185, 23] width 67 height 25
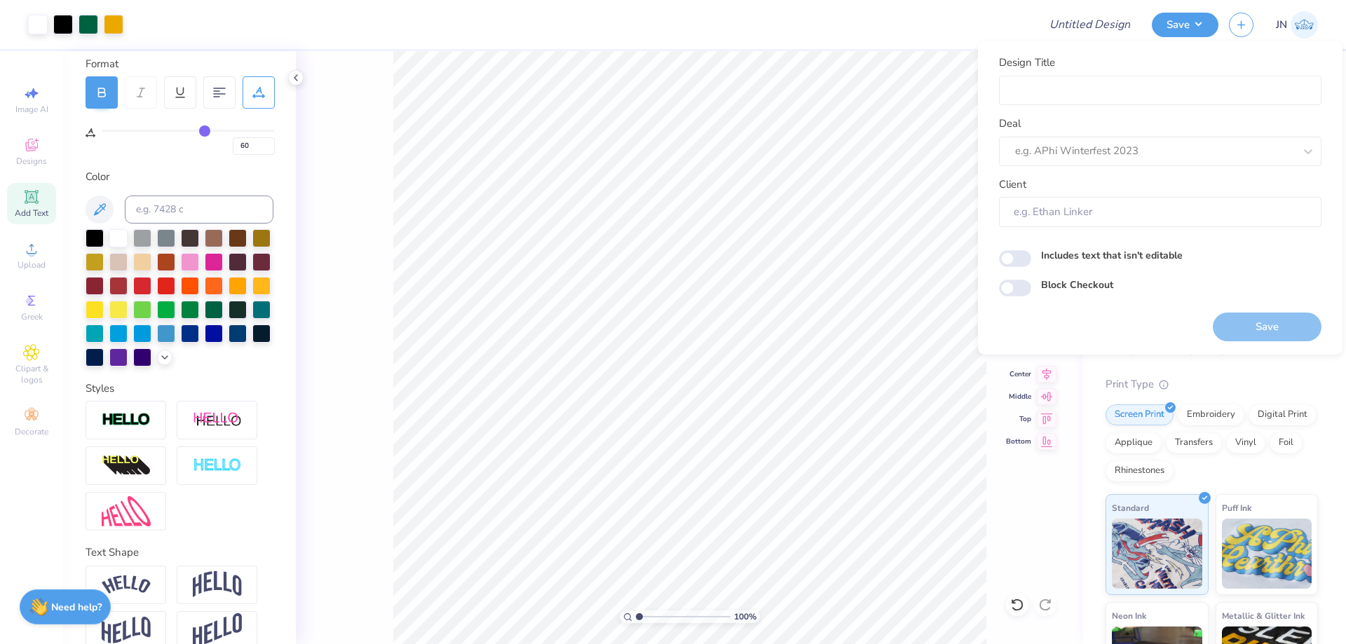
click at [895, 37] on div at bounding box center [581, 24] width 894 height 49
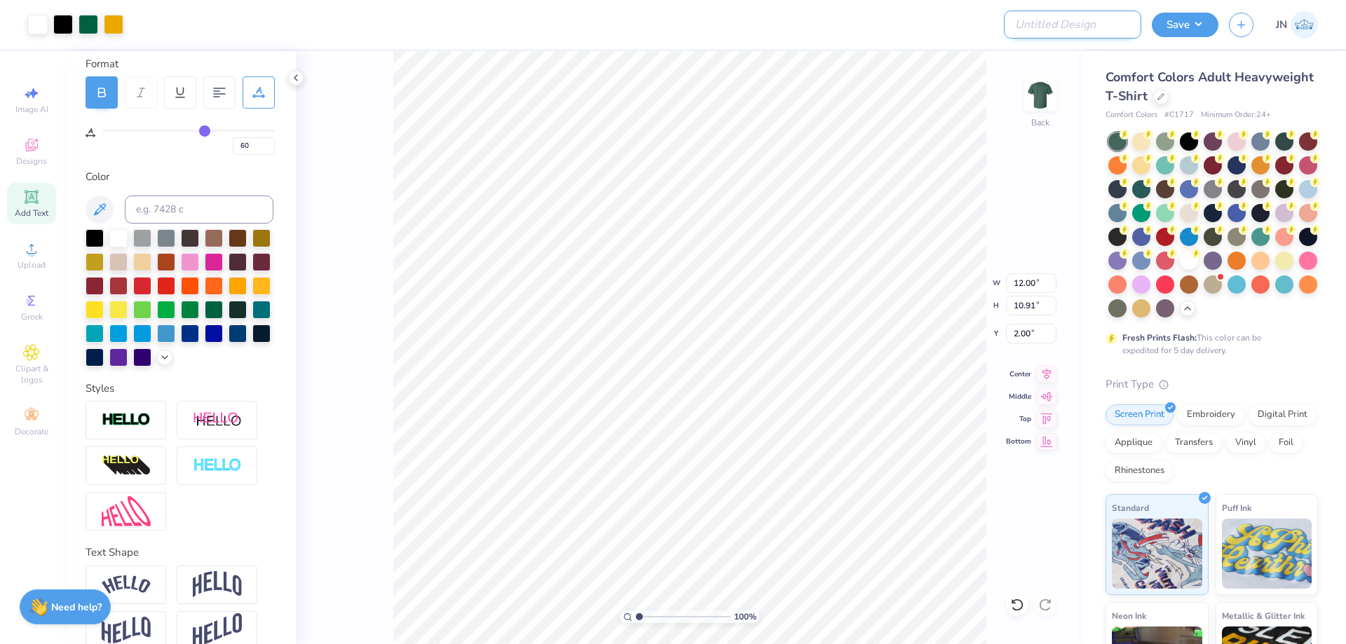
click at [1088, 20] on input "Design Title" at bounding box center [1072, 25] width 137 height 28
paste input "FPS239352"
type input "FPS239352"
click at [1203, 25] on button "Save" at bounding box center [1185, 23] width 67 height 25
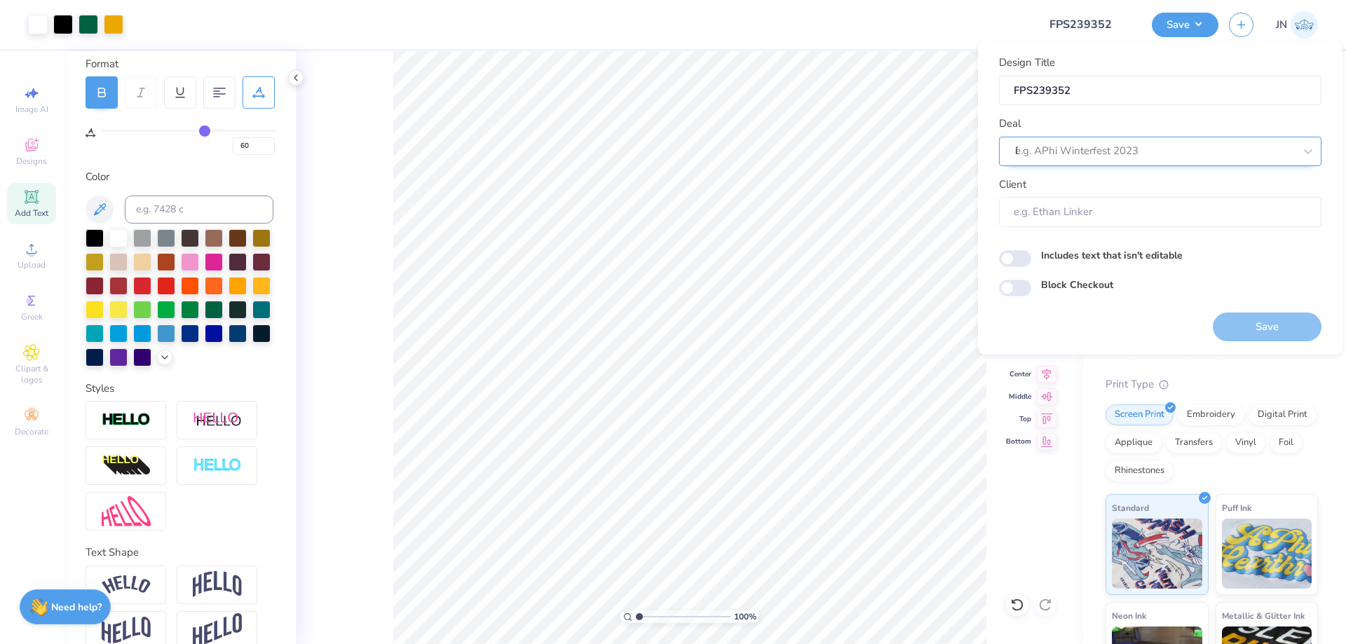
click at [1145, 164] on div "e.g. APhi Winterfest 2023 D" at bounding box center [1160, 151] width 322 height 29
click at [1130, 196] on div "Design Tool Gallery" at bounding box center [1159, 188] width 311 height 23
type input "DESIGN TOOL GALL"
type input "Design Tool Gallery User"
click at [1239, 320] on button "Save" at bounding box center [1267, 327] width 109 height 29
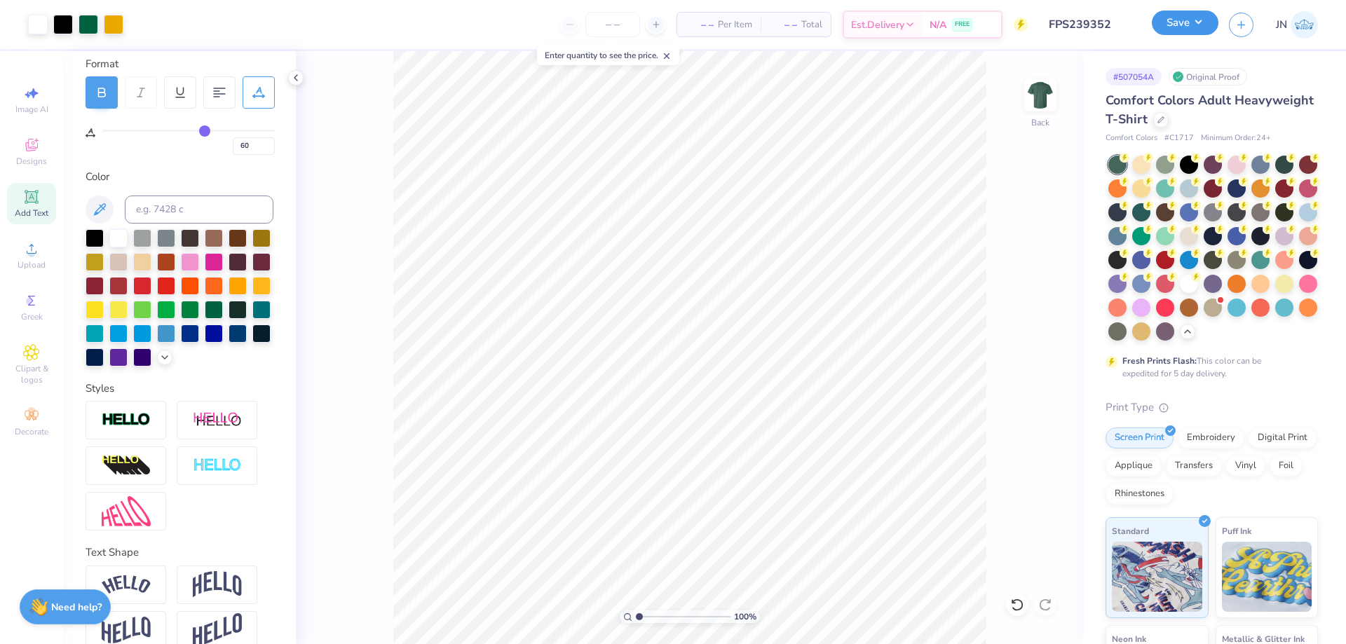
click at [1173, 20] on button "Save" at bounding box center [1185, 23] width 67 height 25
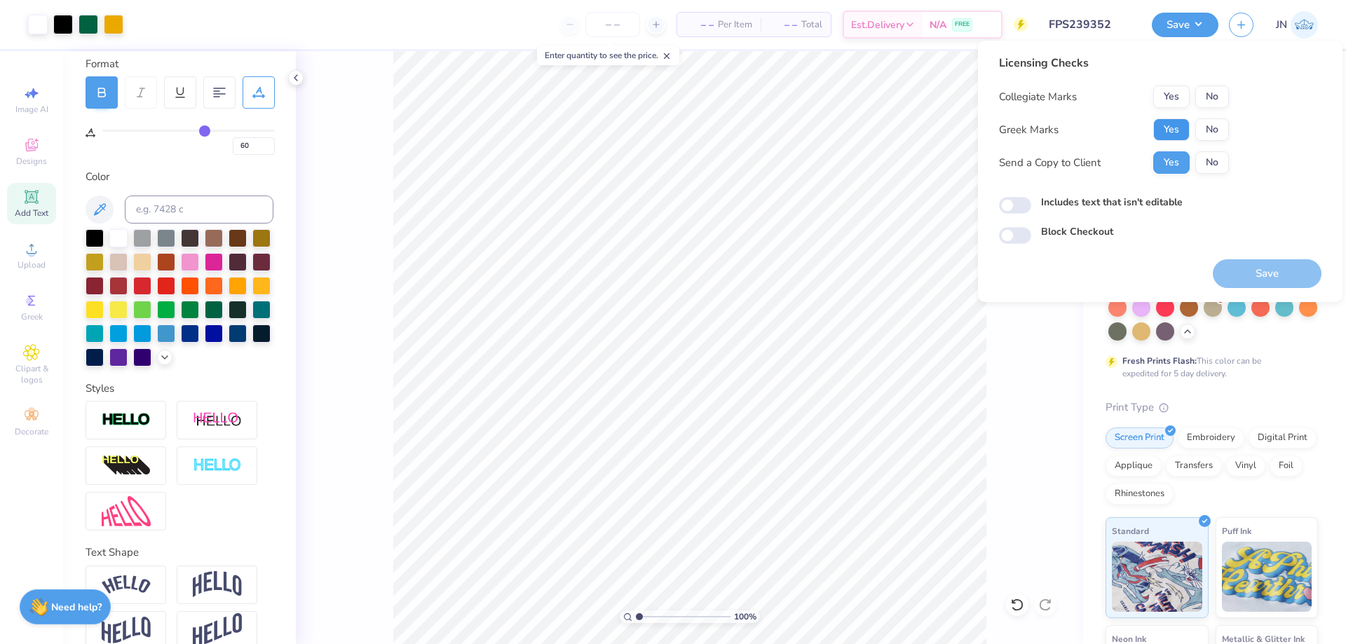
click at [1169, 118] on button "Yes" at bounding box center [1171, 129] width 36 height 22
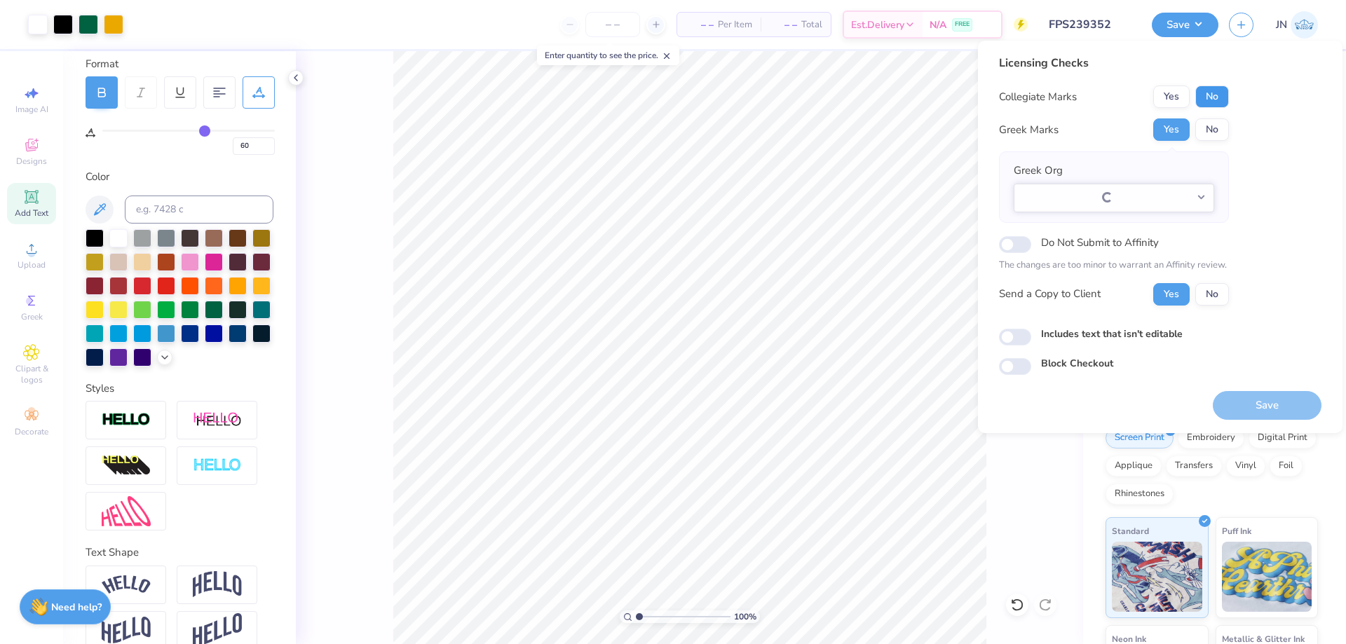
click at [1215, 96] on button "No" at bounding box center [1212, 97] width 34 height 22
click at [1157, 202] on button "Select option" at bounding box center [1114, 198] width 200 height 29
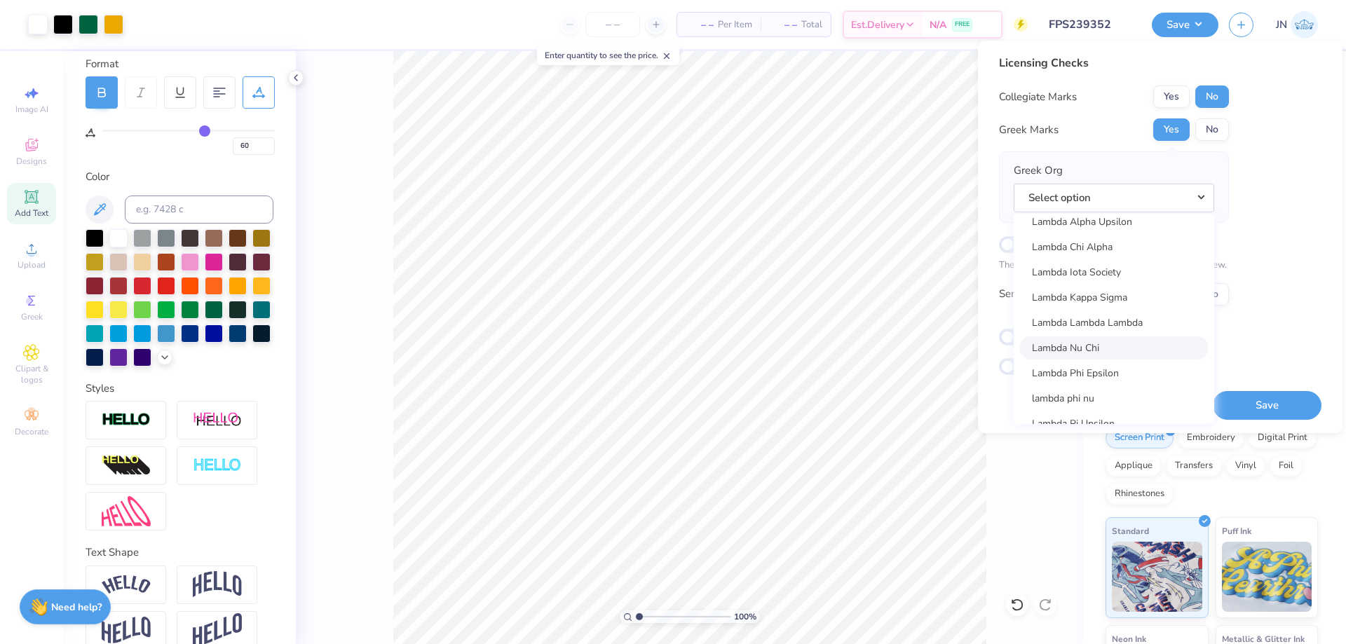
scroll to position [5537, 0]
click at [1105, 343] on link "Lambda Chi Alpha" at bounding box center [1113, 345] width 189 height 23
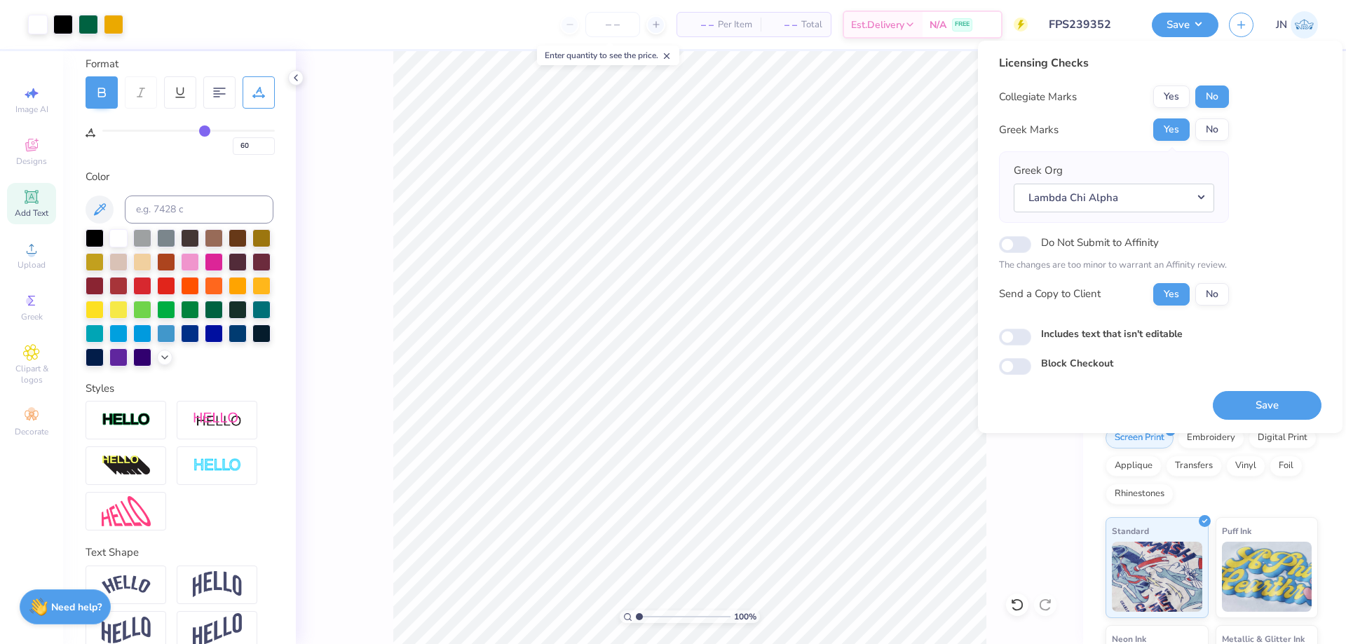
click at [1276, 423] on div "Licensing Checks Collegiate Marks Yes No Greek Marks Yes No Greek Org Lambda Ch…" at bounding box center [1160, 237] width 364 height 393
click at [1276, 410] on button "Save" at bounding box center [1267, 405] width 109 height 29
click at [1011, 243] on input "Do Not Submit to Affinity" at bounding box center [1015, 244] width 32 height 17
checkbox input "true"
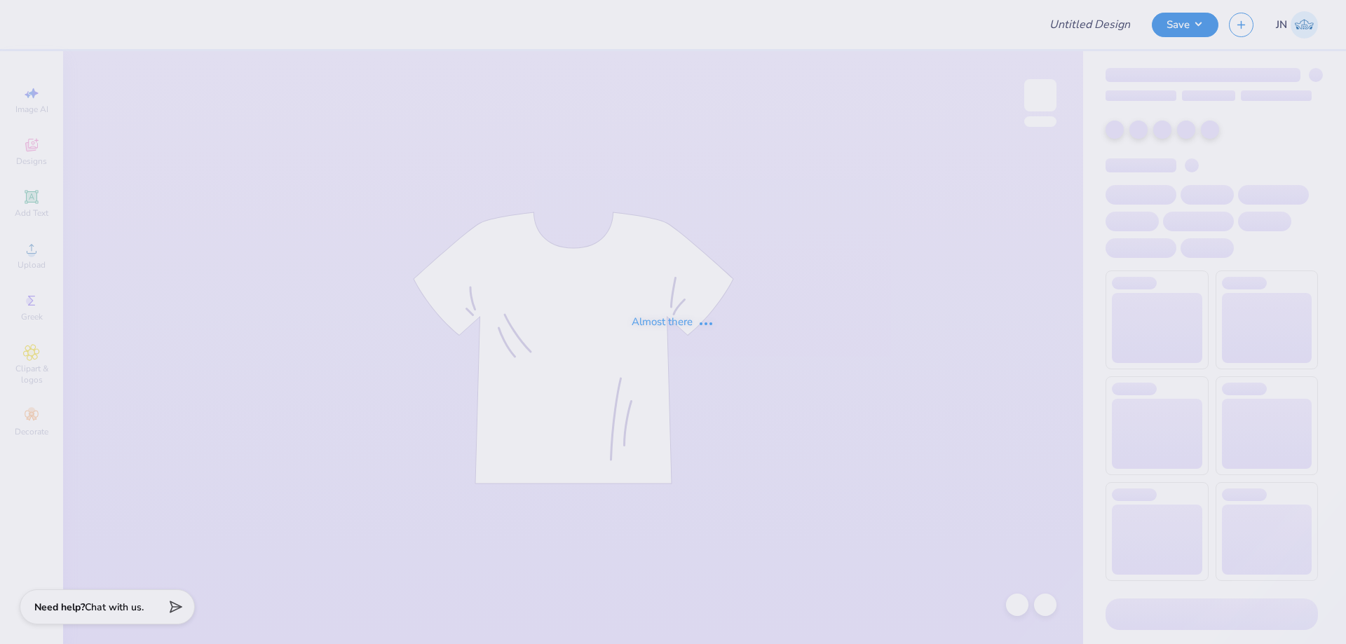
type input "FPS239352"
